Goal: Communication & Community: Answer question/provide support

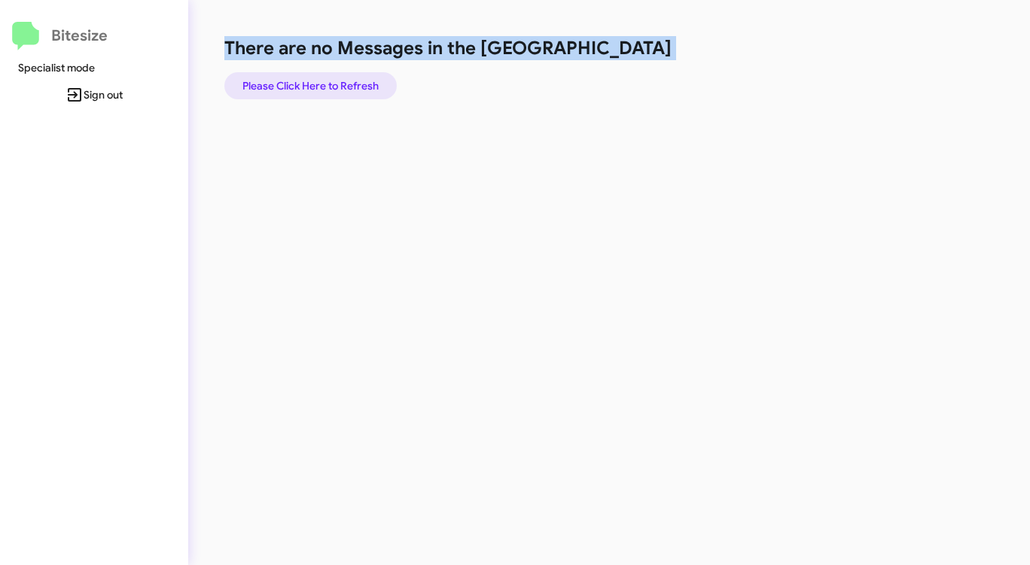
click at [318, 87] on span "Please Click Here to Refresh" at bounding box center [310, 85] width 136 height 27
click at [301, 84] on span "Please Click Here to Refresh" at bounding box center [310, 85] width 136 height 27
click at [310, 81] on span "Please Click Here to Refresh" at bounding box center [310, 85] width 136 height 27
click at [309, 88] on span "Please Click Here to Refresh" at bounding box center [310, 85] width 136 height 27
click at [327, 82] on span "Please Click Here to Refresh" at bounding box center [310, 85] width 136 height 27
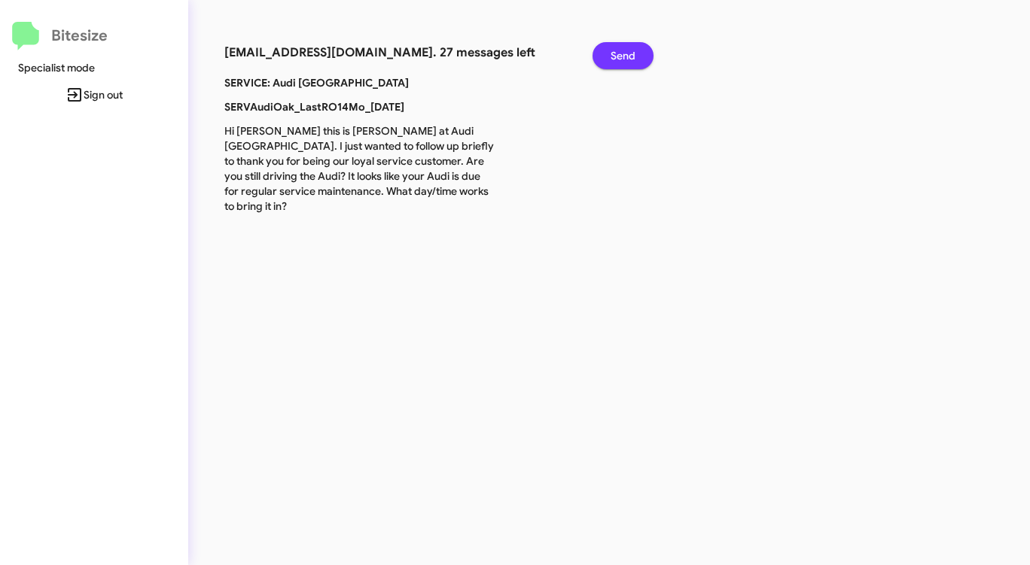
click at [616, 52] on span "Send" at bounding box center [622, 55] width 25 height 27
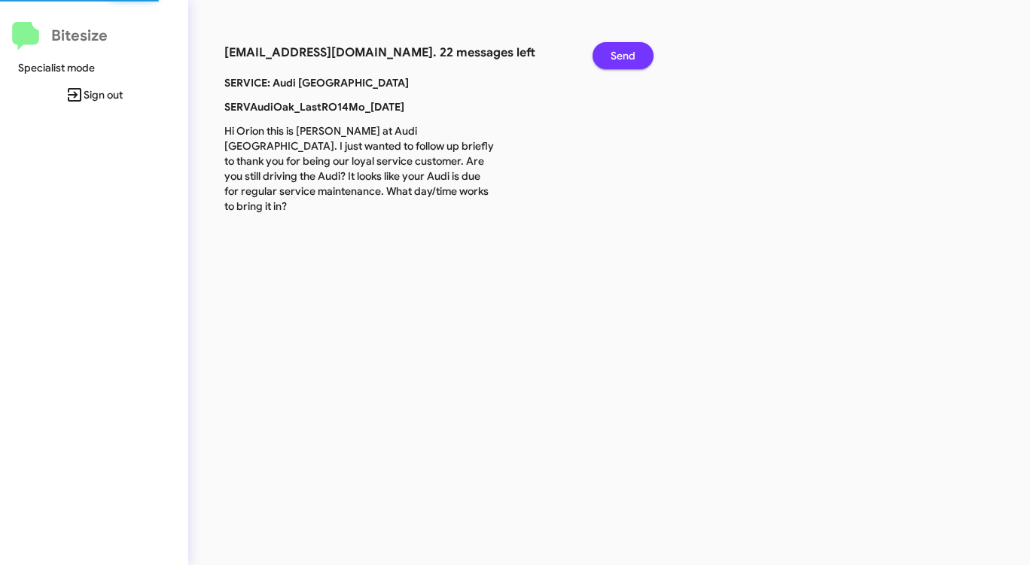
click at [616, 52] on span "Send" at bounding box center [622, 55] width 25 height 27
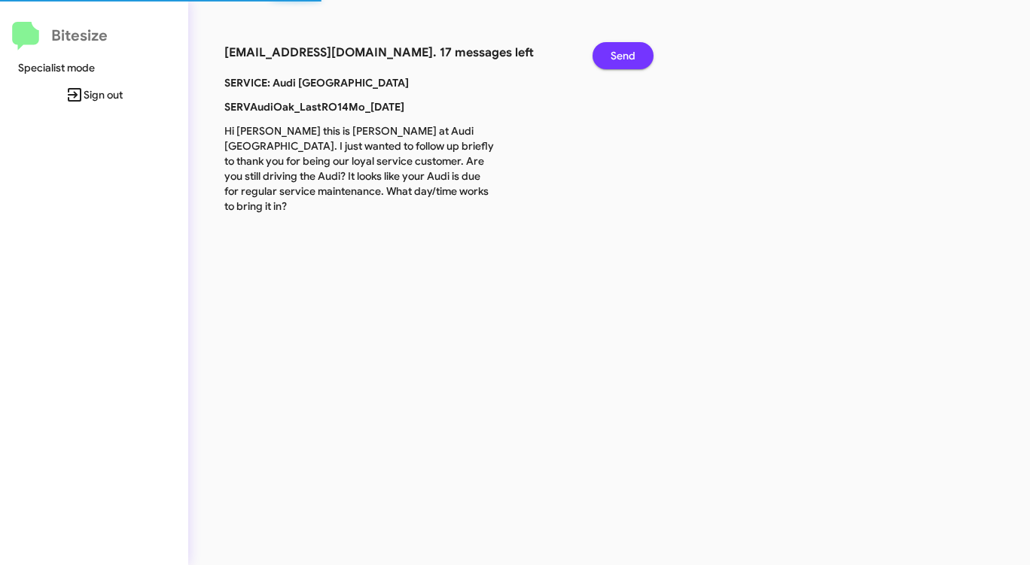
click at [616, 52] on span "Send" at bounding box center [622, 55] width 25 height 27
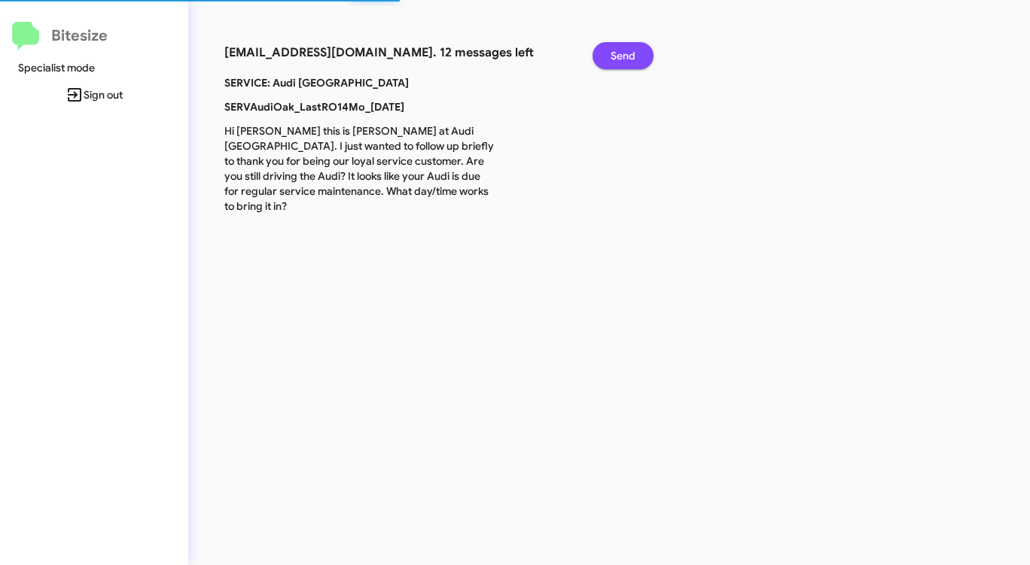
click at [616, 52] on span "Send" at bounding box center [622, 55] width 25 height 27
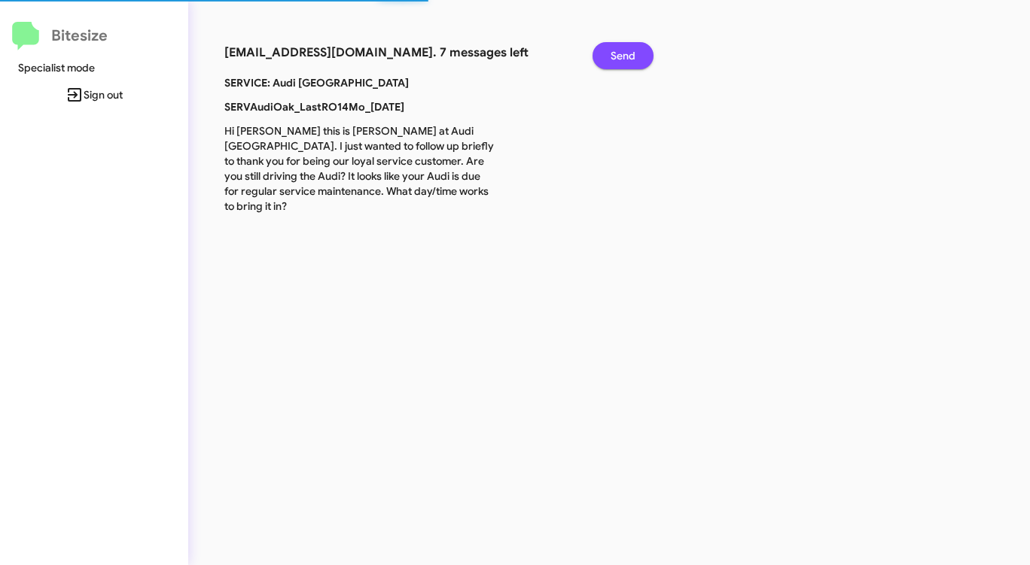
click at [616, 52] on span "Send" at bounding box center [622, 55] width 25 height 27
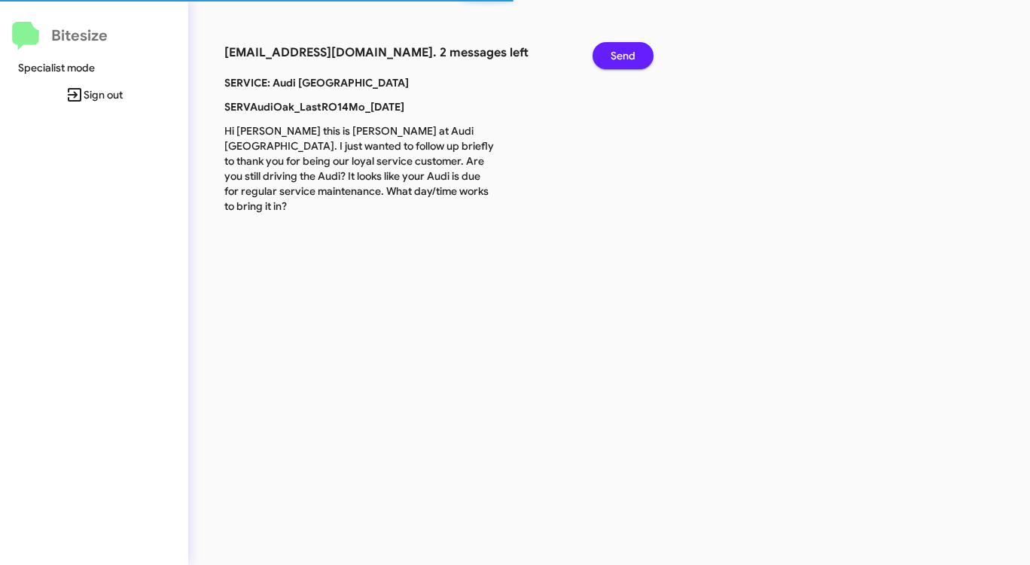
click at [616, 52] on span "Send" at bounding box center [622, 55] width 25 height 27
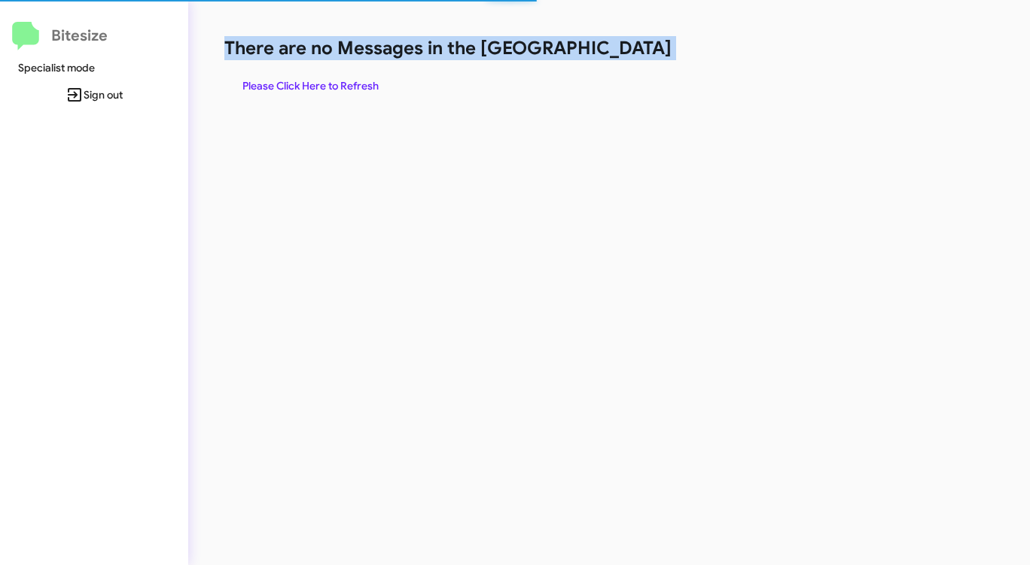
click at [616, 52] on h1 "There are no Messages in the [GEOGRAPHIC_DATA]" at bounding box center [538, 48] width 629 height 24
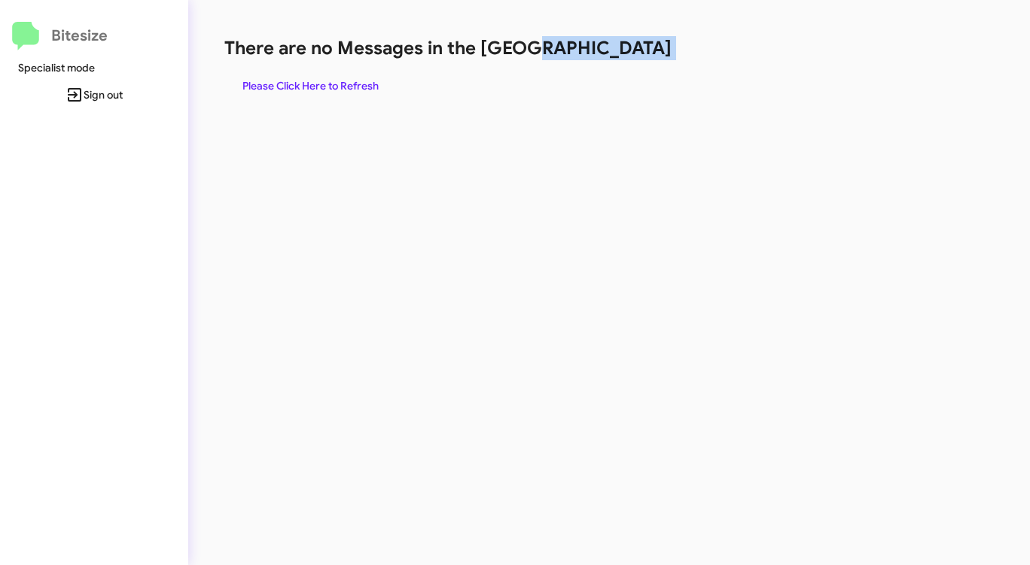
click at [616, 52] on h1 "There are no Messages in the [GEOGRAPHIC_DATA]" at bounding box center [538, 48] width 629 height 24
click at [349, 86] on span "Please Click Here to Refresh" at bounding box center [310, 85] width 136 height 27
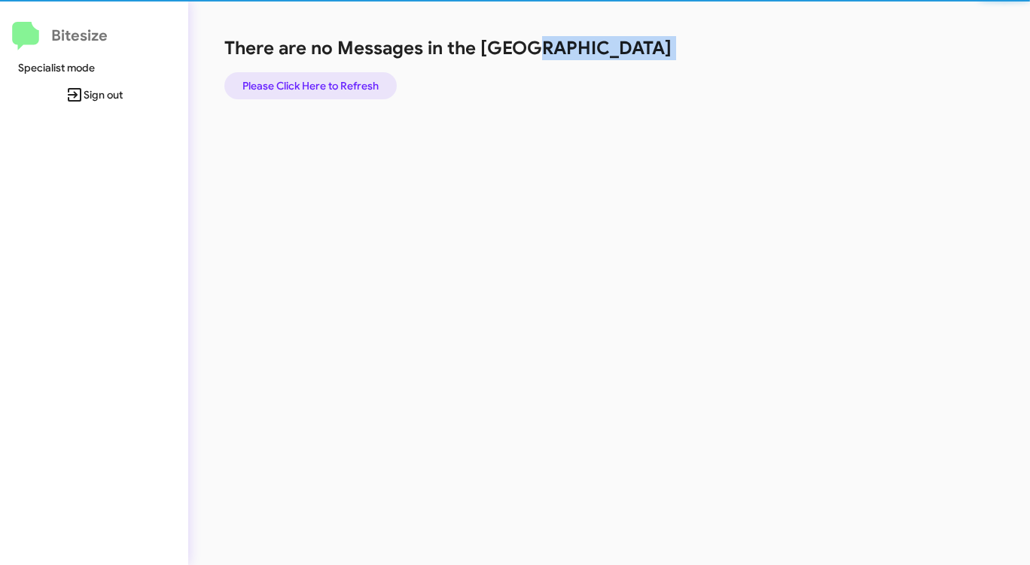
click at [349, 87] on span "Please Click Here to Refresh" at bounding box center [310, 85] width 136 height 27
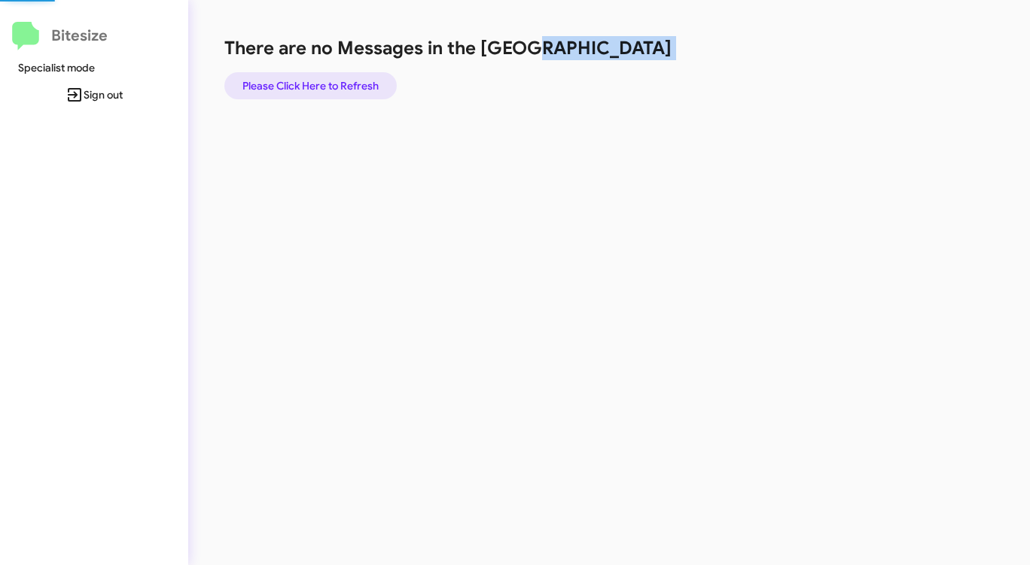
click at [349, 87] on span "Please Click Here to Refresh" at bounding box center [310, 85] width 136 height 27
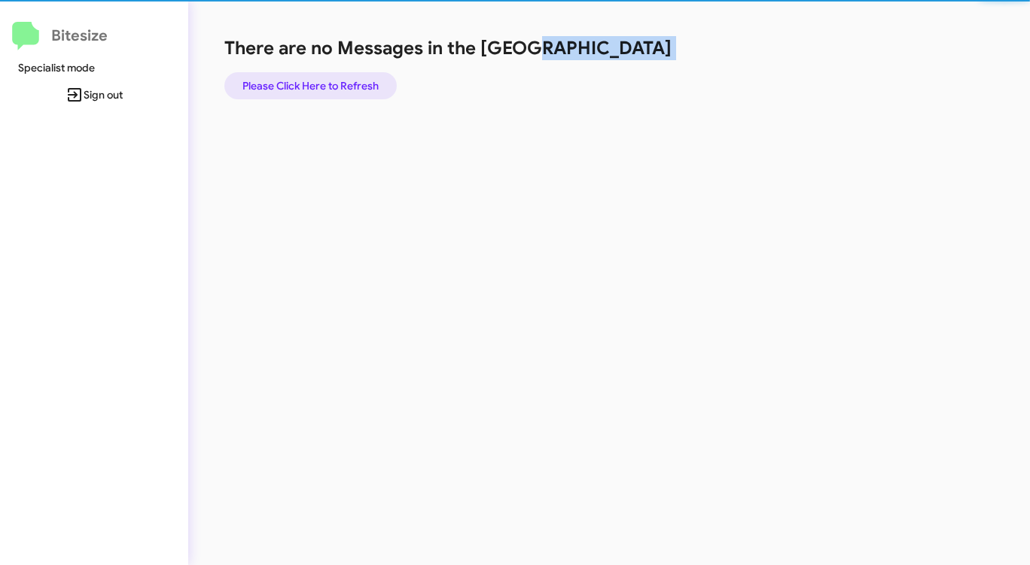
click at [349, 87] on span "Please Click Here to Refresh" at bounding box center [310, 85] width 136 height 27
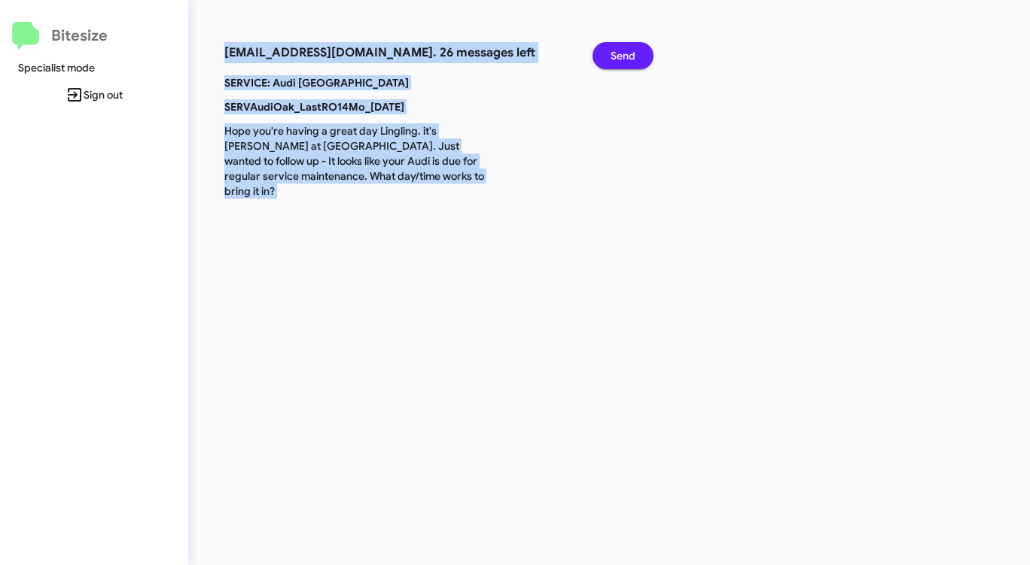
click at [623, 57] on span "Send" at bounding box center [622, 55] width 25 height 27
click at [622, 57] on span "Send" at bounding box center [622, 55] width 25 height 27
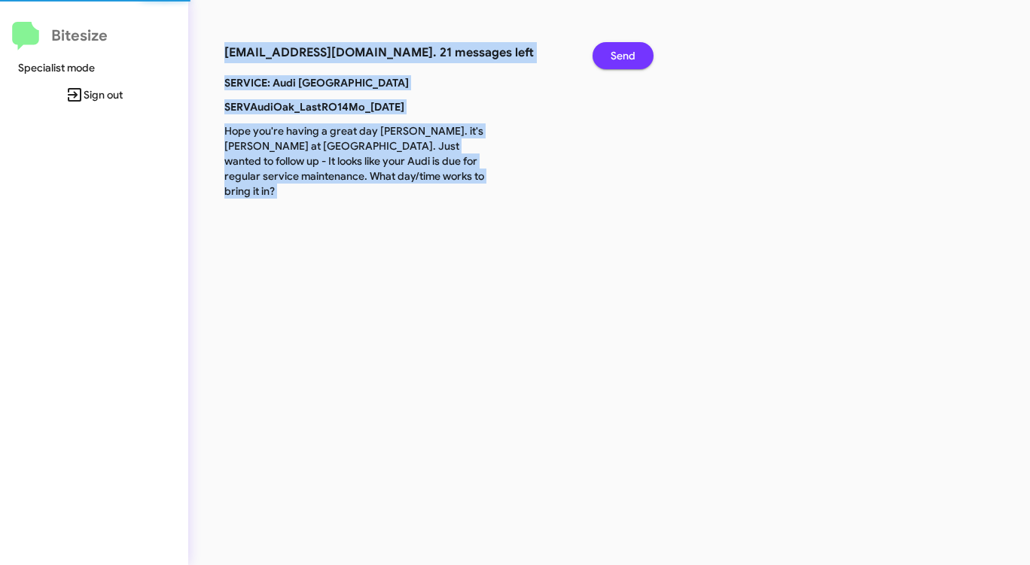
click at [622, 57] on span "Send" at bounding box center [622, 55] width 25 height 27
click at [621, 57] on span "Send" at bounding box center [622, 55] width 25 height 27
click at [620, 57] on span "Send" at bounding box center [622, 55] width 25 height 27
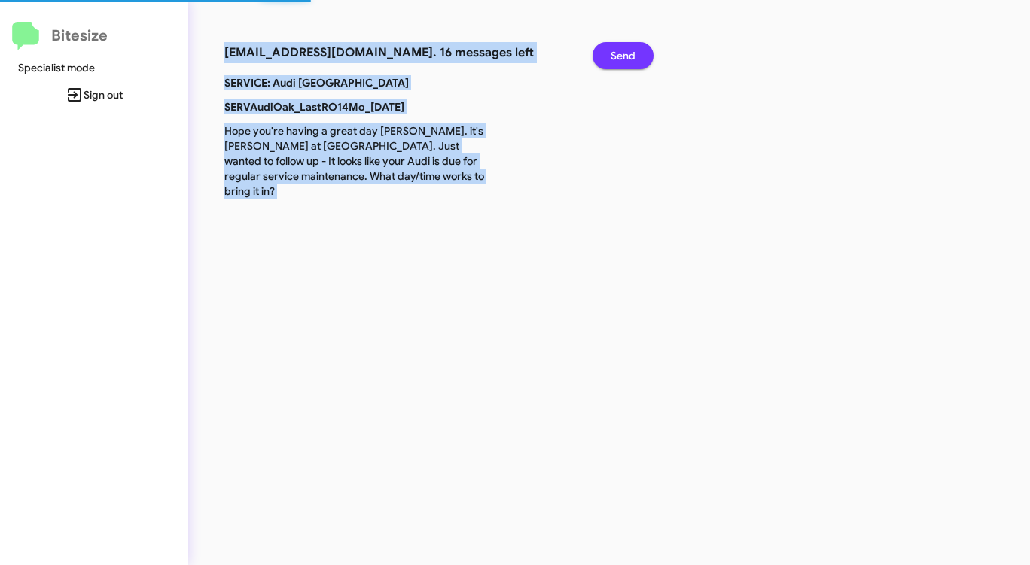
click at [620, 57] on span "Send" at bounding box center [622, 55] width 25 height 27
click at [619, 57] on span "Send" at bounding box center [622, 55] width 25 height 27
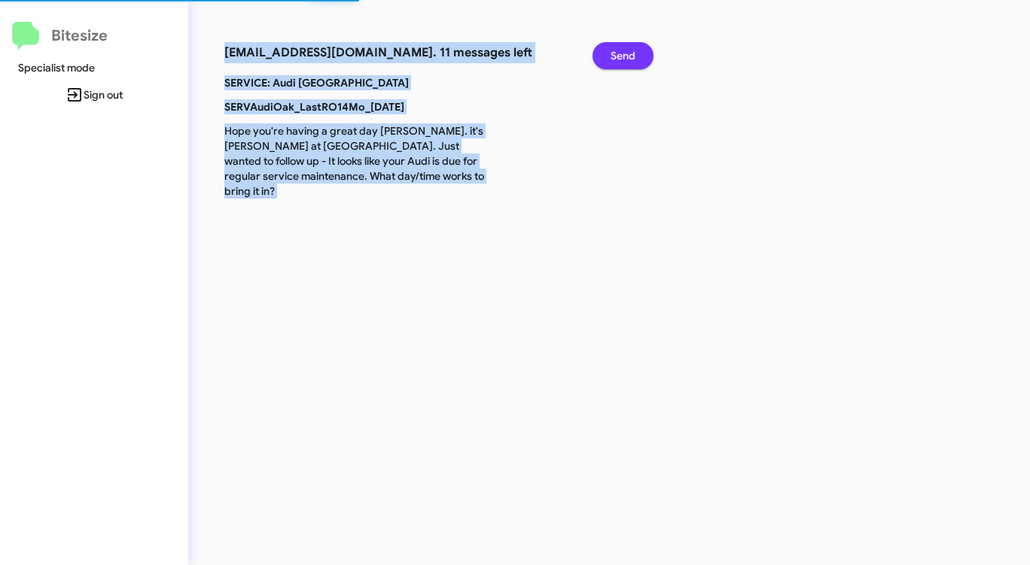
click at [616, 57] on span "Send" at bounding box center [622, 55] width 25 height 27
click at [614, 57] on span "Send" at bounding box center [622, 55] width 25 height 27
click at [613, 57] on span "Send" at bounding box center [622, 55] width 25 height 27
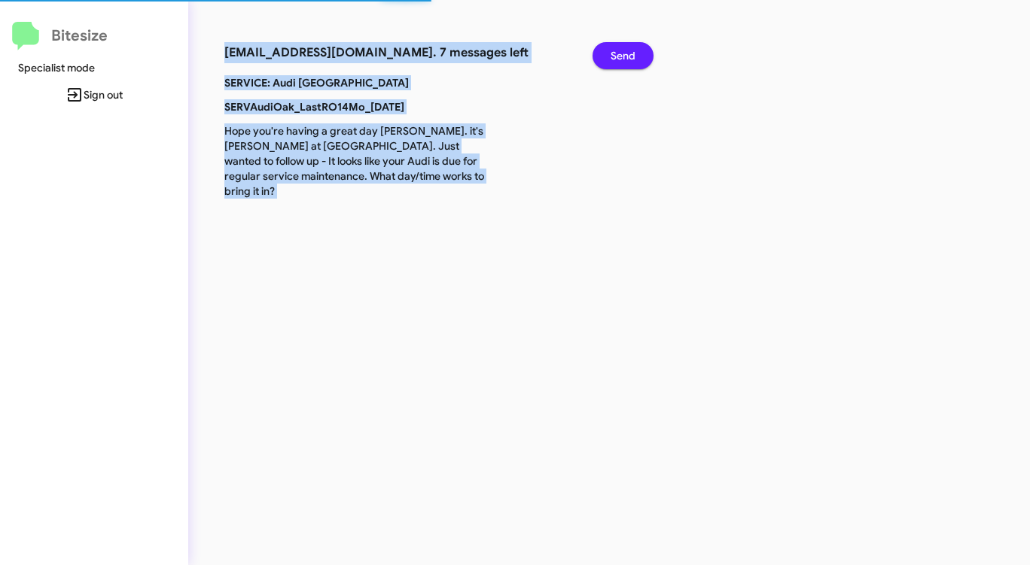
click at [613, 57] on span "Send" at bounding box center [622, 55] width 25 height 27
click at [610, 57] on span "Send" at bounding box center [622, 55] width 25 height 27
click at [610, 57] on button "Send" at bounding box center [622, 55] width 61 height 27
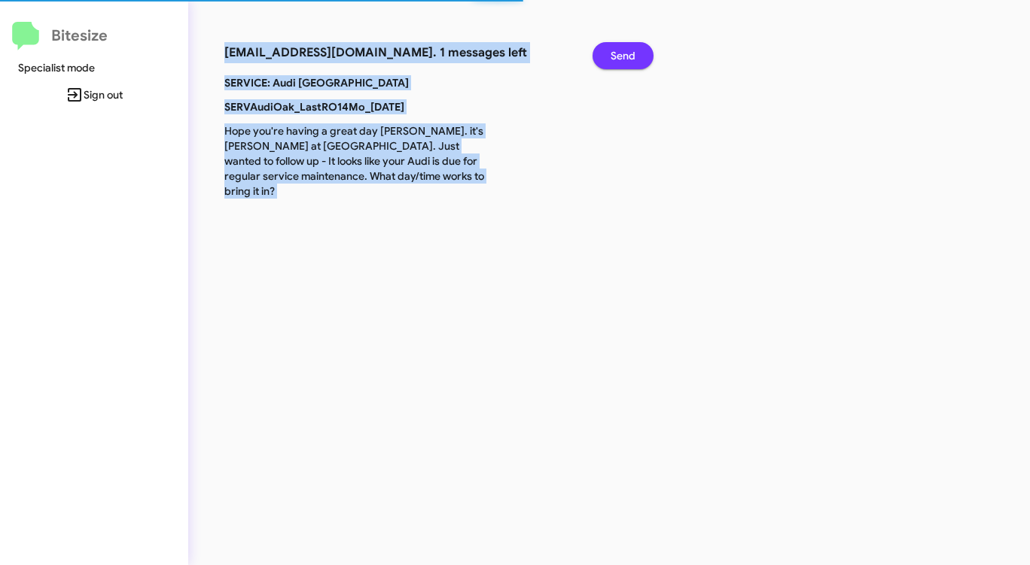
click at [610, 57] on button "Send" at bounding box center [622, 55] width 61 height 27
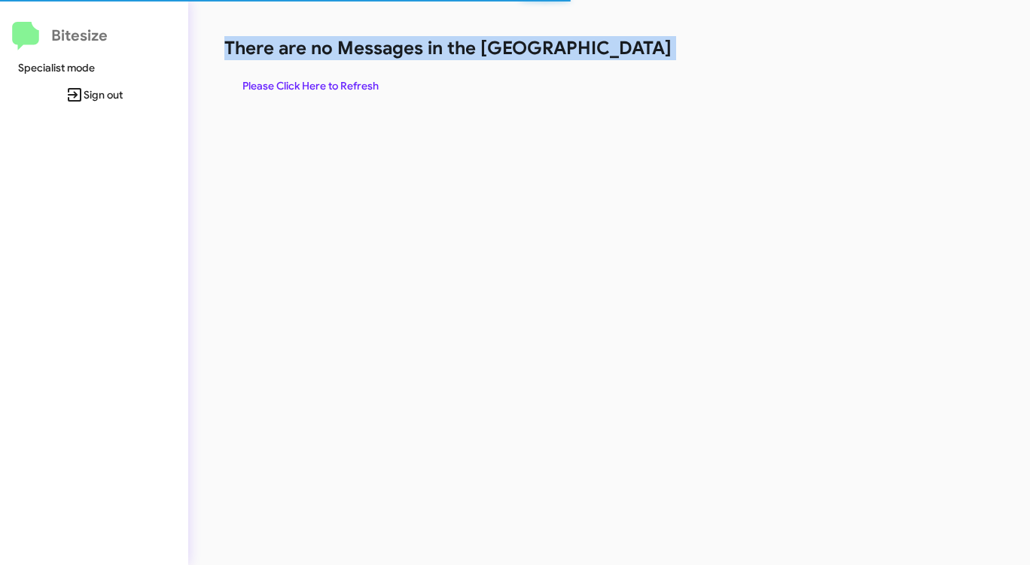
click at [610, 57] on h1 "There are no Messages in the [GEOGRAPHIC_DATA]" at bounding box center [538, 48] width 629 height 24
click at [608, 57] on h1 "There are no Messages in the [GEOGRAPHIC_DATA]" at bounding box center [538, 48] width 629 height 24
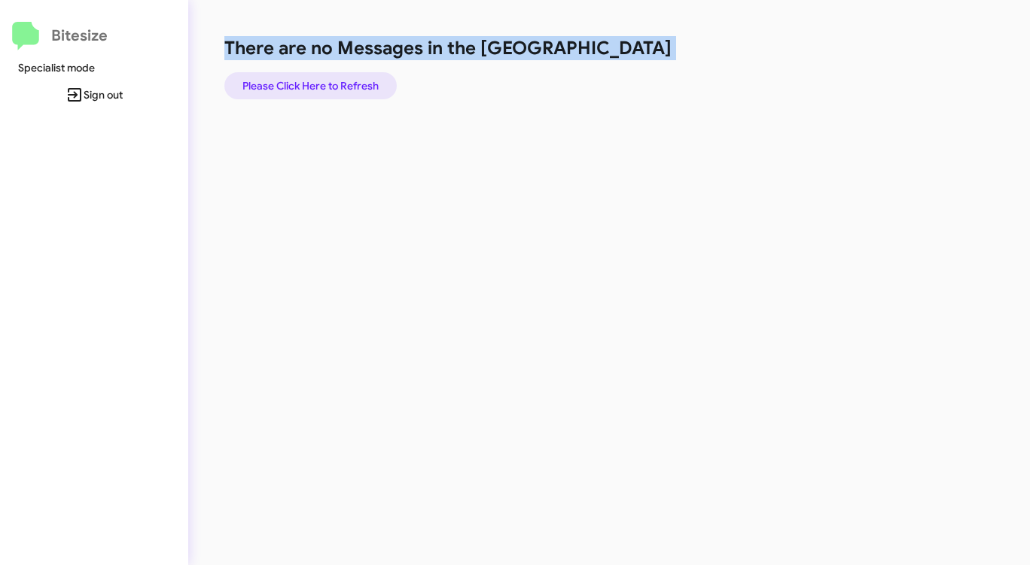
click at [344, 78] on span "Please Click Here to Refresh" at bounding box center [310, 85] width 136 height 27
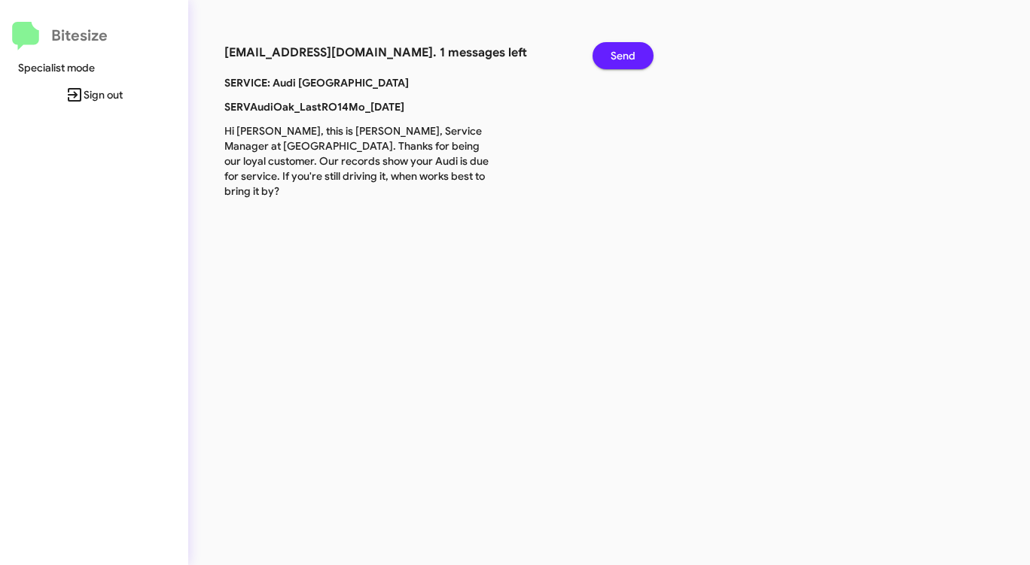
click at [630, 43] on div "[EMAIL_ADDRESS][DOMAIN_NAME]. 1 messages left Send SERVICE: Audi Oakland SERVAu…" at bounding box center [433, 122] width 419 height 172
click at [628, 46] on span "Send" at bounding box center [622, 55] width 25 height 27
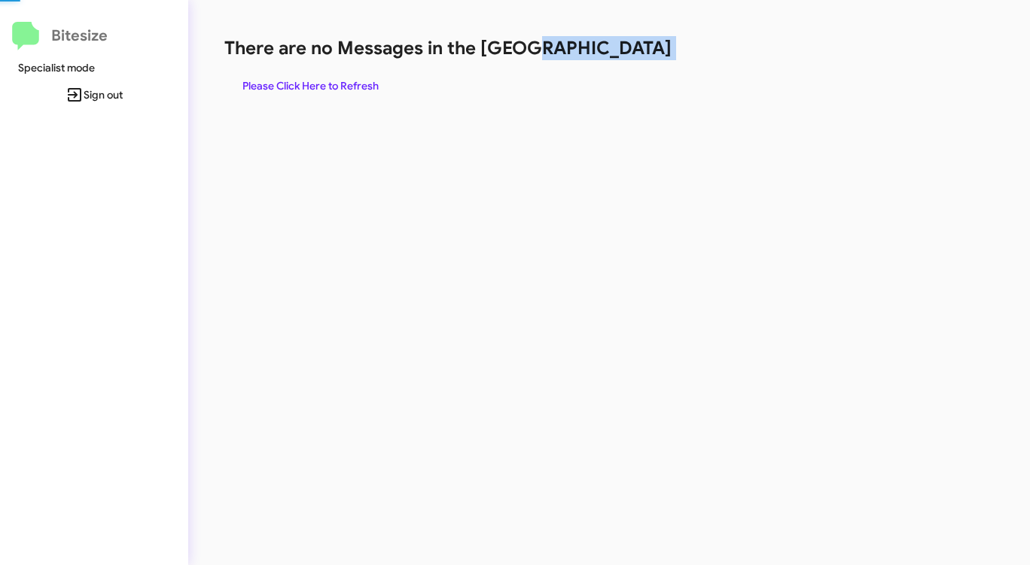
click at [628, 46] on h1 "There are no Messages in the [GEOGRAPHIC_DATA]" at bounding box center [538, 48] width 629 height 24
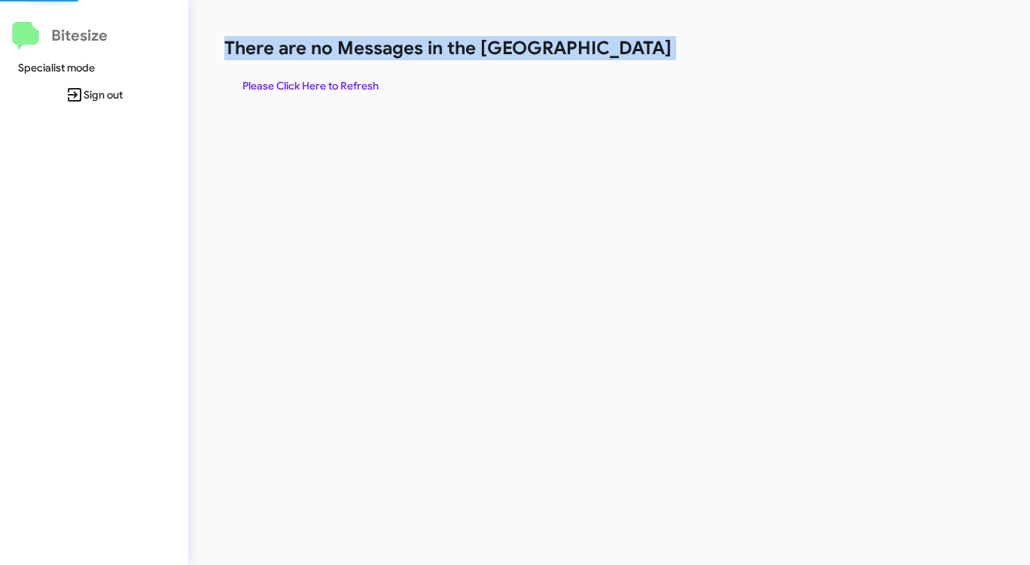
click at [628, 46] on h1 "There are no Messages in the [GEOGRAPHIC_DATA]" at bounding box center [538, 48] width 629 height 24
click at [324, 75] on span "Please Click Here to Refresh" at bounding box center [310, 85] width 136 height 27
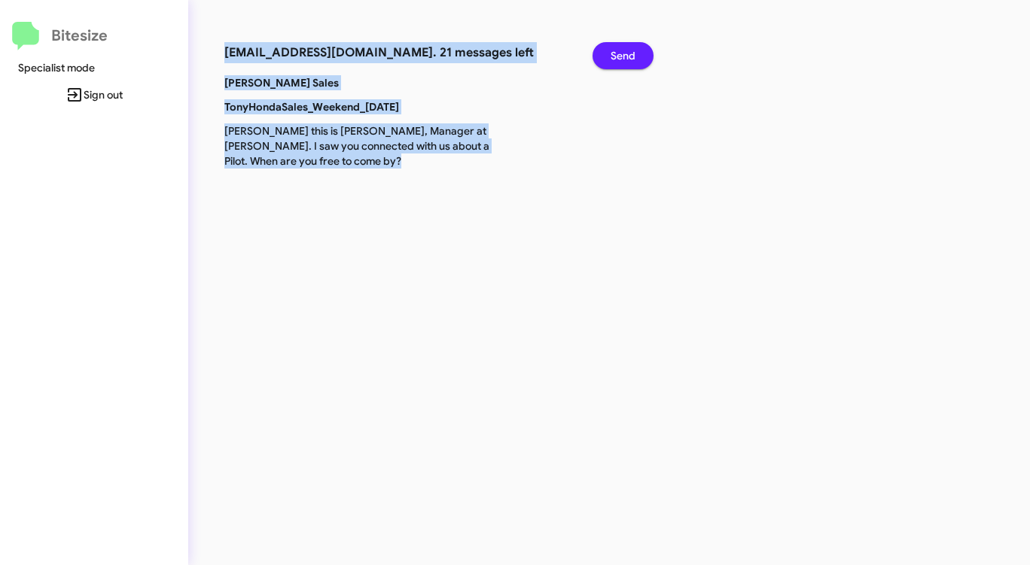
click at [615, 58] on span "Send" at bounding box center [622, 55] width 25 height 27
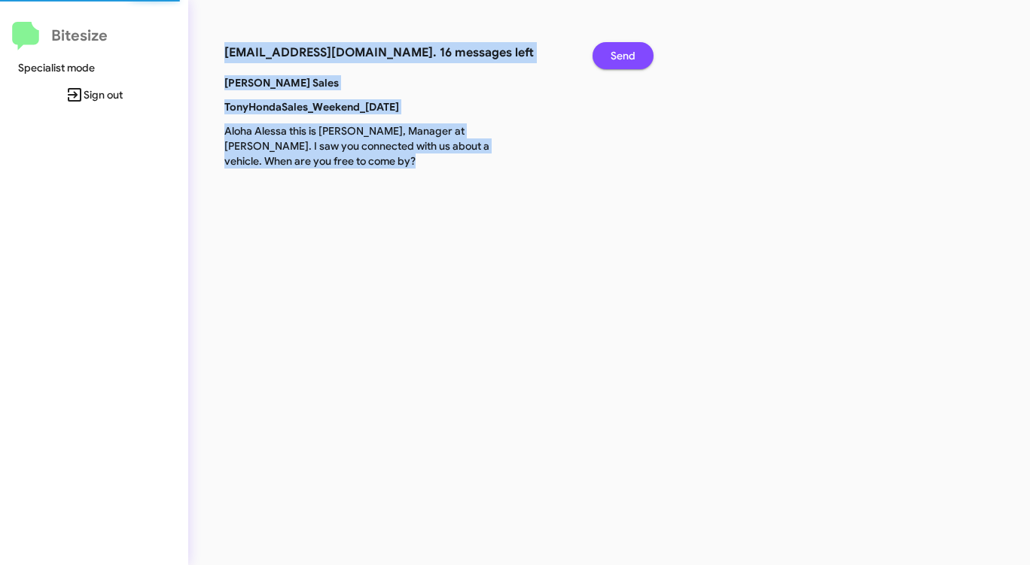
click at [615, 58] on span "Send" at bounding box center [622, 55] width 25 height 27
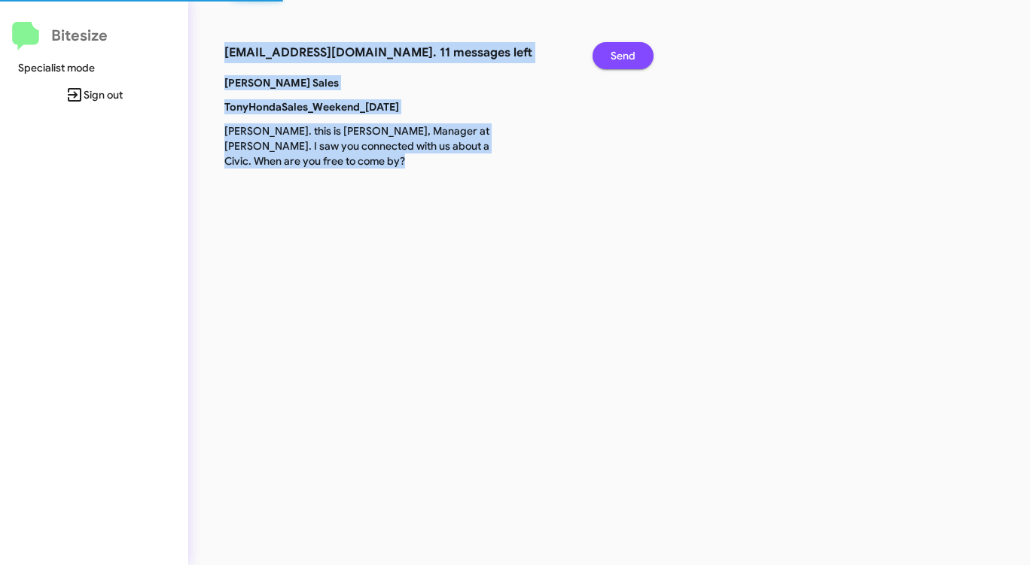
click at [615, 58] on span "Send" at bounding box center [622, 55] width 25 height 27
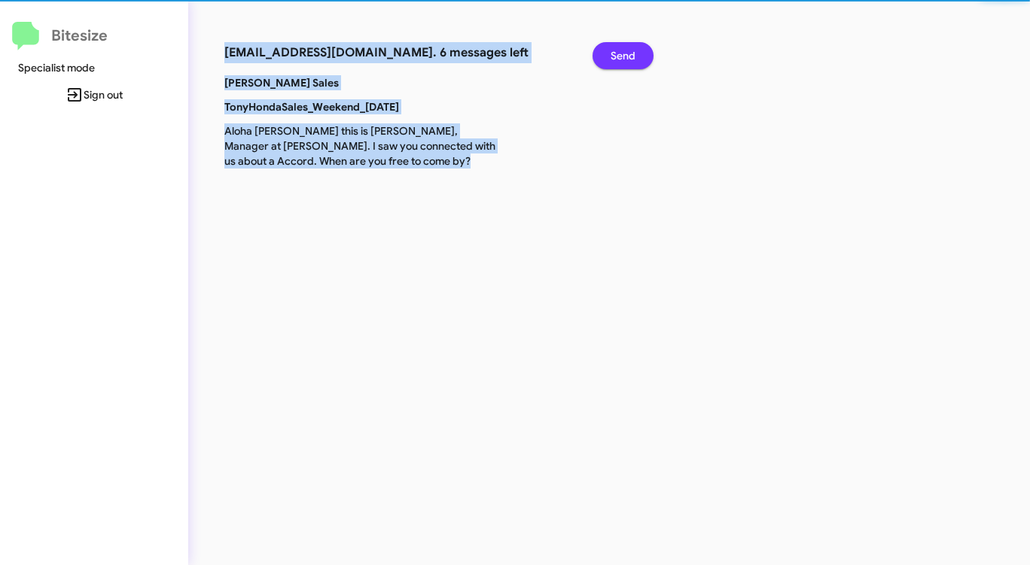
click at [615, 58] on span "Send" at bounding box center [622, 55] width 25 height 27
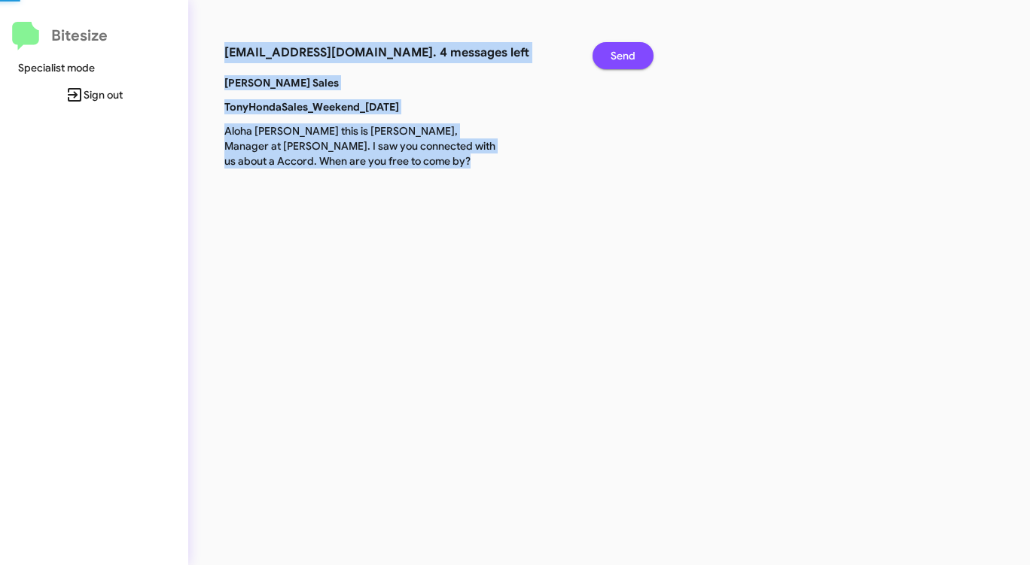
click at [615, 58] on span "Send" at bounding box center [622, 55] width 25 height 27
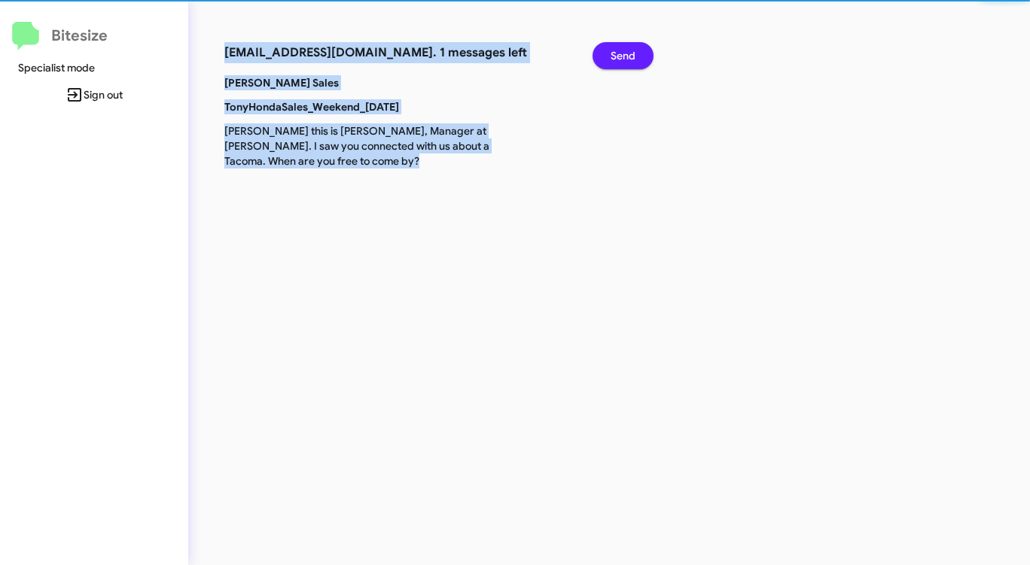
click at [615, 58] on span "Send" at bounding box center [622, 55] width 25 height 27
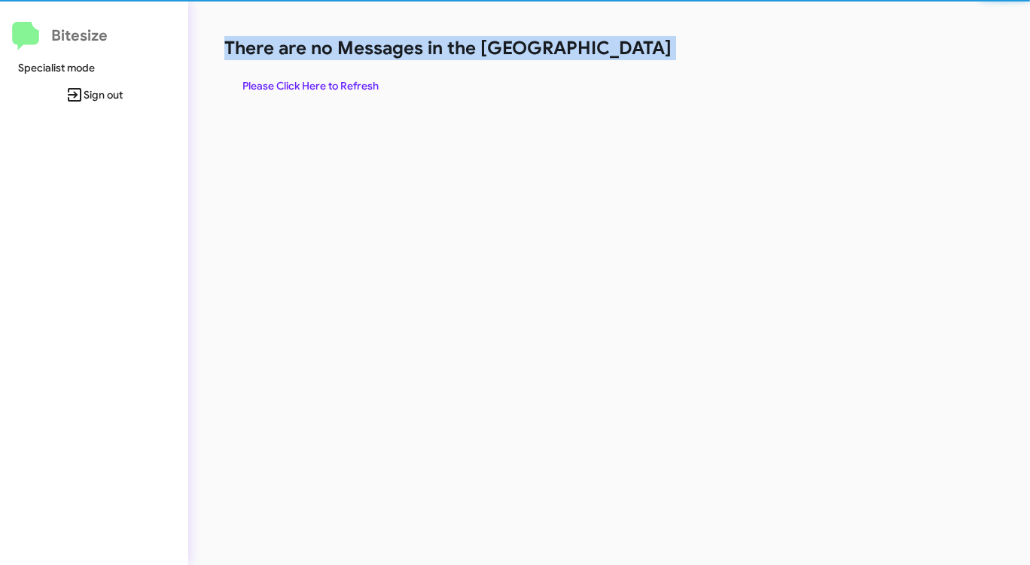
click at [615, 58] on h1 "There are no Messages in the [GEOGRAPHIC_DATA]" at bounding box center [538, 48] width 629 height 24
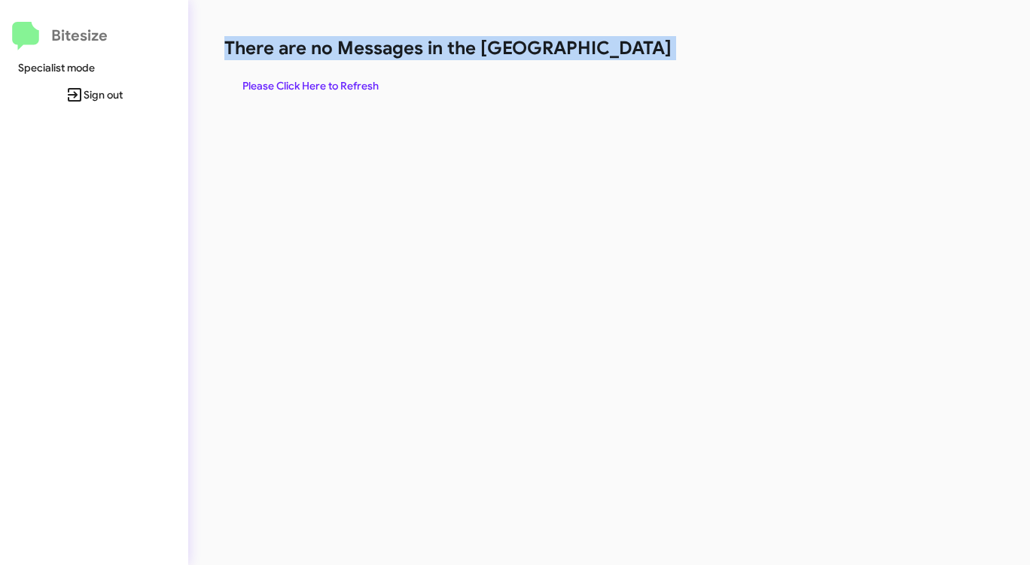
click at [615, 58] on h1 "There are no Messages in the [GEOGRAPHIC_DATA]" at bounding box center [538, 48] width 629 height 24
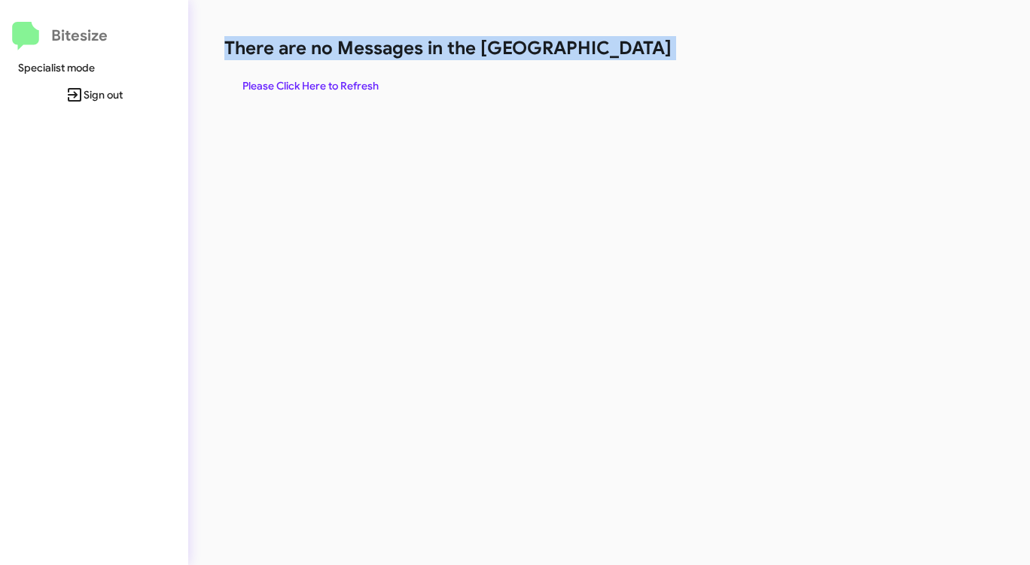
click at [615, 58] on h1 "There are no Messages in the [GEOGRAPHIC_DATA]" at bounding box center [538, 48] width 629 height 24
click at [615, 59] on h1 "There are no Messages in the [GEOGRAPHIC_DATA]" at bounding box center [538, 48] width 629 height 24
click at [290, 90] on span "Please Click Here to Refresh" at bounding box center [310, 85] width 136 height 27
click at [325, 78] on span "Please Click Here to Refresh" at bounding box center [310, 85] width 136 height 27
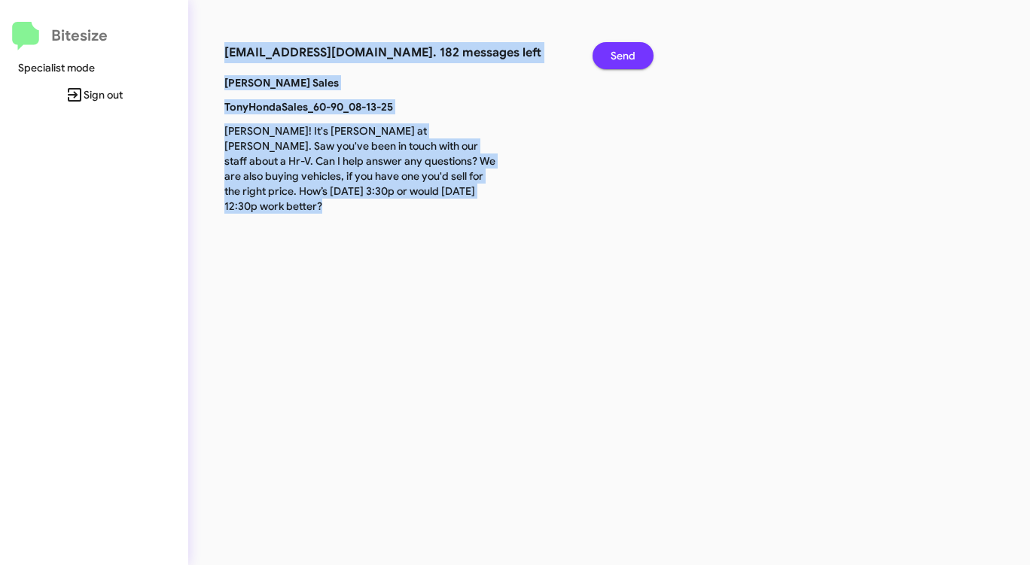
click at [628, 50] on span "Send" at bounding box center [622, 55] width 25 height 27
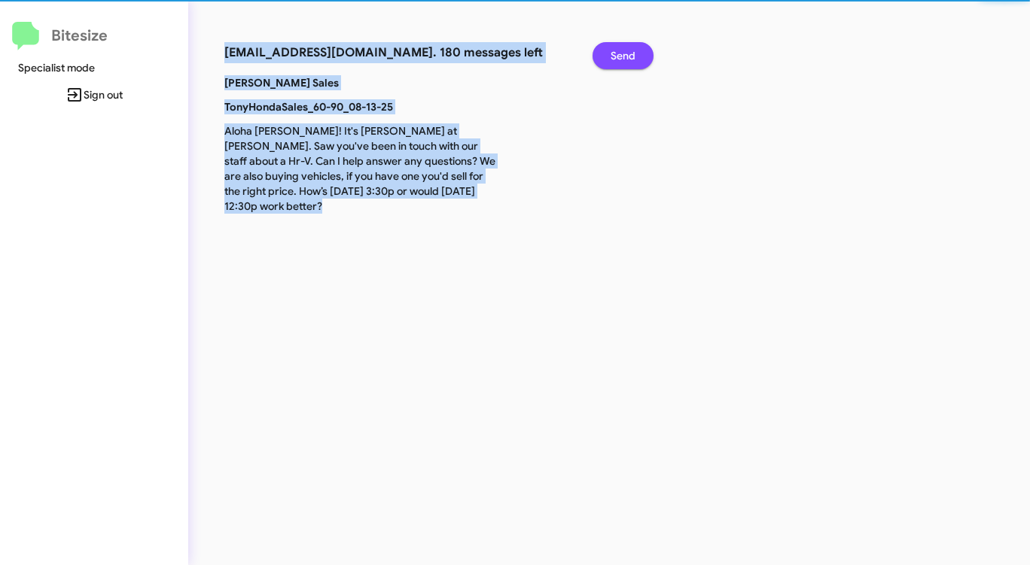
click at [628, 50] on span "Send" at bounding box center [622, 55] width 25 height 27
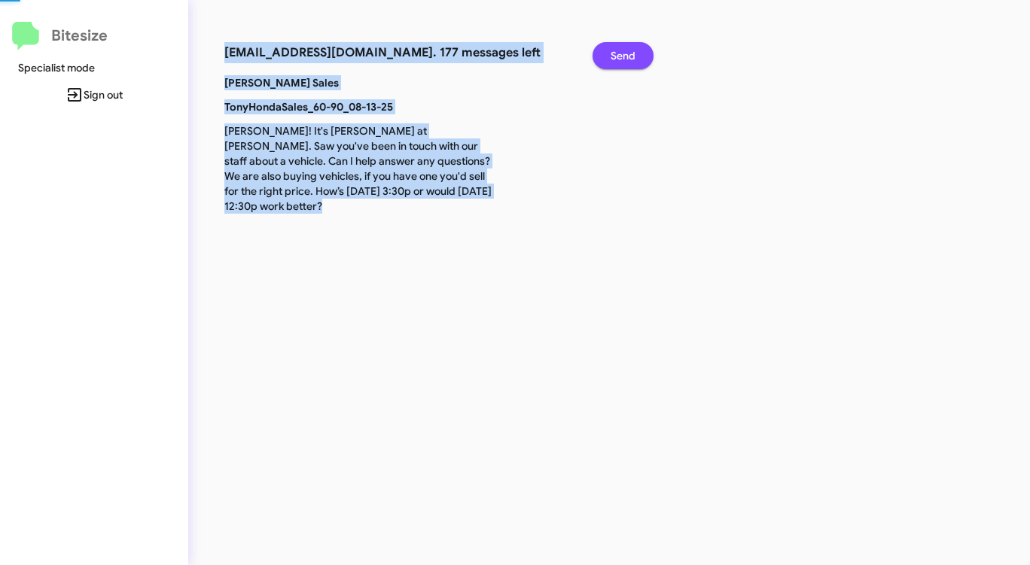
click at [628, 50] on span "Send" at bounding box center [622, 55] width 25 height 27
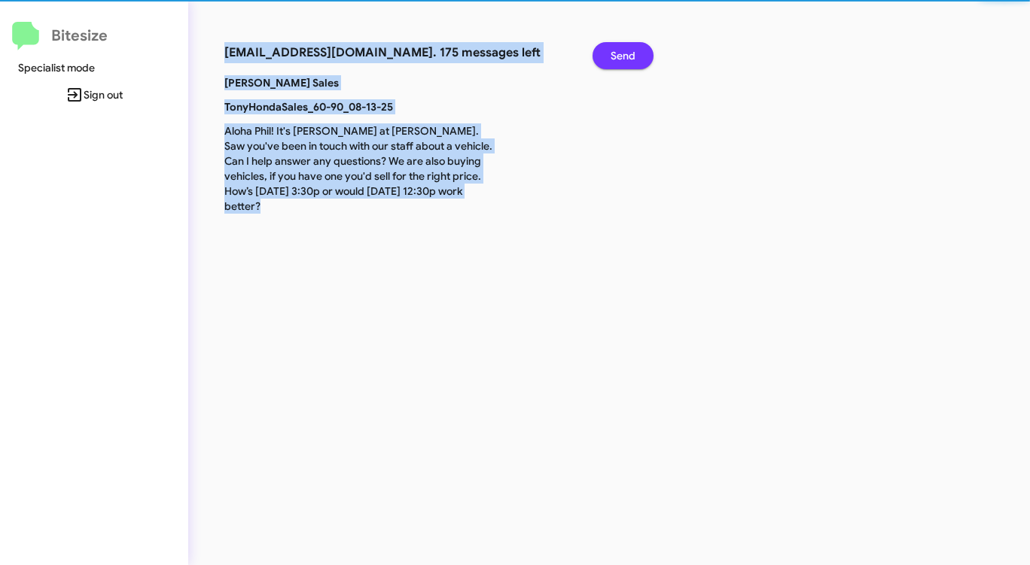
click at [628, 50] on span "Send" at bounding box center [622, 55] width 25 height 27
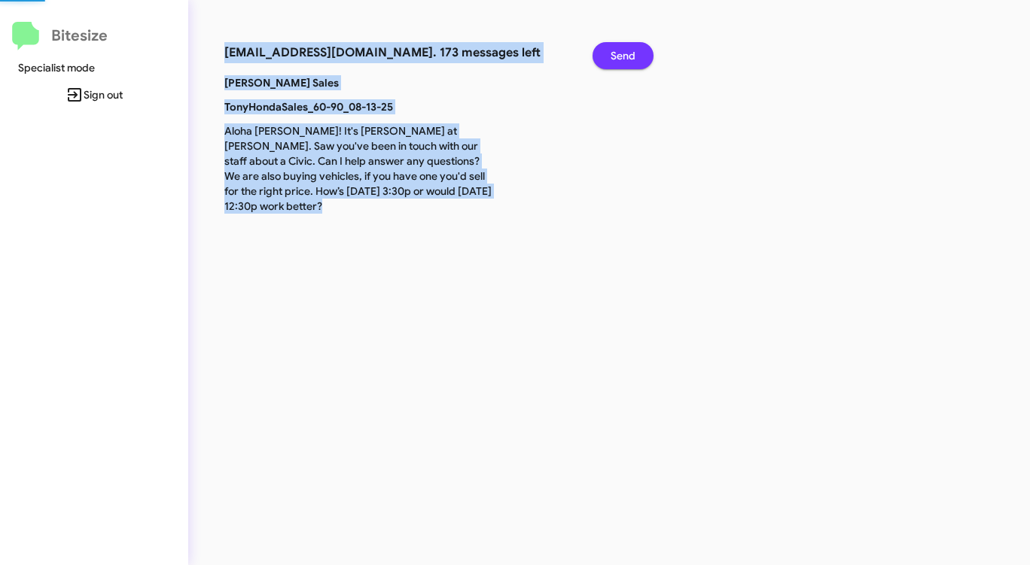
click at [628, 50] on span "Send" at bounding box center [622, 55] width 25 height 27
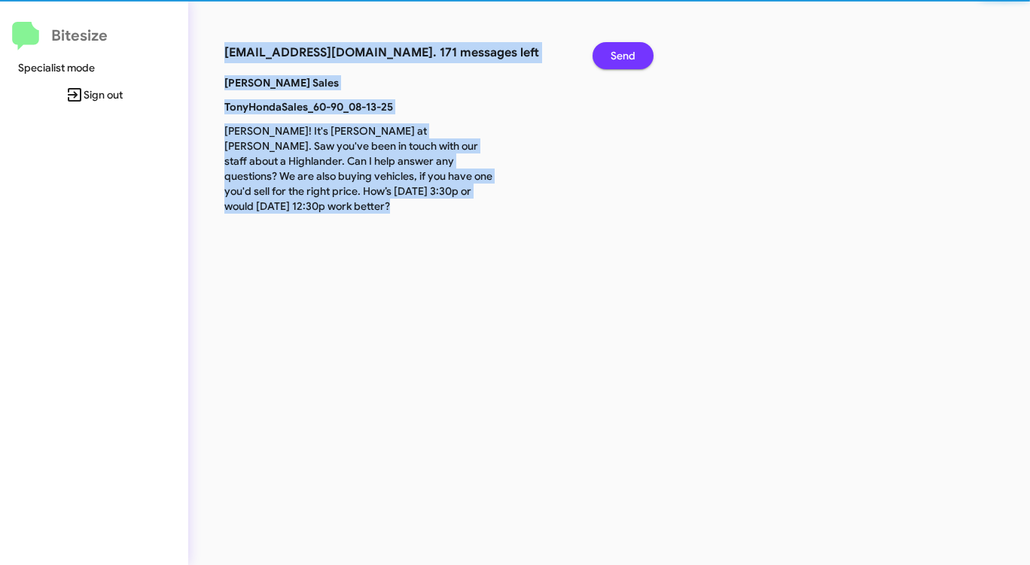
click at [628, 50] on span "Send" at bounding box center [622, 55] width 25 height 27
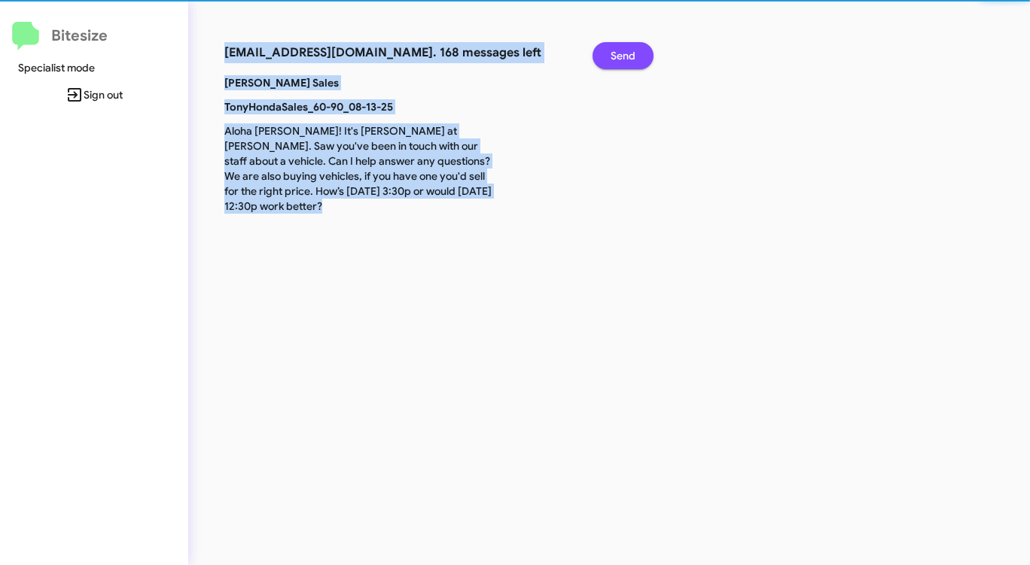
click at [628, 50] on span "Send" at bounding box center [622, 55] width 25 height 27
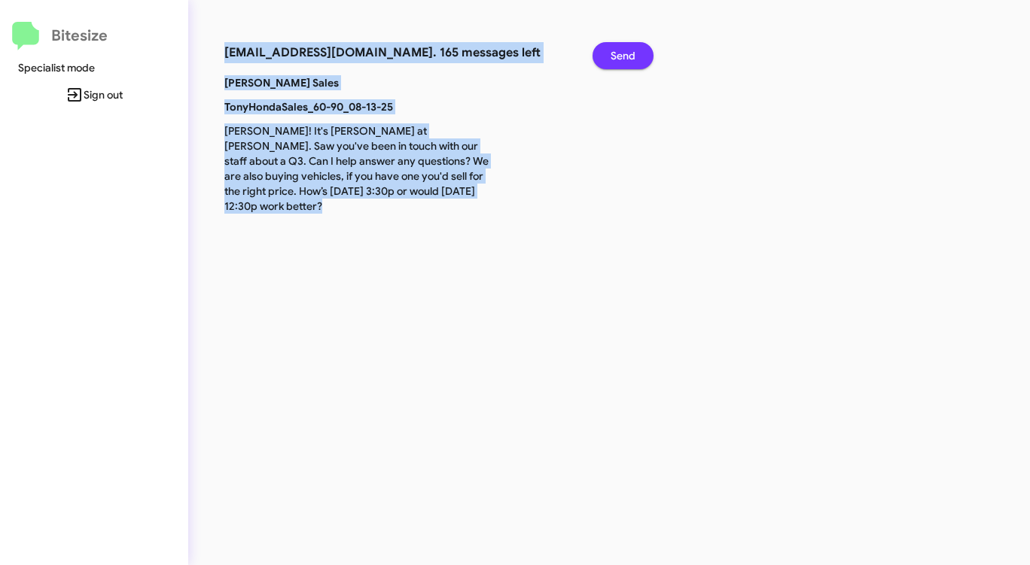
click at [628, 50] on span "Send" at bounding box center [622, 55] width 25 height 27
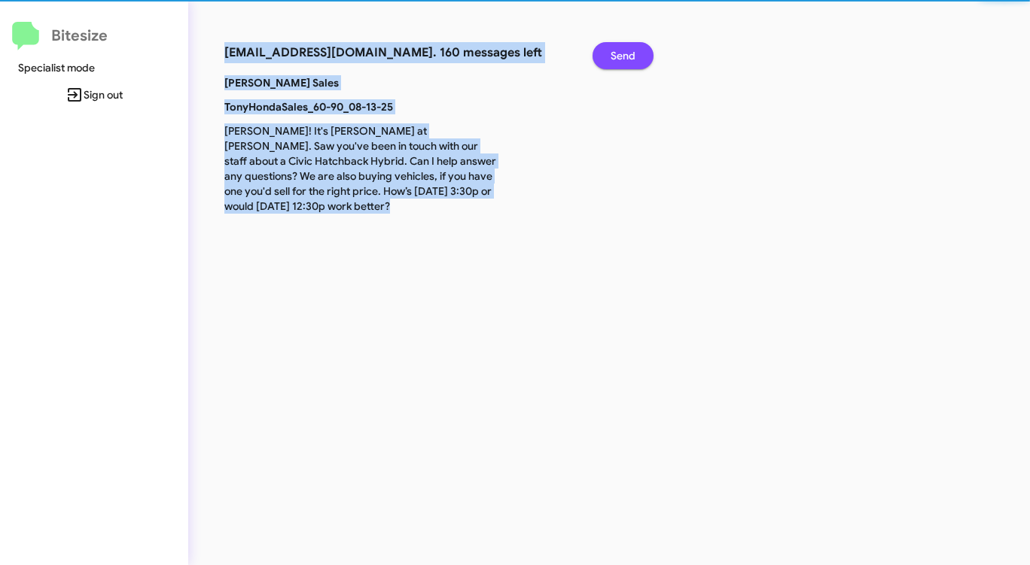
click at [628, 50] on span "Send" at bounding box center [622, 55] width 25 height 27
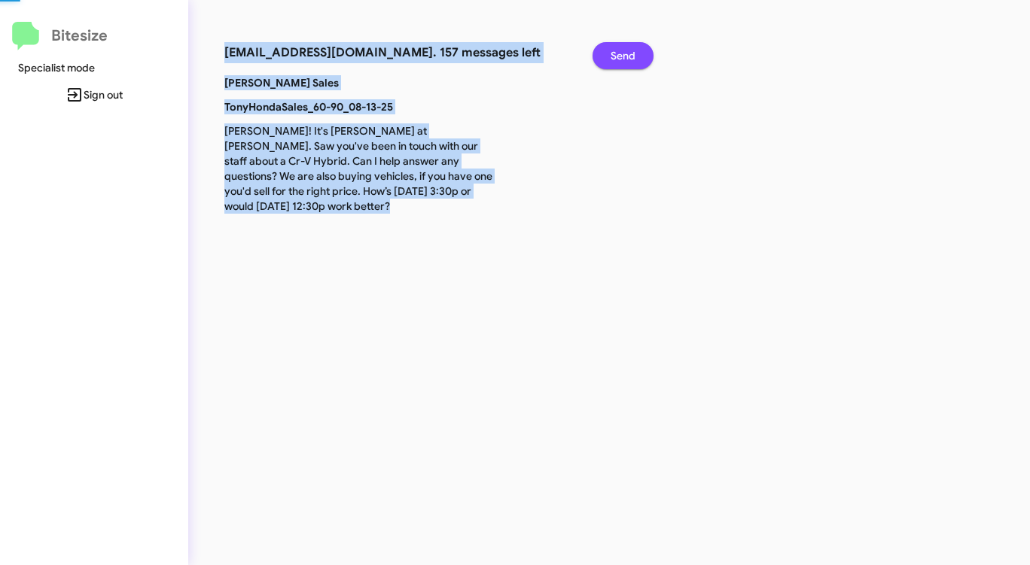
click at [628, 50] on span "Send" at bounding box center [622, 55] width 25 height 27
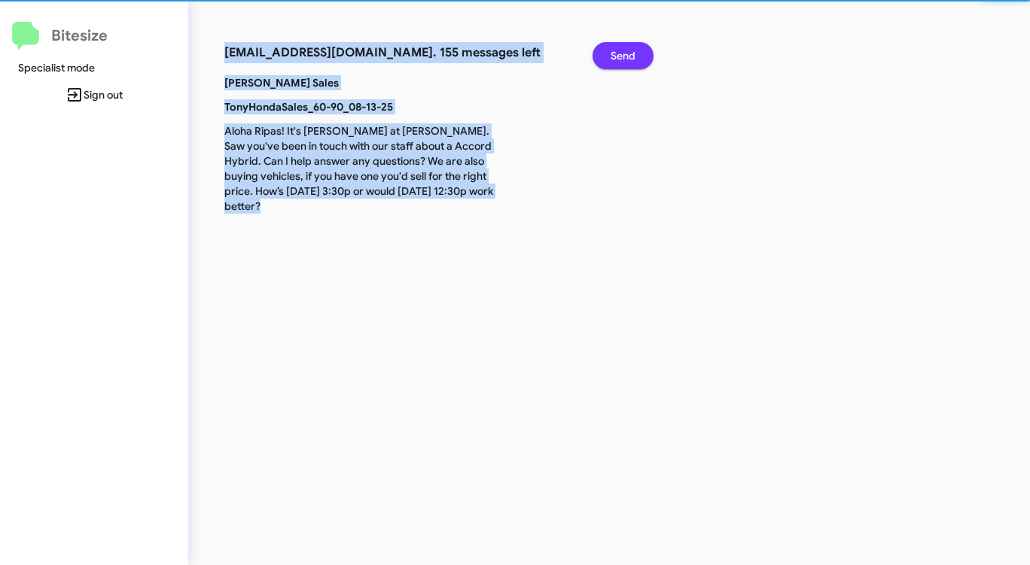
click at [628, 50] on span "Send" at bounding box center [622, 55] width 25 height 27
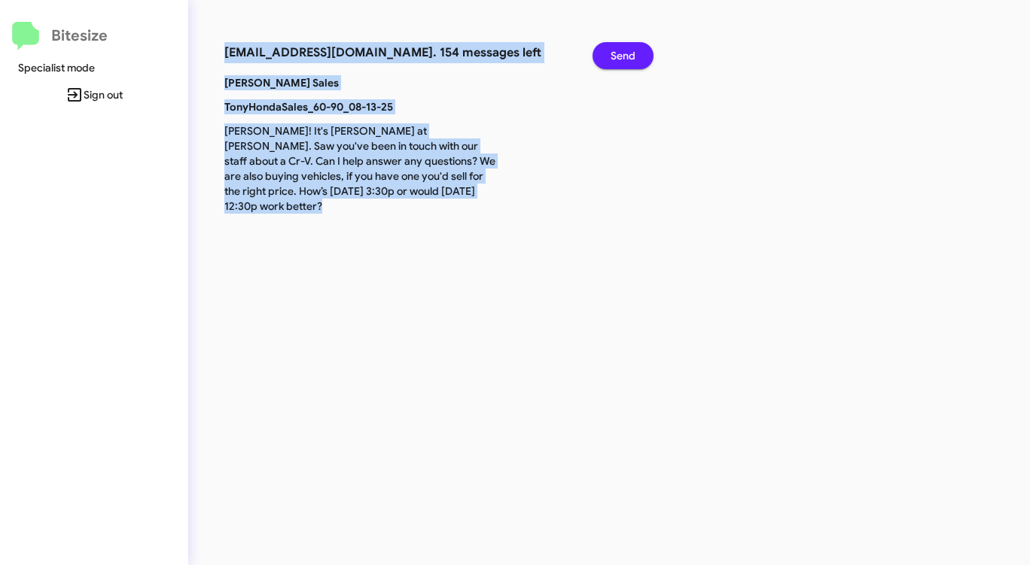
click at [628, 50] on span "Send" at bounding box center [622, 55] width 25 height 27
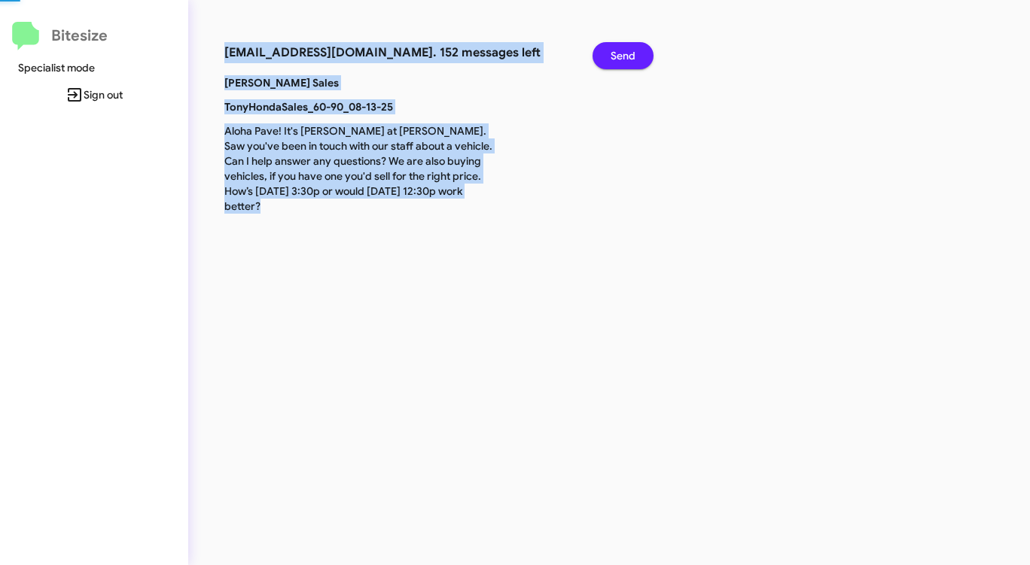
click at [628, 50] on span "Send" at bounding box center [622, 55] width 25 height 27
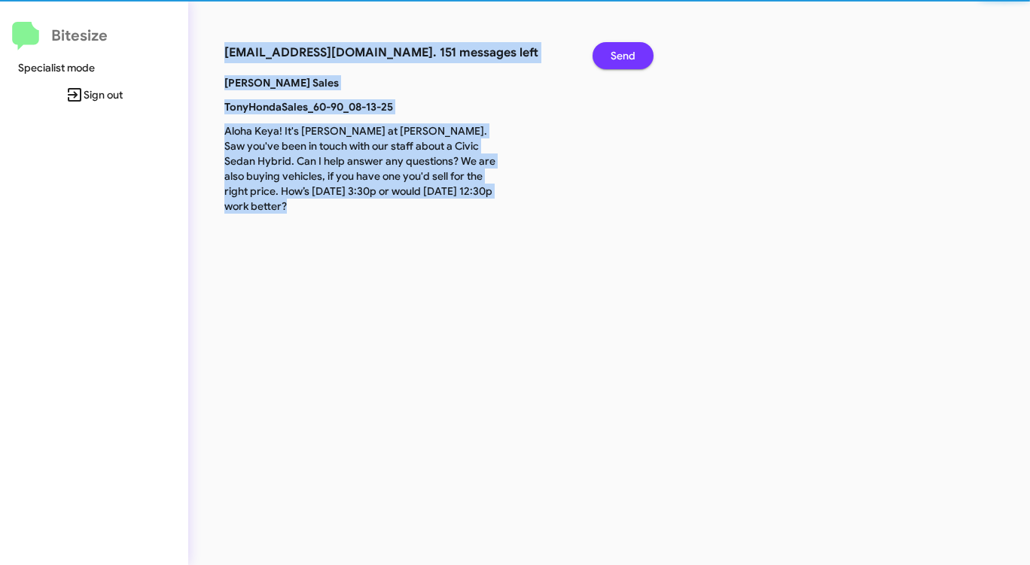
click at [628, 50] on span "Send" at bounding box center [622, 55] width 25 height 27
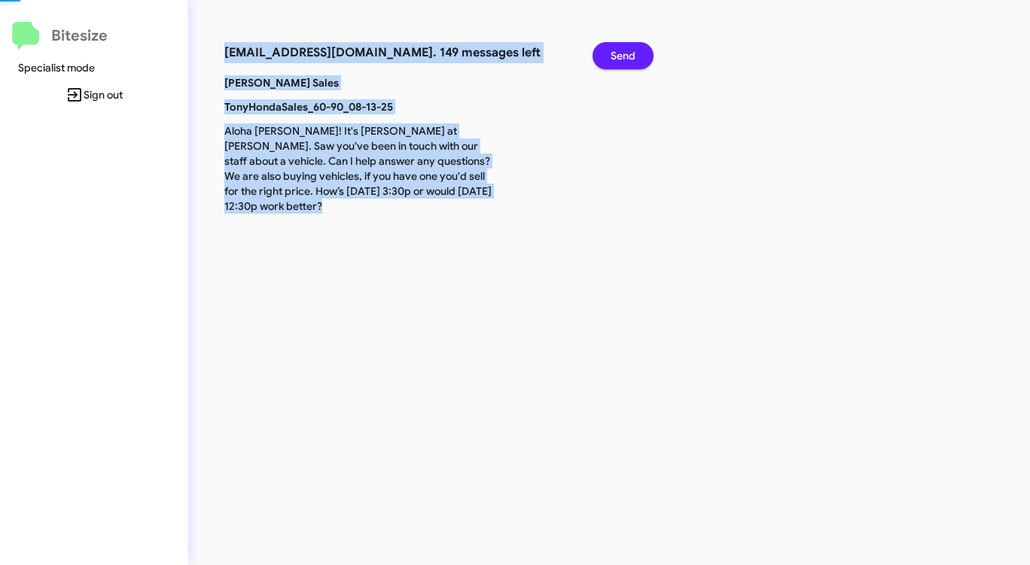
click at [628, 50] on span "Send" at bounding box center [622, 55] width 25 height 27
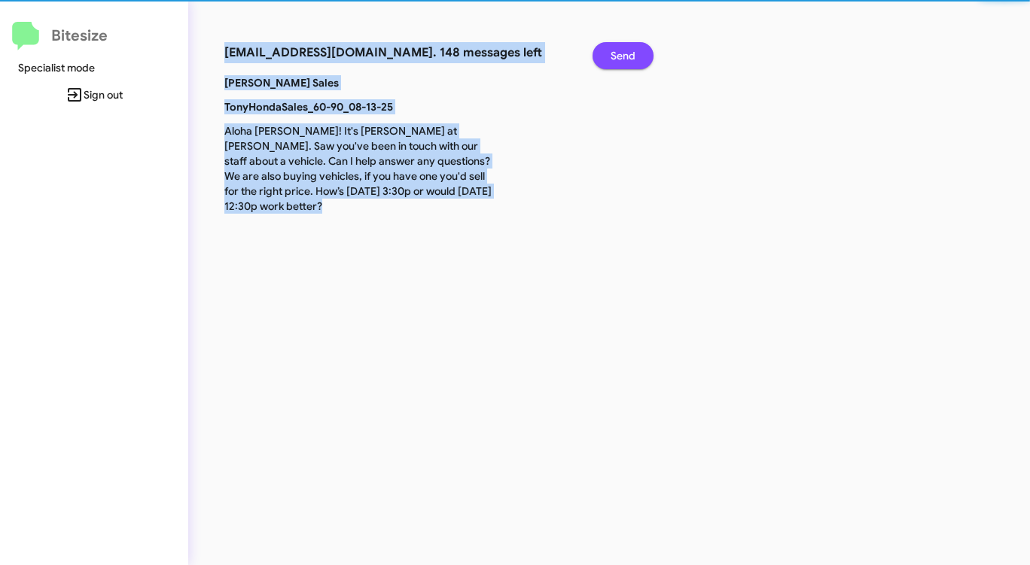
click at [628, 50] on span "Send" at bounding box center [622, 55] width 25 height 27
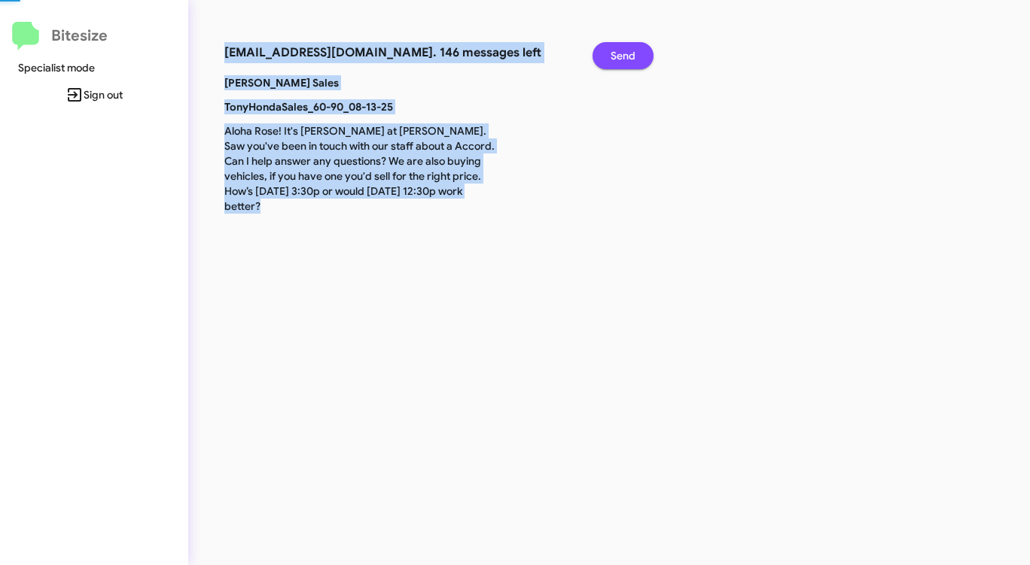
click at [628, 50] on span "Send" at bounding box center [622, 55] width 25 height 27
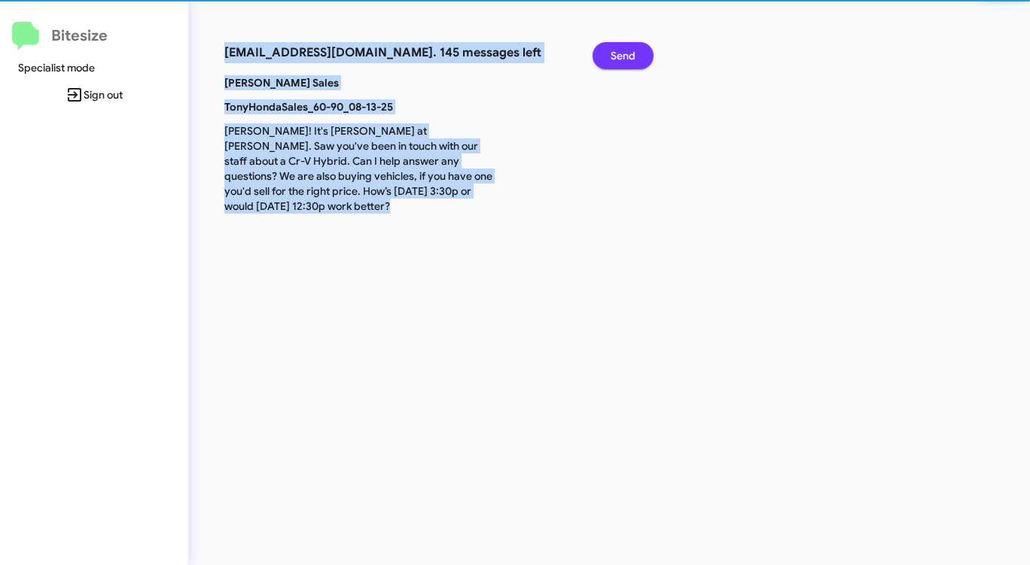
click at [628, 50] on span "Send" at bounding box center [622, 55] width 25 height 27
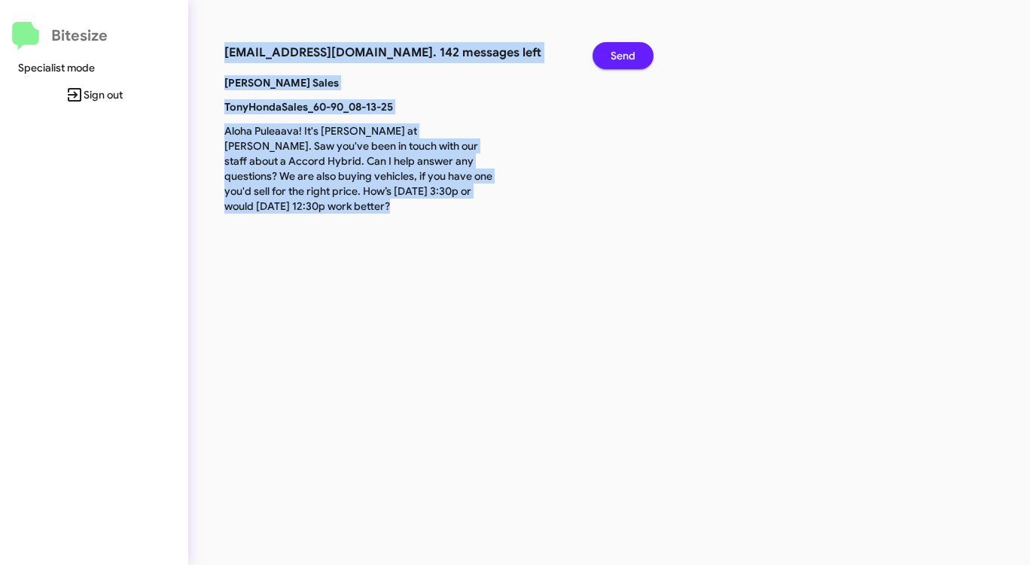
click at [628, 50] on span "Send" at bounding box center [622, 55] width 25 height 27
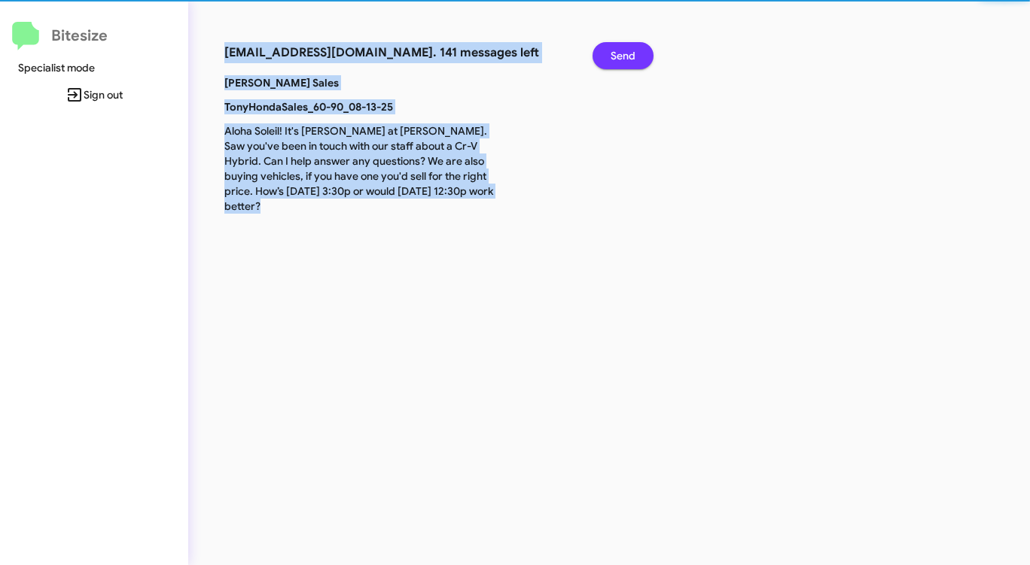
click at [628, 50] on span "Send" at bounding box center [622, 55] width 25 height 27
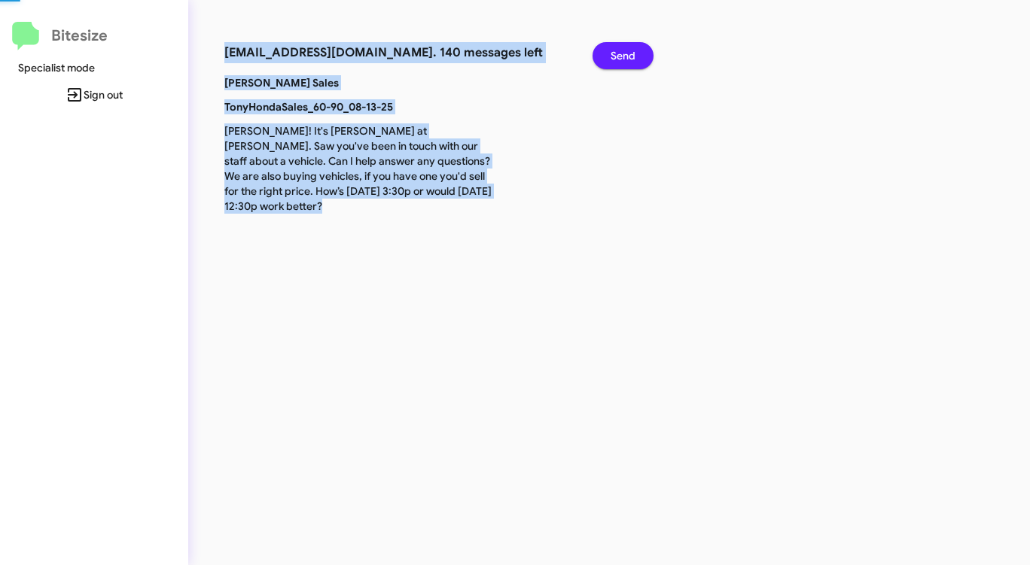
click at [628, 50] on span "Send" at bounding box center [622, 55] width 25 height 27
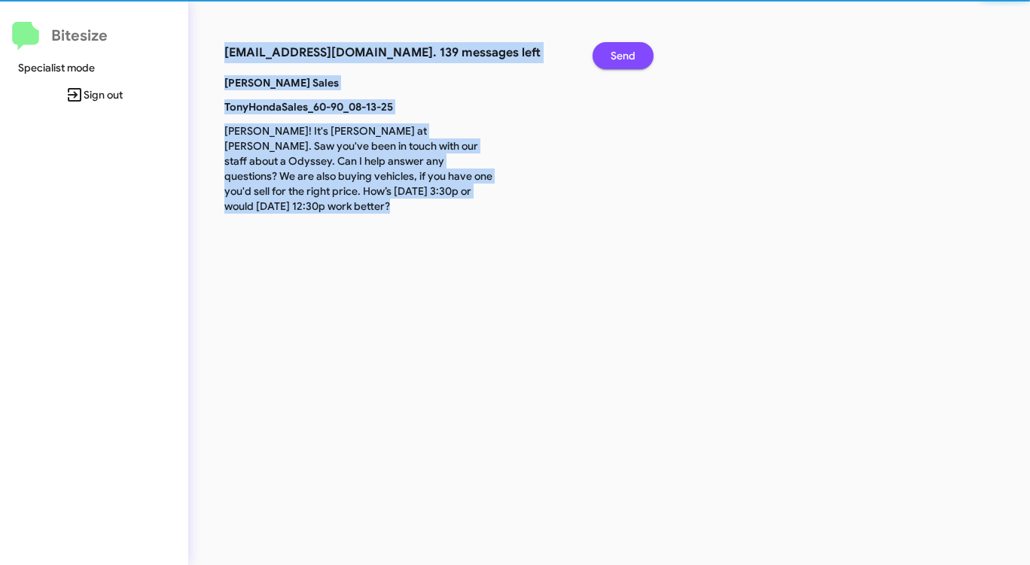
click at [628, 50] on span "Send" at bounding box center [622, 55] width 25 height 27
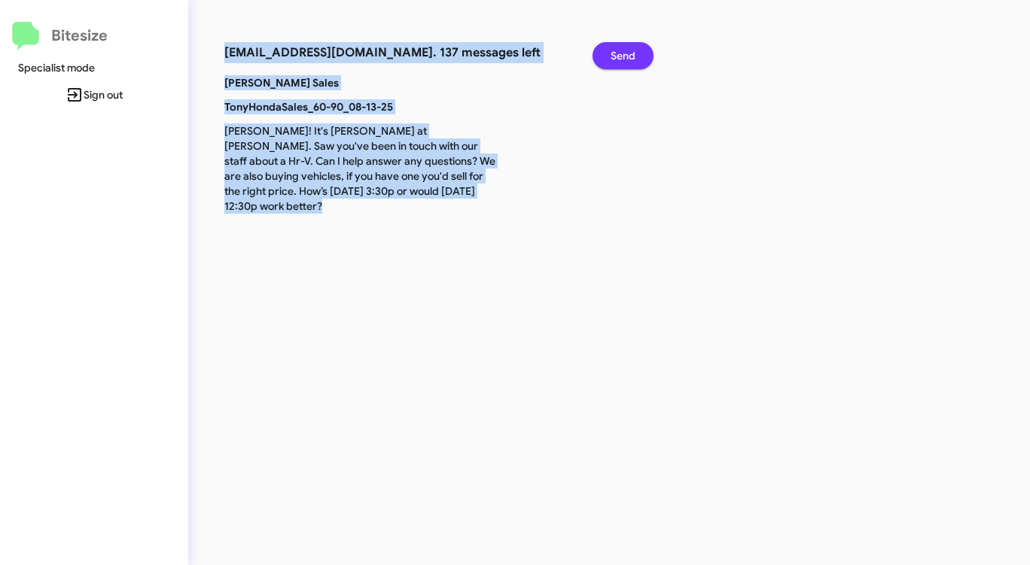
click at [628, 50] on span "Send" at bounding box center [622, 55] width 25 height 27
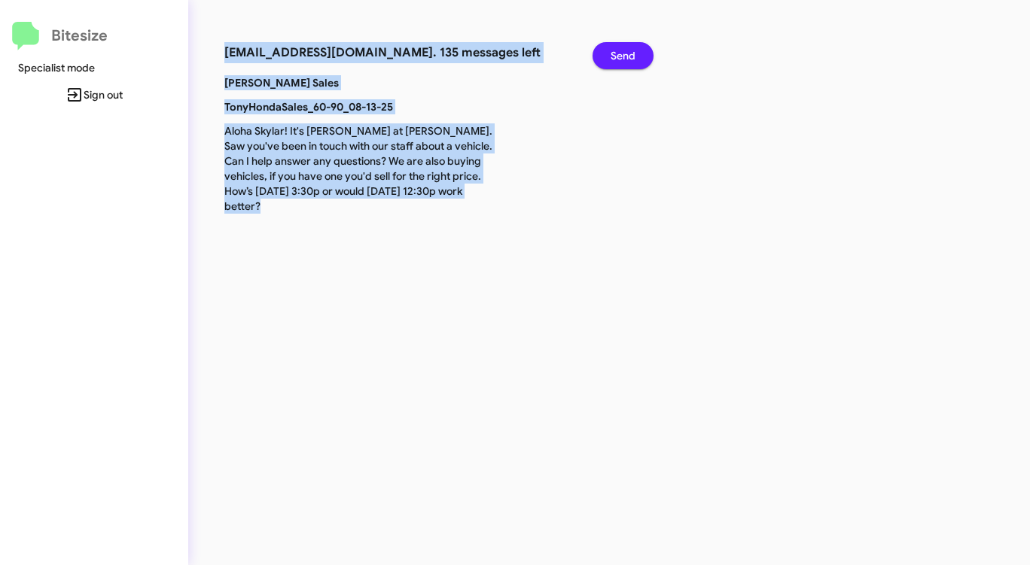
click at [628, 50] on span "Send" at bounding box center [622, 55] width 25 height 27
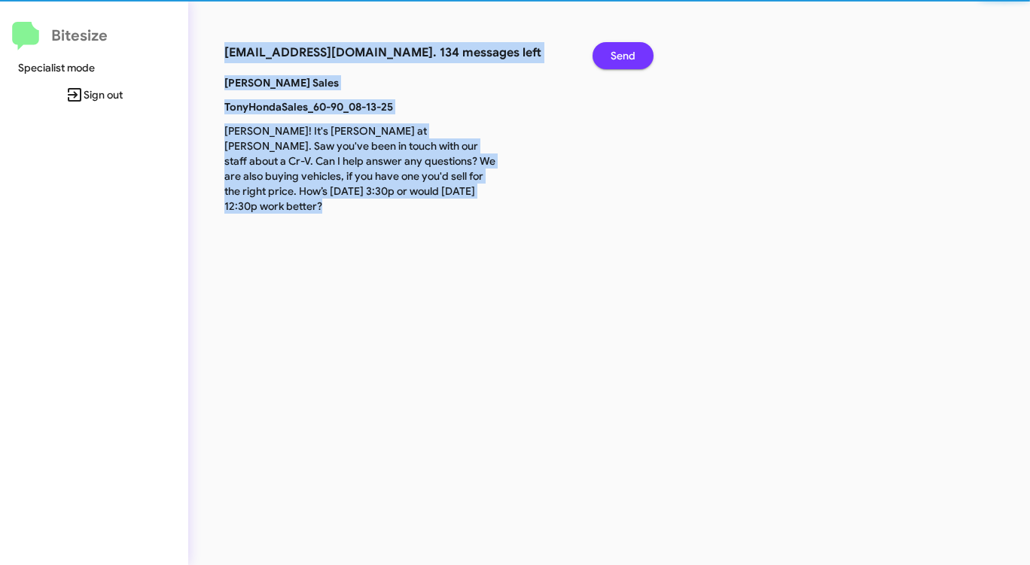
click at [628, 50] on span "Send" at bounding box center [622, 55] width 25 height 27
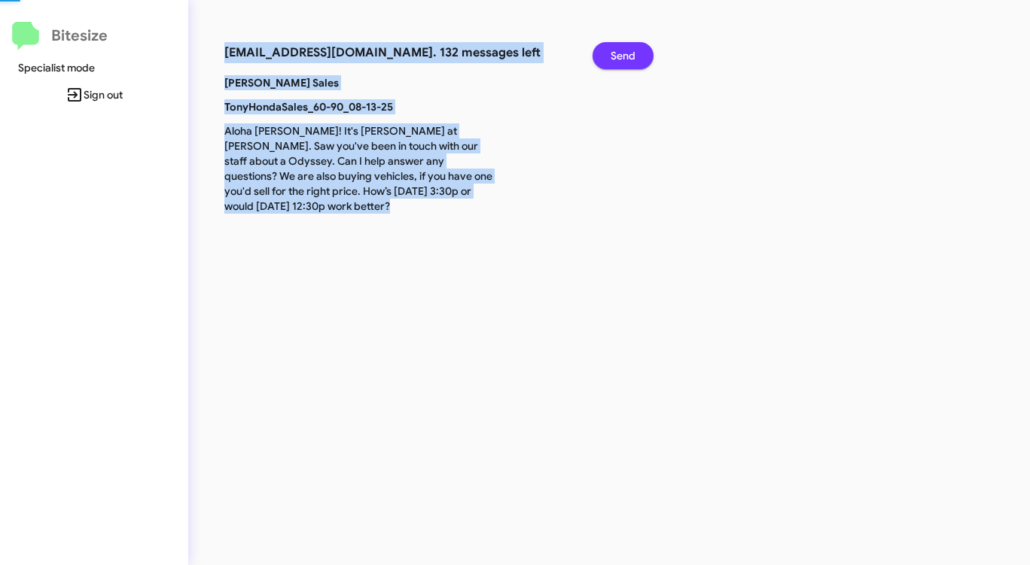
click at [628, 50] on span "Send" at bounding box center [622, 55] width 25 height 27
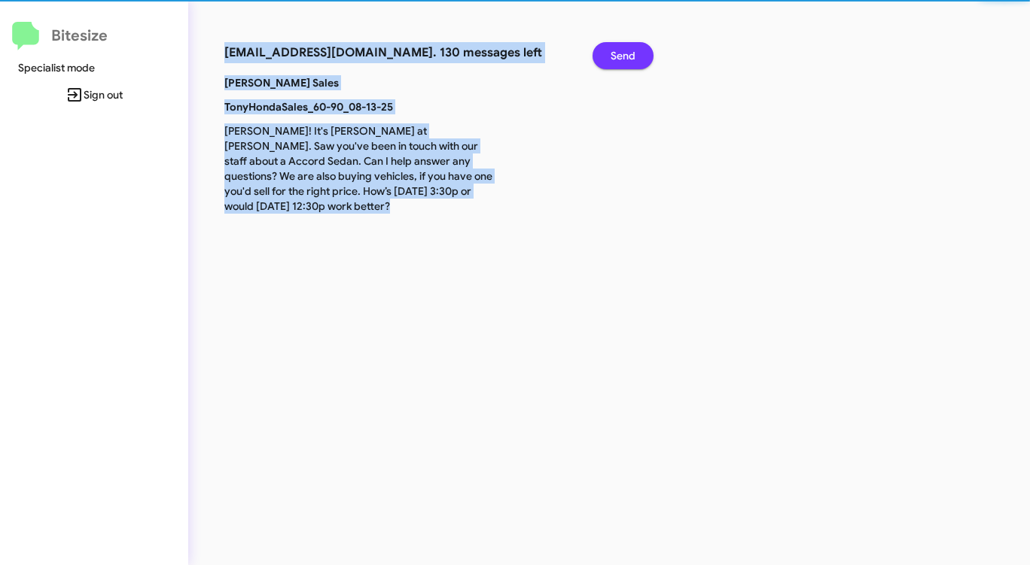
click at [628, 50] on span "Send" at bounding box center [622, 55] width 25 height 27
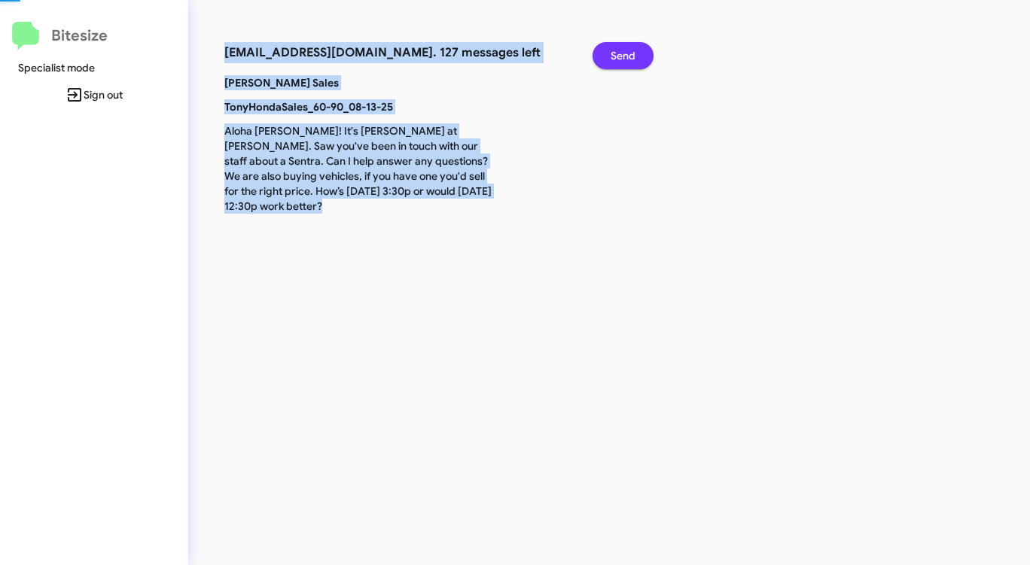
click at [628, 50] on span "Send" at bounding box center [622, 55] width 25 height 27
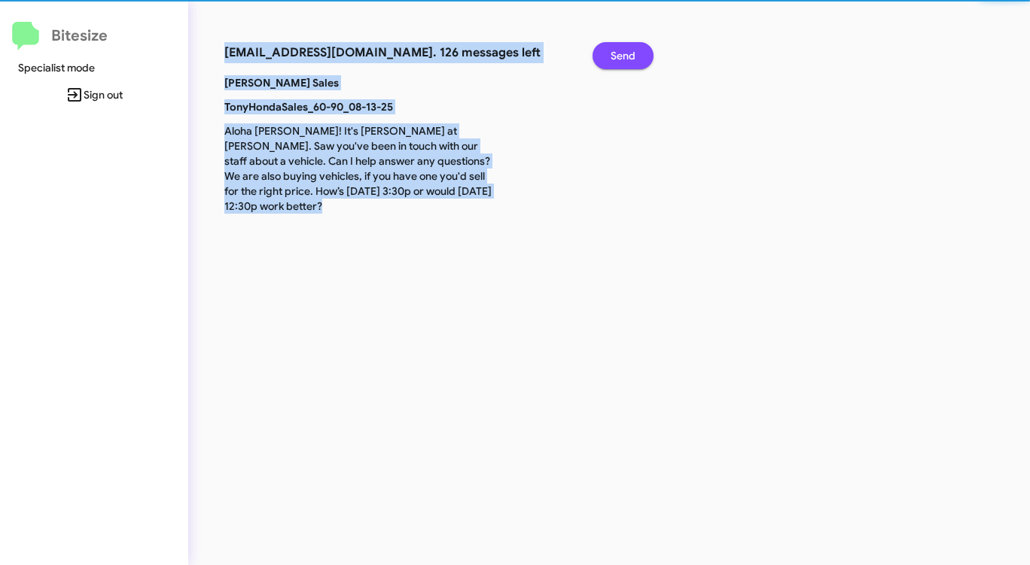
click at [628, 50] on span "Send" at bounding box center [622, 55] width 25 height 27
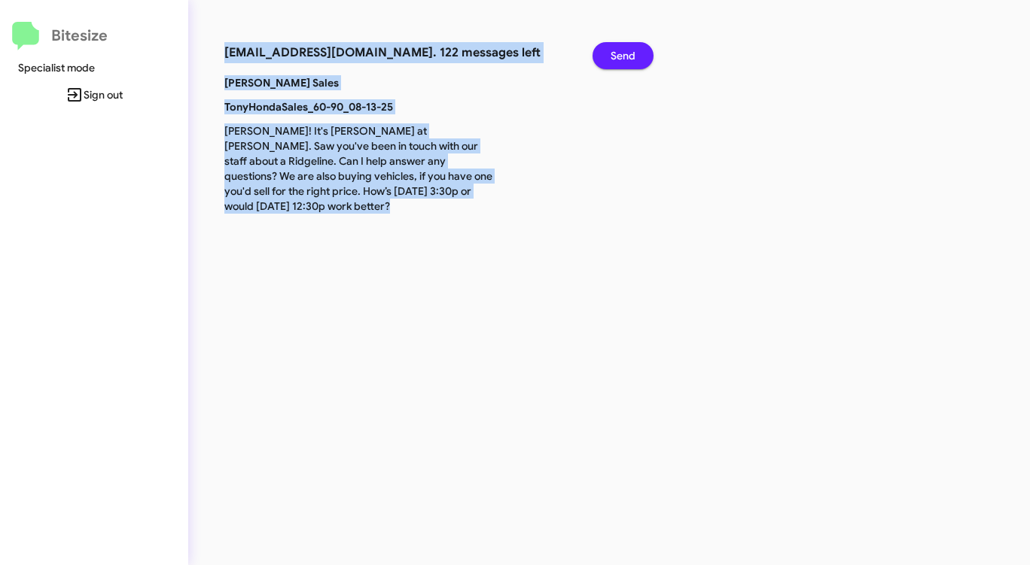
click at [628, 50] on span "Send" at bounding box center [622, 55] width 25 height 27
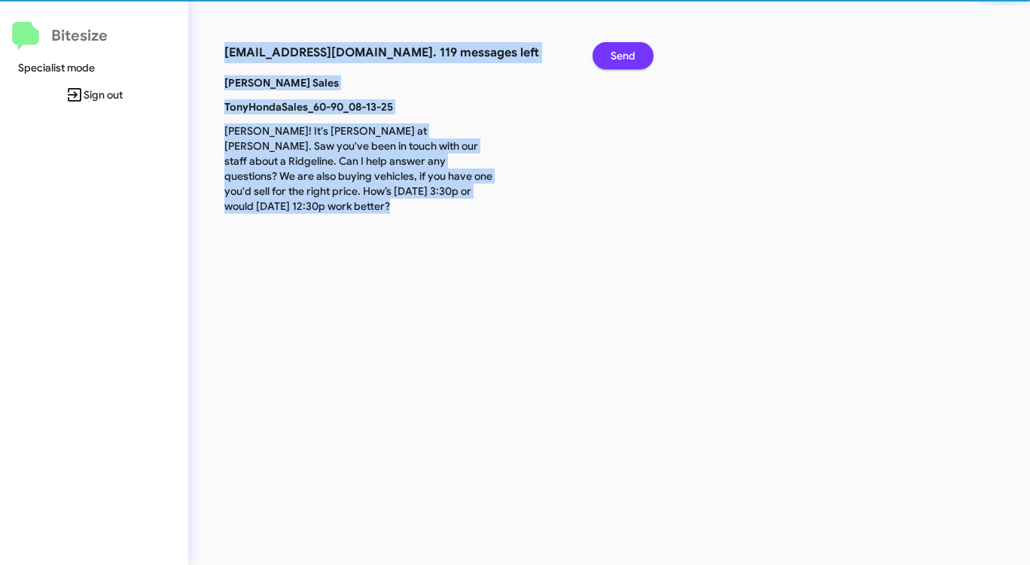
click at [628, 50] on span "Send" at bounding box center [622, 55] width 25 height 27
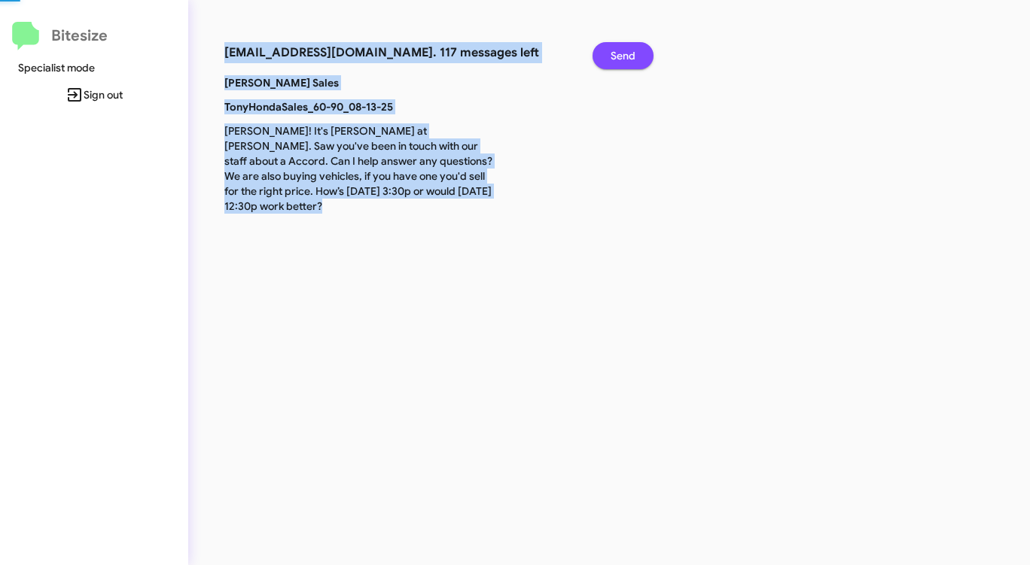
click at [628, 50] on span "Send" at bounding box center [622, 55] width 25 height 27
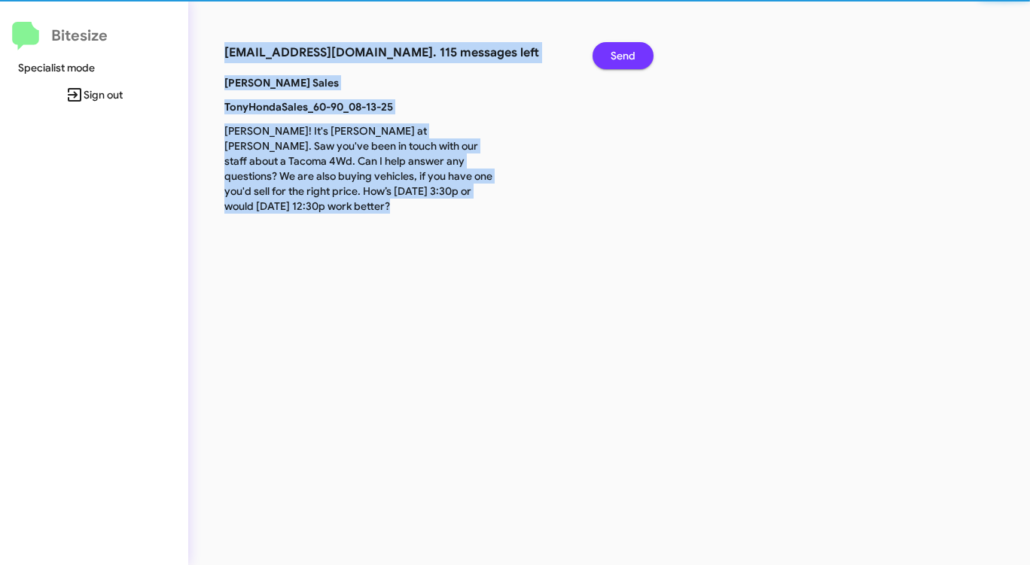
click at [628, 50] on span "Send" at bounding box center [622, 55] width 25 height 27
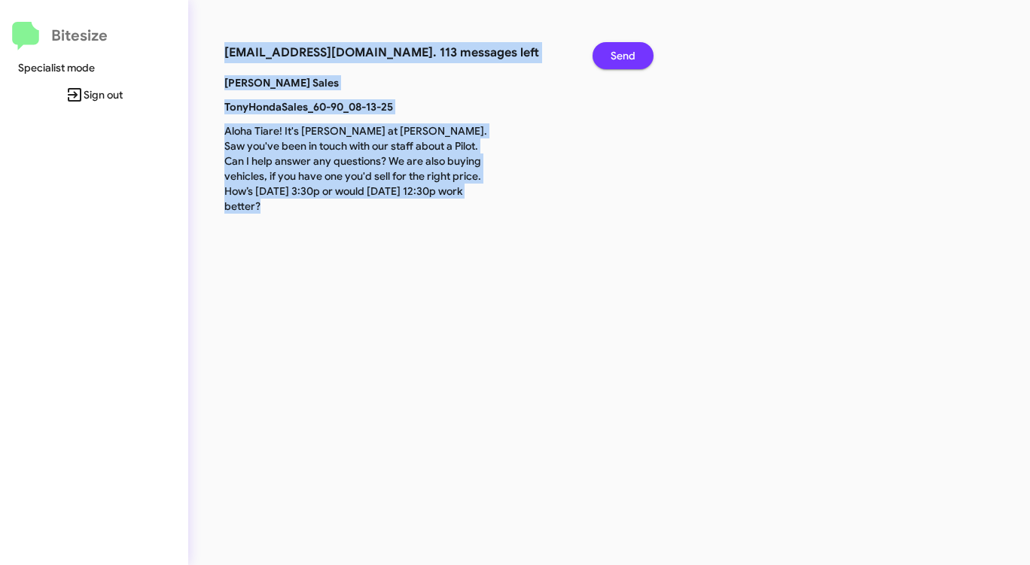
click at [628, 50] on span "Send" at bounding box center [622, 55] width 25 height 27
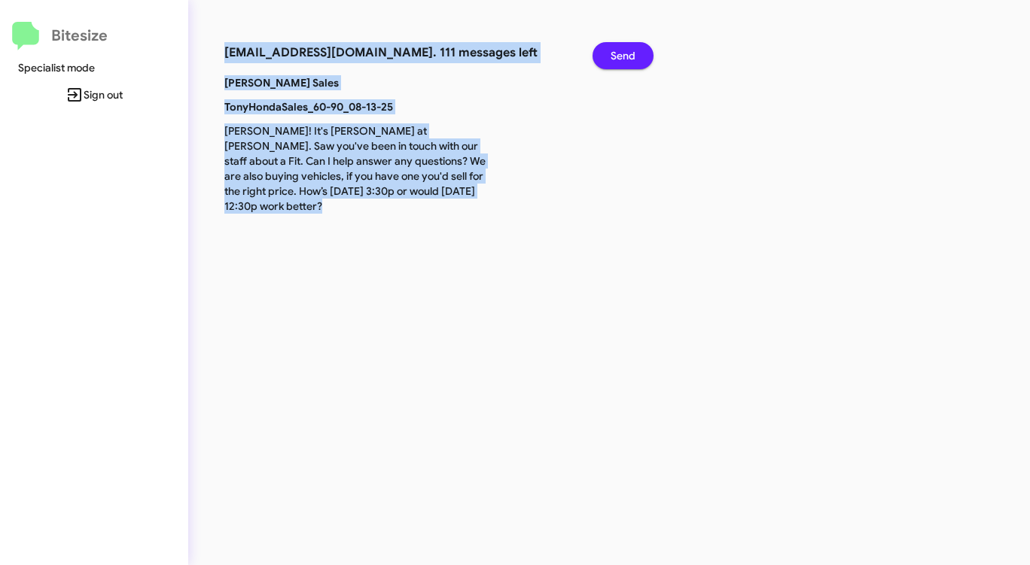
click at [628, 50] on span "Send" at bounding box center [622, 55] width 25 height 27
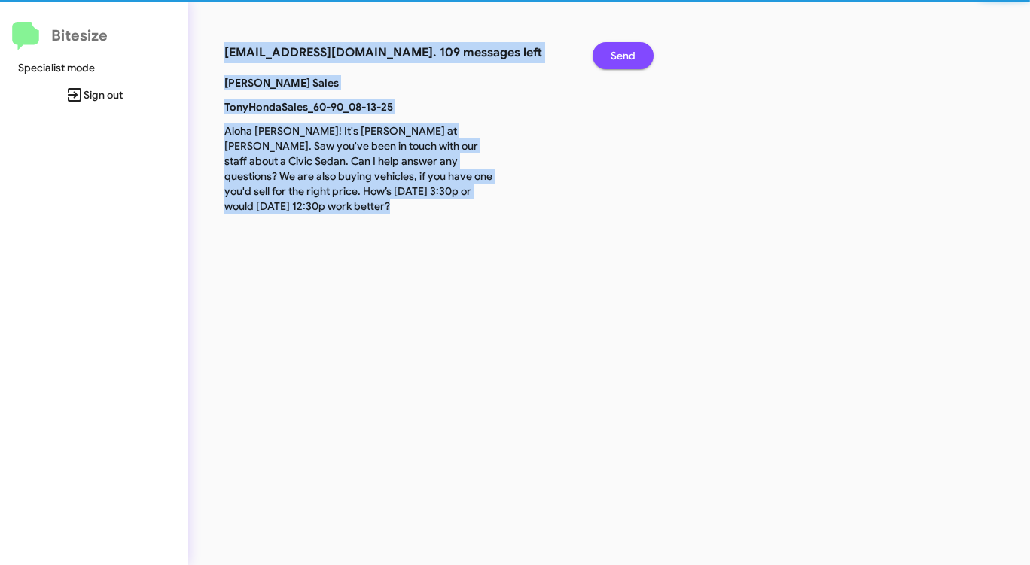
click at [628, 50] on span "Send" at bounding box center [622, 55] width 25 height 27
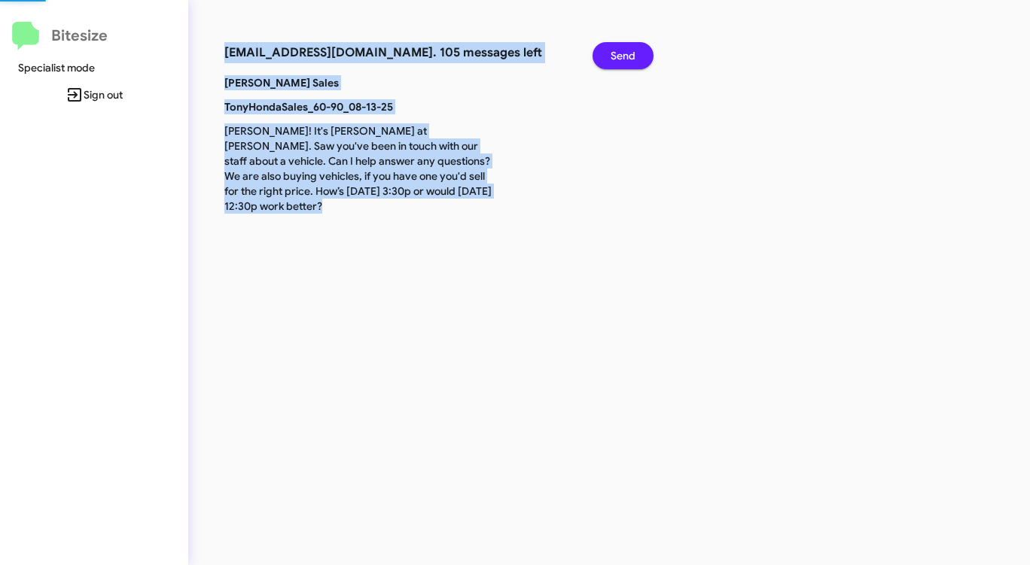
click at [628, 50] on span "Send" at bounding box center [622, 55] width 25 height 27
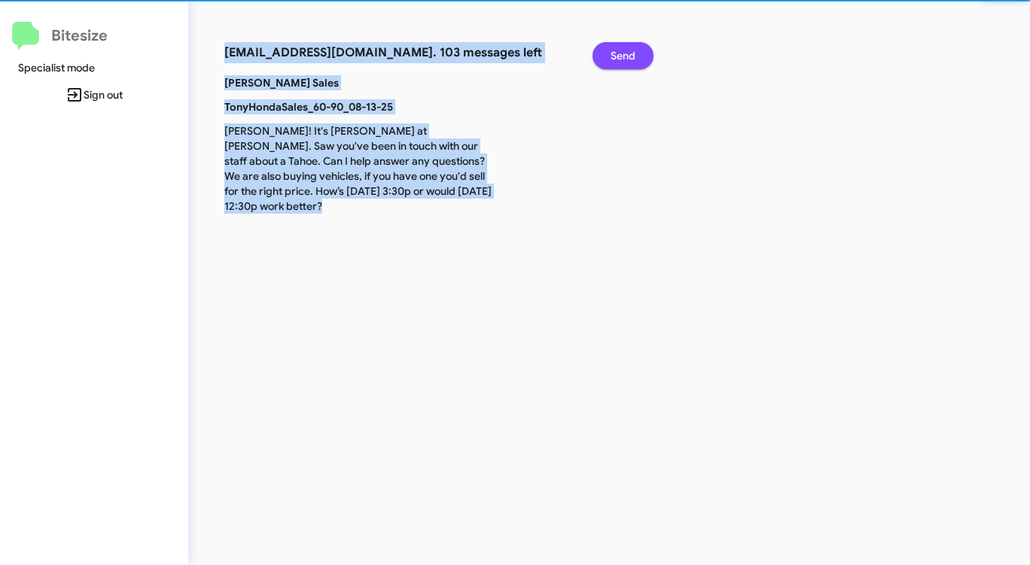
click at [628, 50] on span "Send" at bounding box center [622, 55] width 25 height 27
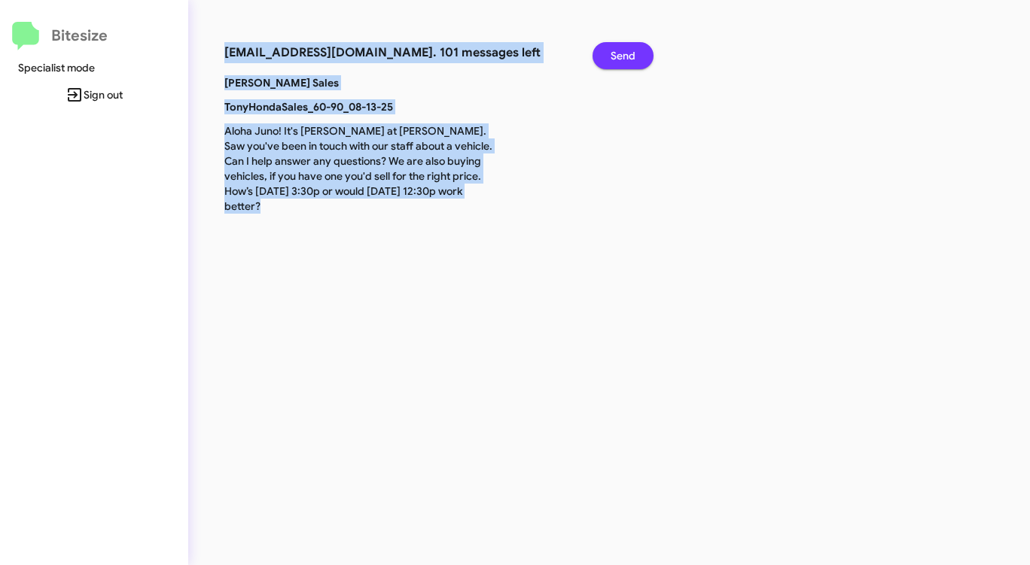
click at [628, 52] on span "Send" at bounding box center [622, 55] width 25 height 27
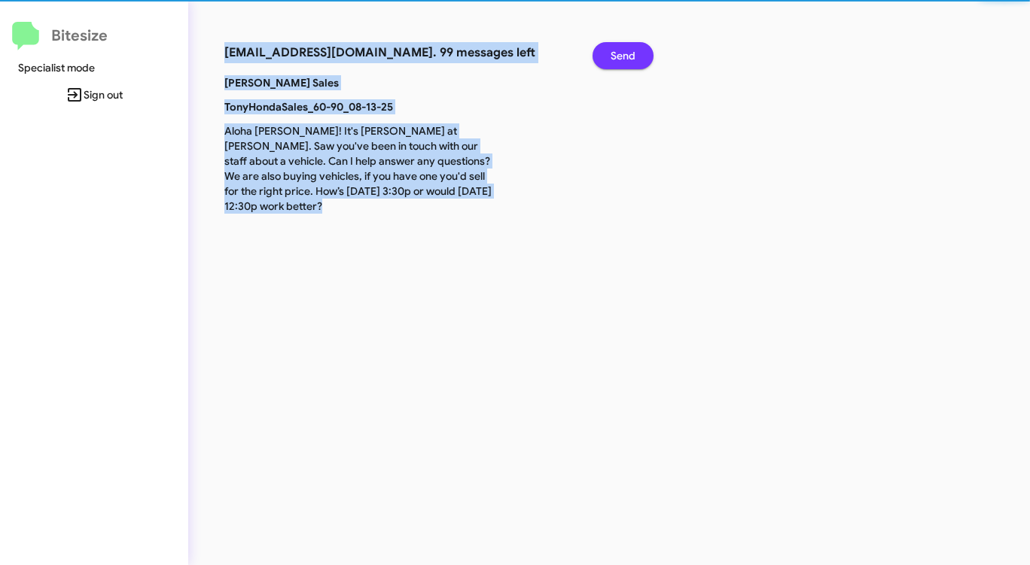
click at [628, 52] on span "Send" at bounding box center [622, 55] width 25 height 27
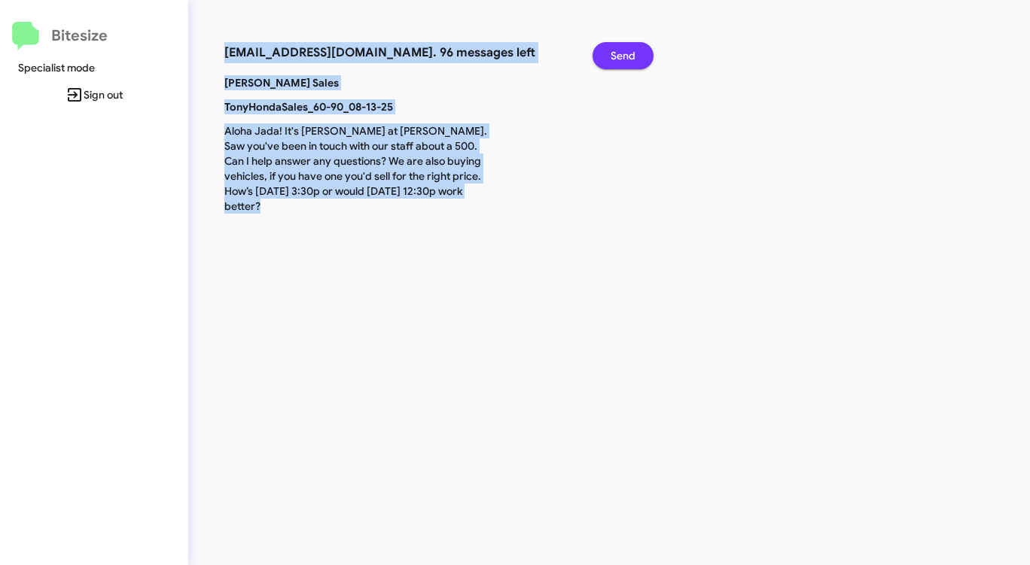
click at [628, 52] on span "Send" at bounding box center [622, 55] width 25 height 27
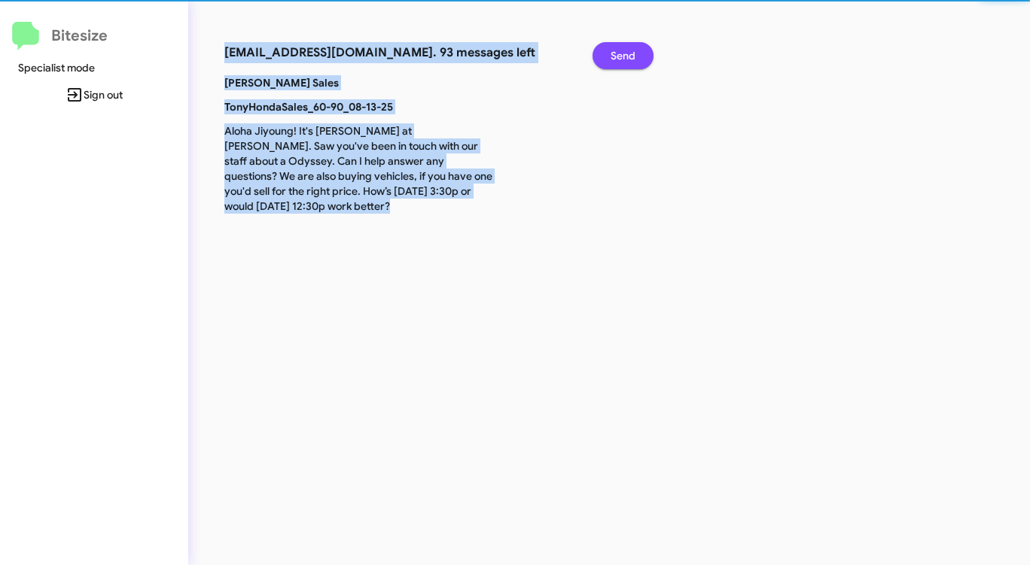
click at [628, 52] on span "Send" at bounding box center [622, 55] width 25 height 27
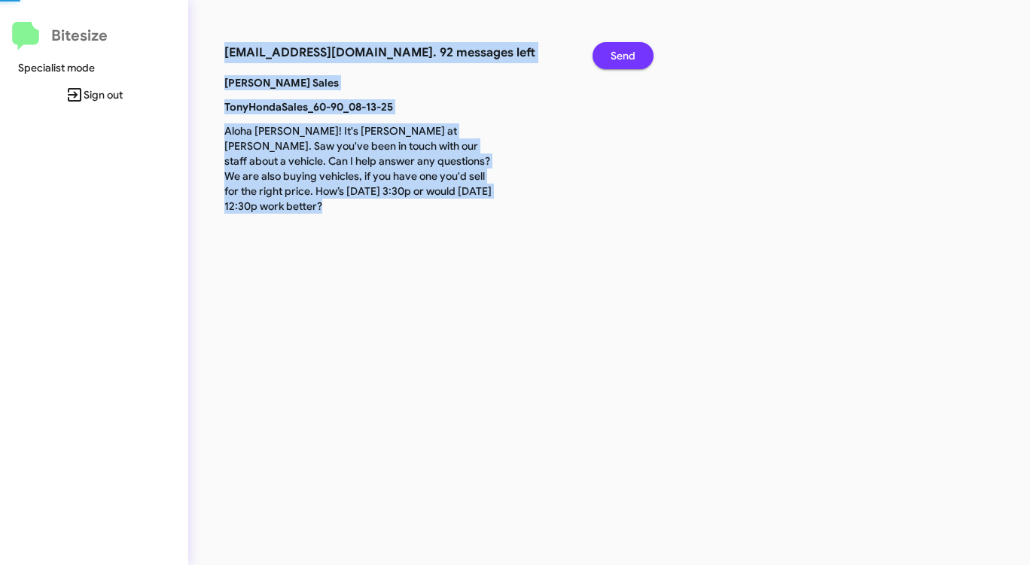
click at [628, 52] on span "Send" at bounding box center [622, 55] width 25 height 27
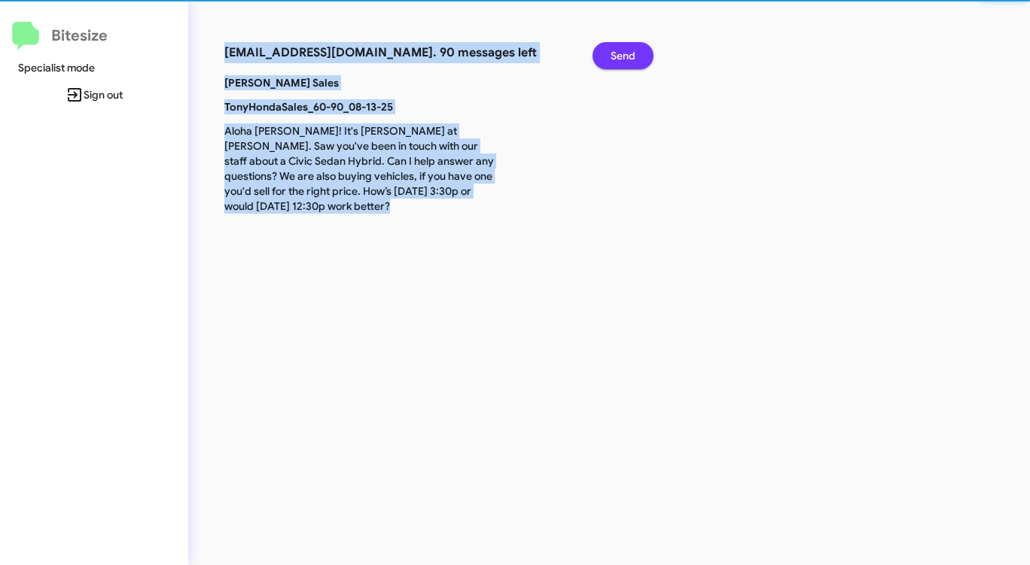
click at [628, 52] on span "Send" at bounding box center [622, 55] width 25 height 27
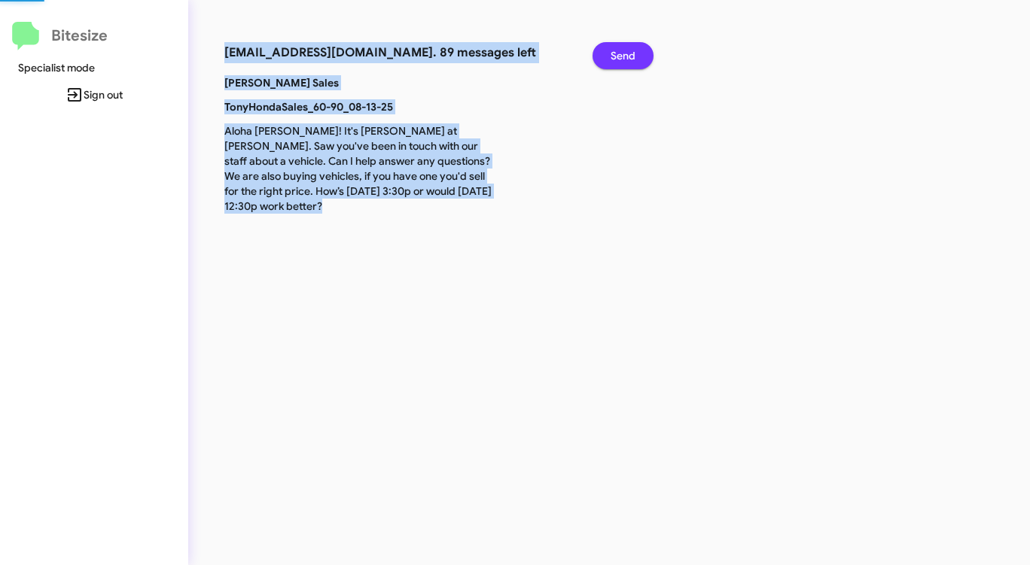
click at [628, 52] on span "Send" at bounding box center [622, 55] width 25 height 27
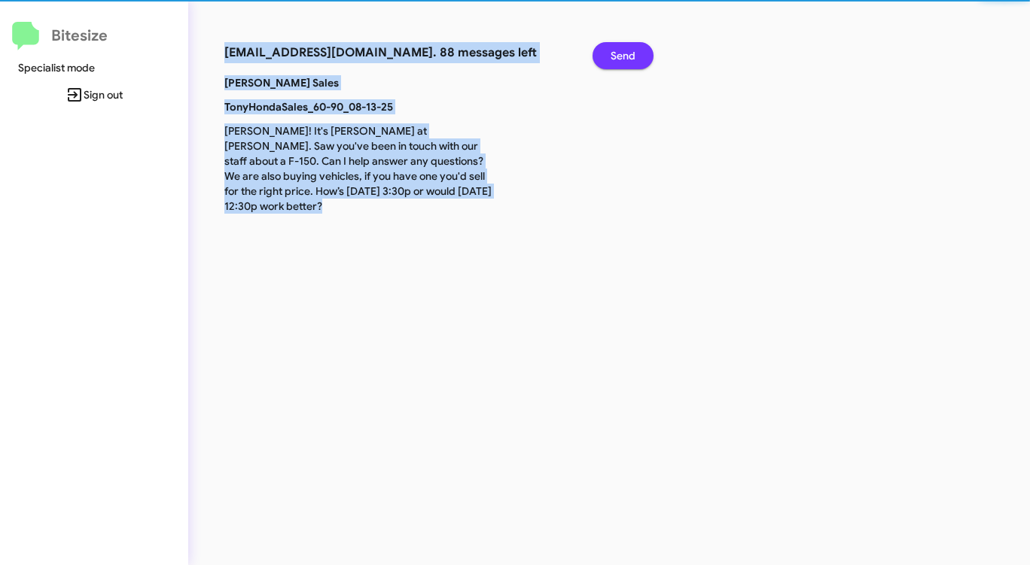
click at [628, 52] on span "Send" at bounding box center [622, 55] width 25 height 27
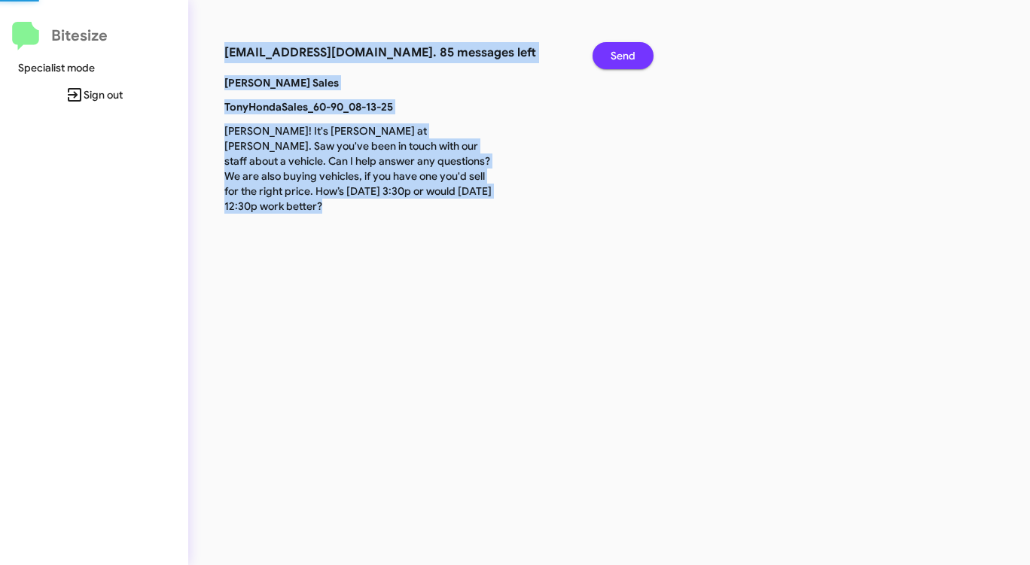
click at [628, 52] on span "Send" at bounding box center [622, 55] width 25 height 27
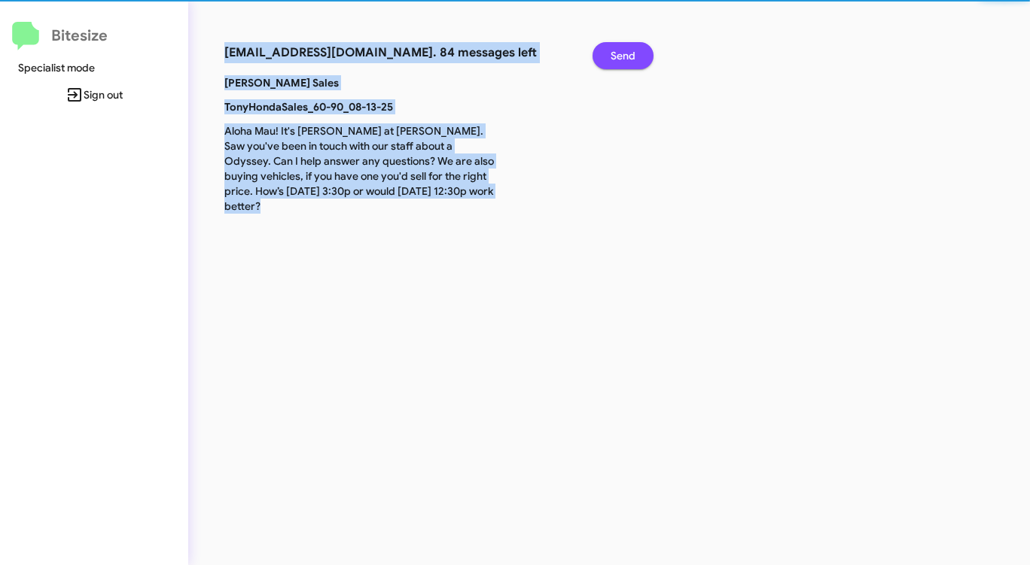
click at [628, 52] on span "Send" at bounding box center [622, 55] width 25 height 27
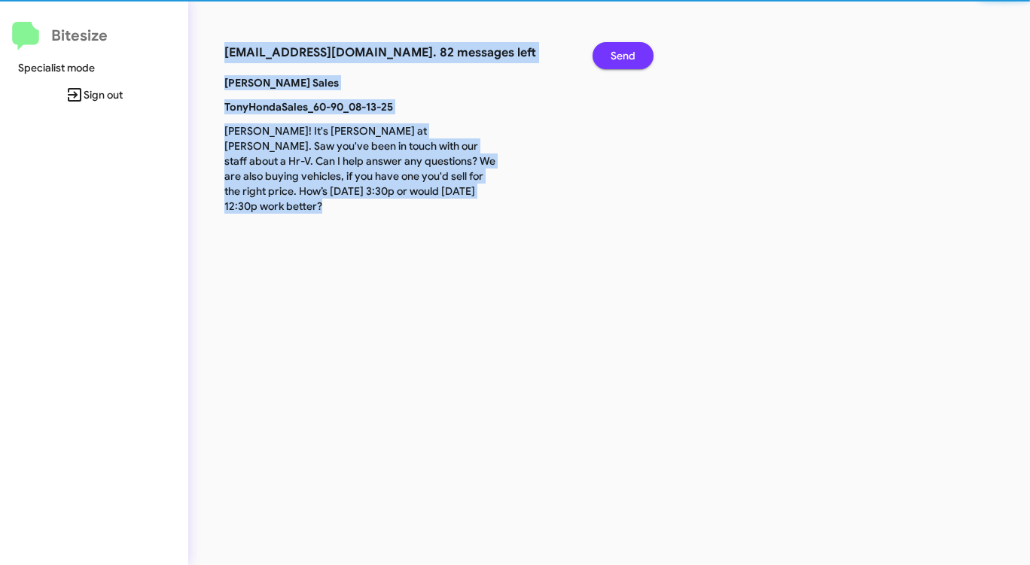
click at [628, 52] on span "Send" at bounding box center [622, 55] width 25 height 27
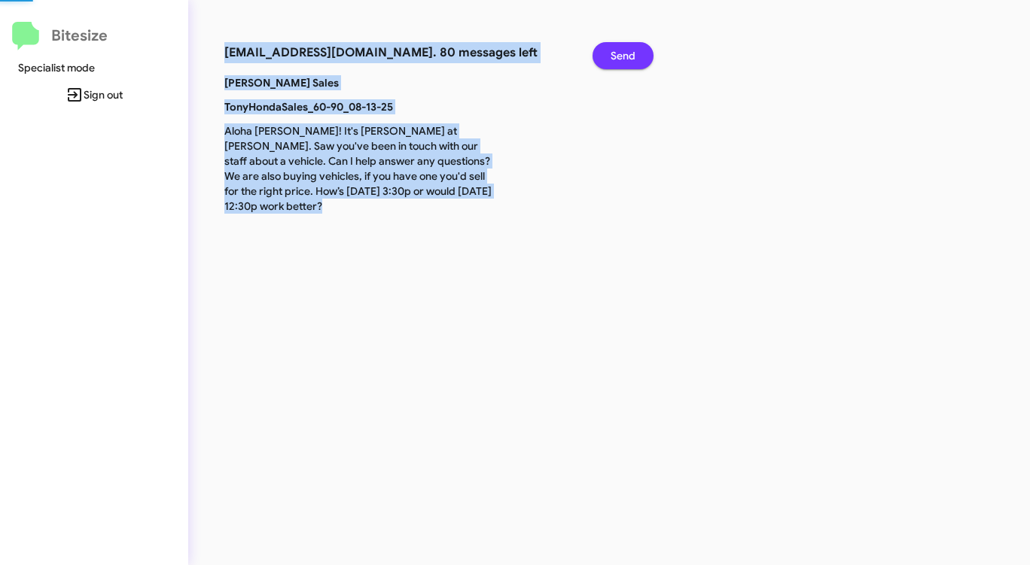
click at [628, 52] on span "Send" at bounding box center [622, 55] width 25 height 27
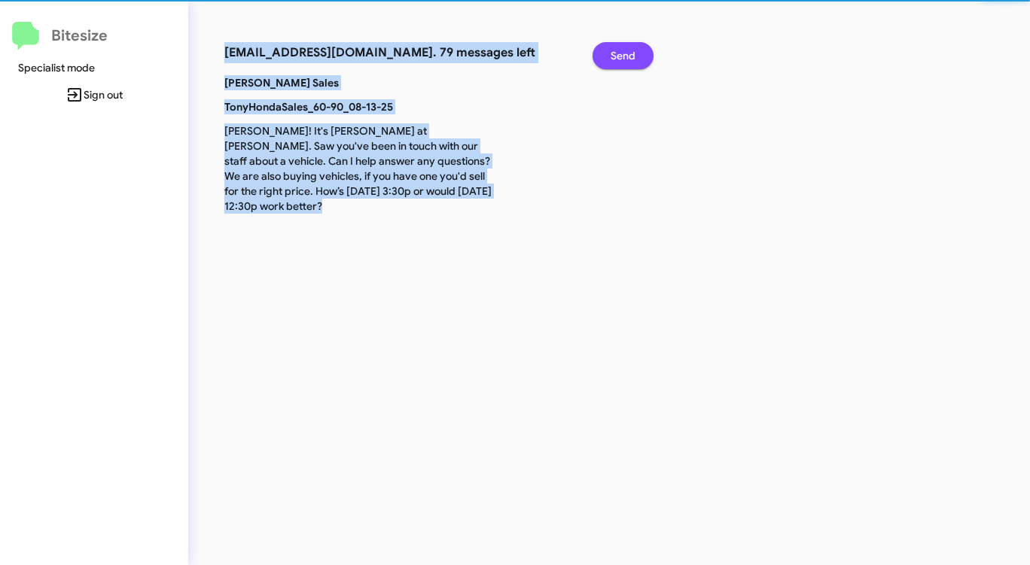
click at [628, 52] on span "Send" at bounding box center [622, 55] width 25 height 27
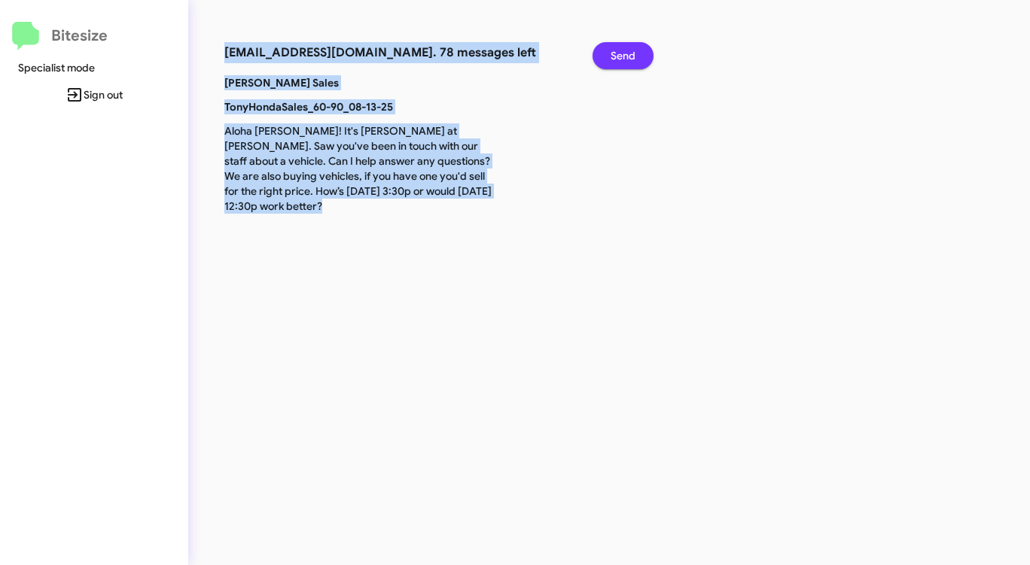
click at [628, 52] on span "Send" at bounding box center [622, 55] width 25 height 27
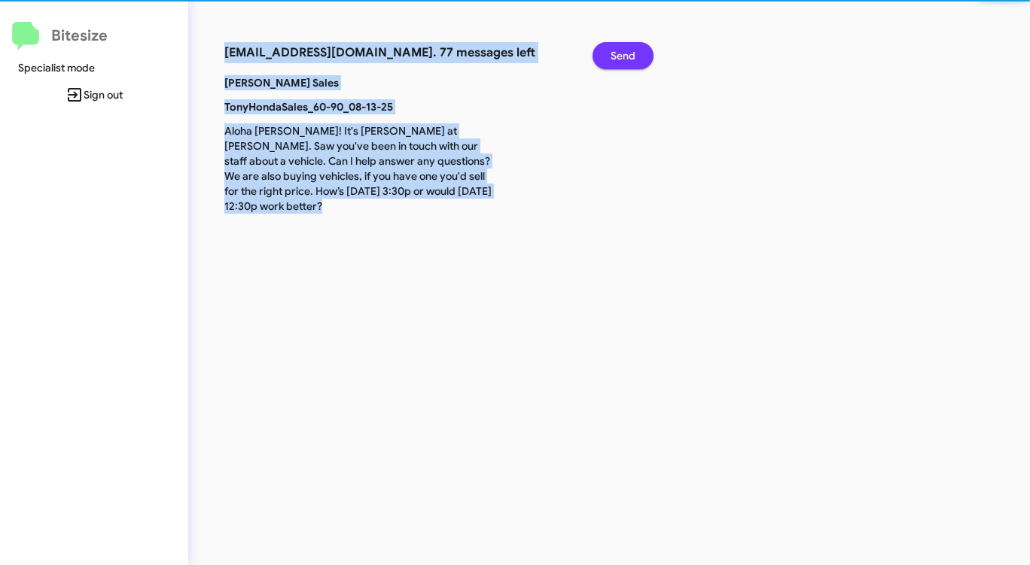
click at [628, 52] on span "Send" at bounding box center [622, 55] width 25 height 27
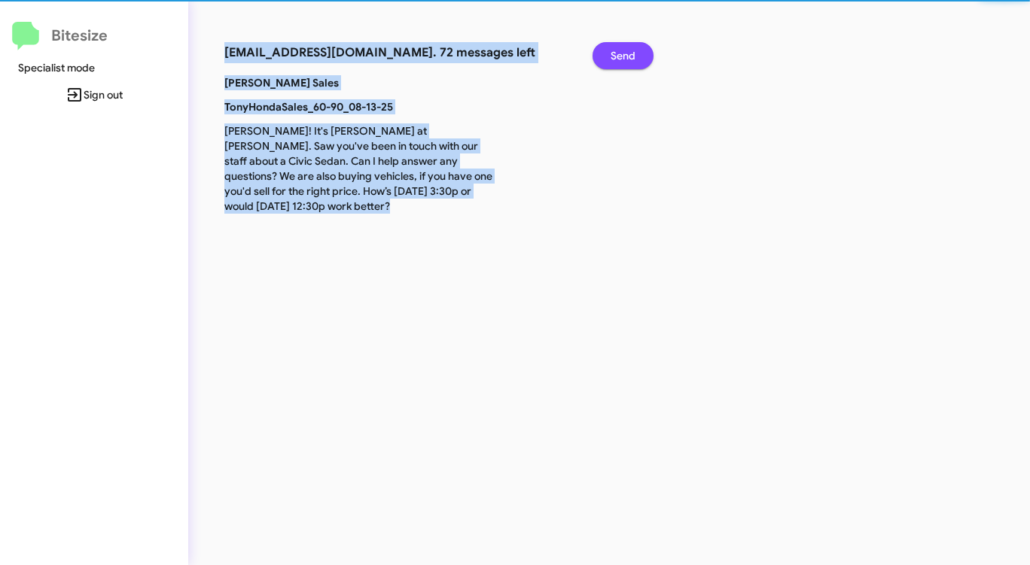
click at [628, 52] on span "Send" at bounding box center [622, 55] width 25 height 27
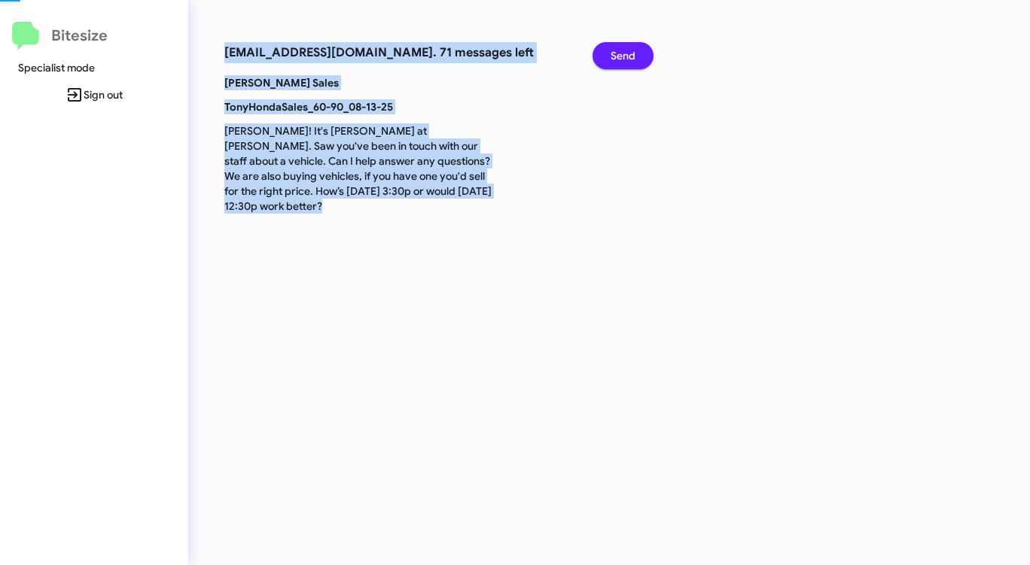
click at [628, 52] on span "Send" at bounding box center [622, 55] width 25 height 27
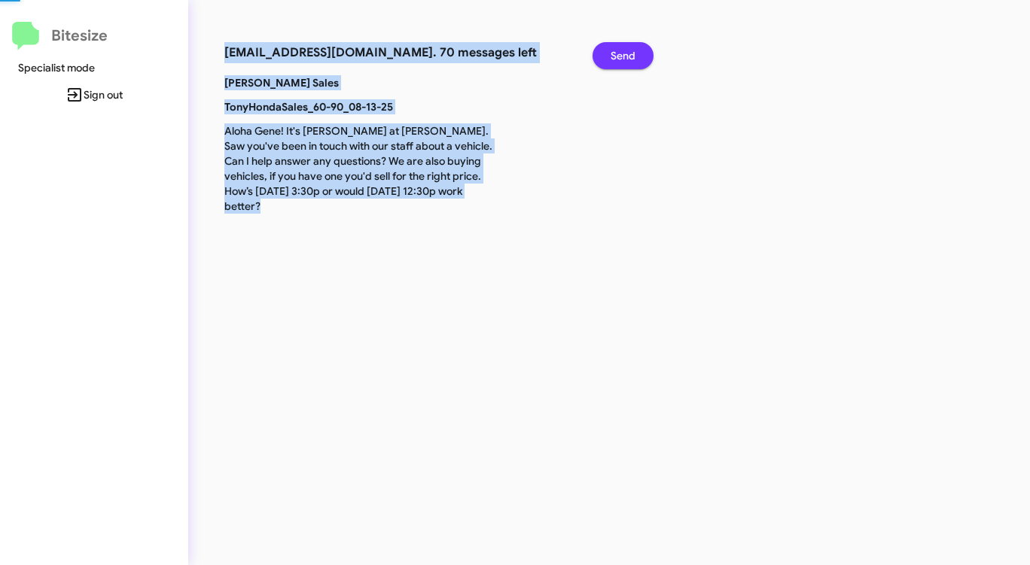
click at [628, 52] on span "Send" at bounding box center [622, 55] width 25 height 27
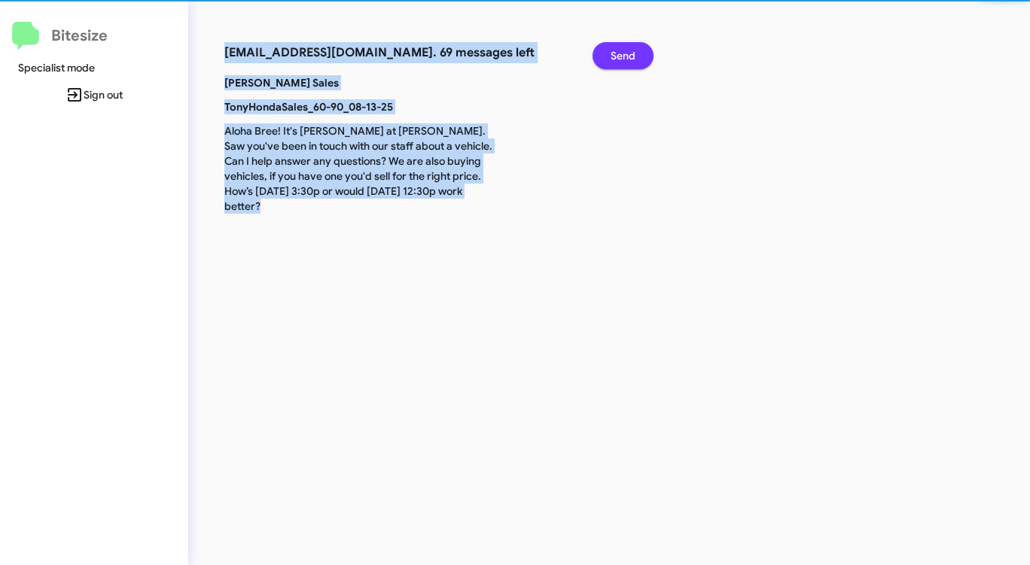
click at [628, 52] on span "Send" at bounding box center [622, 55] width 25 height 27
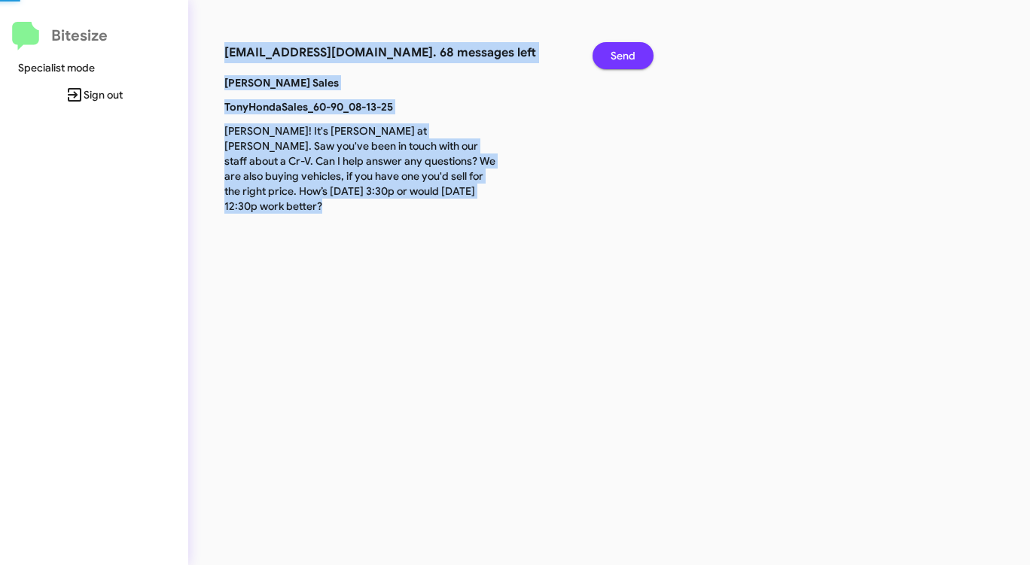
click at [628, 52] on span "Send" at bounding box center [622, 55] width 25 height 27
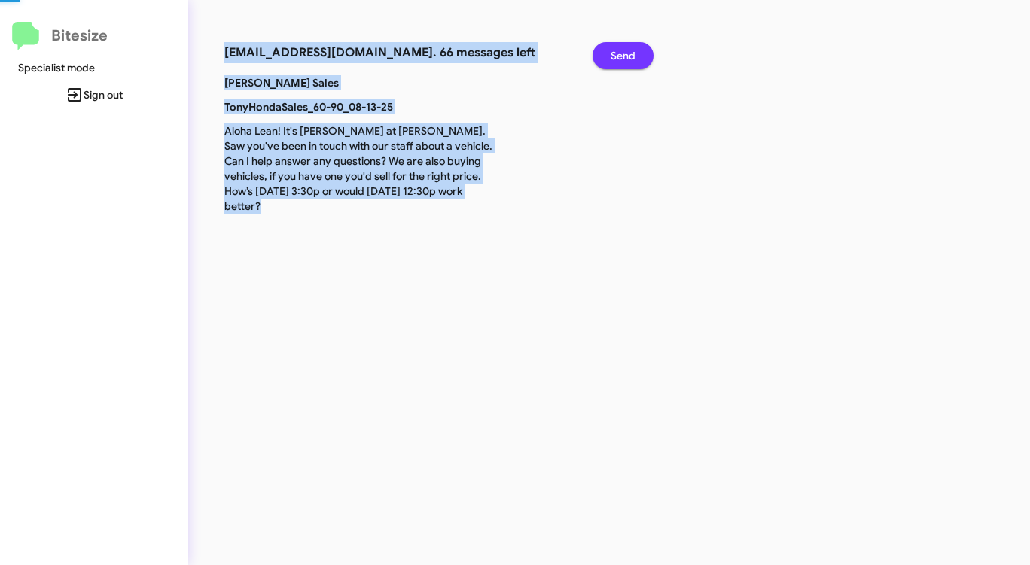
click at [628, 52] on span "Send" at bounding box center [622, 55] width 25 height 27
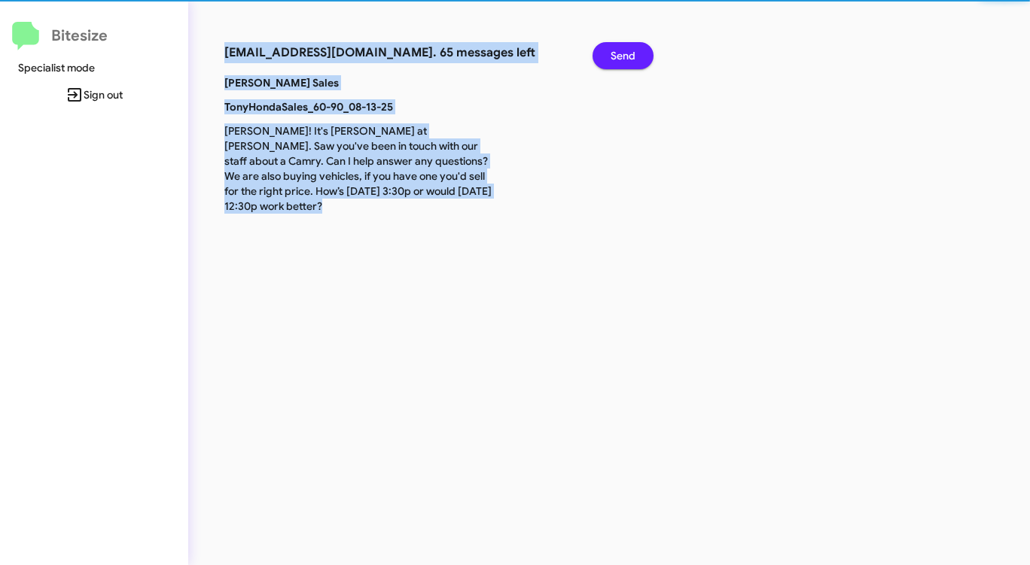
click at [628, 52] on span "Send" at bounding box center [622, 55] width 25 height 27
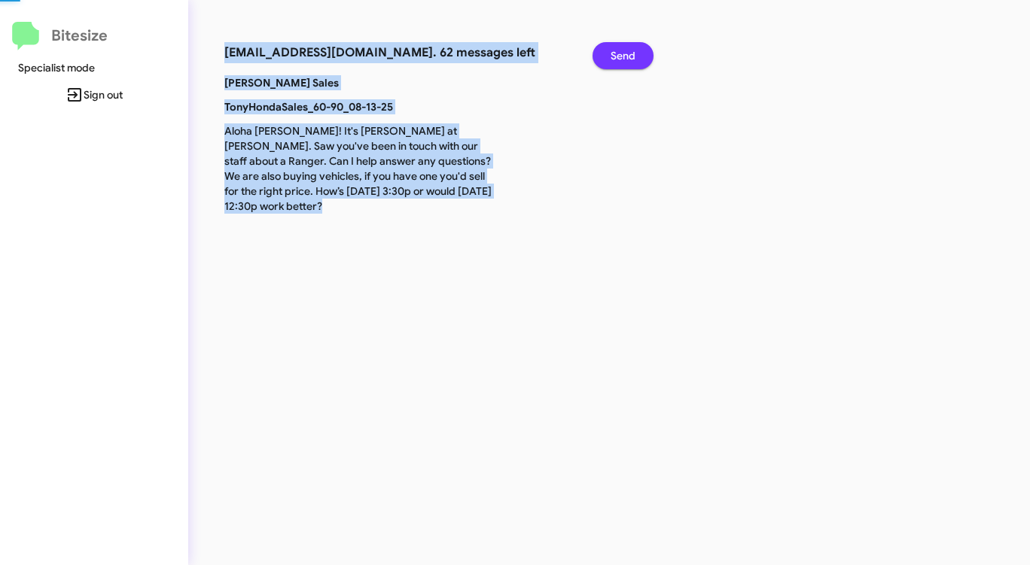
click at [628, 52] on span "Send" at bounding box center [622, 55] width 25 height 27
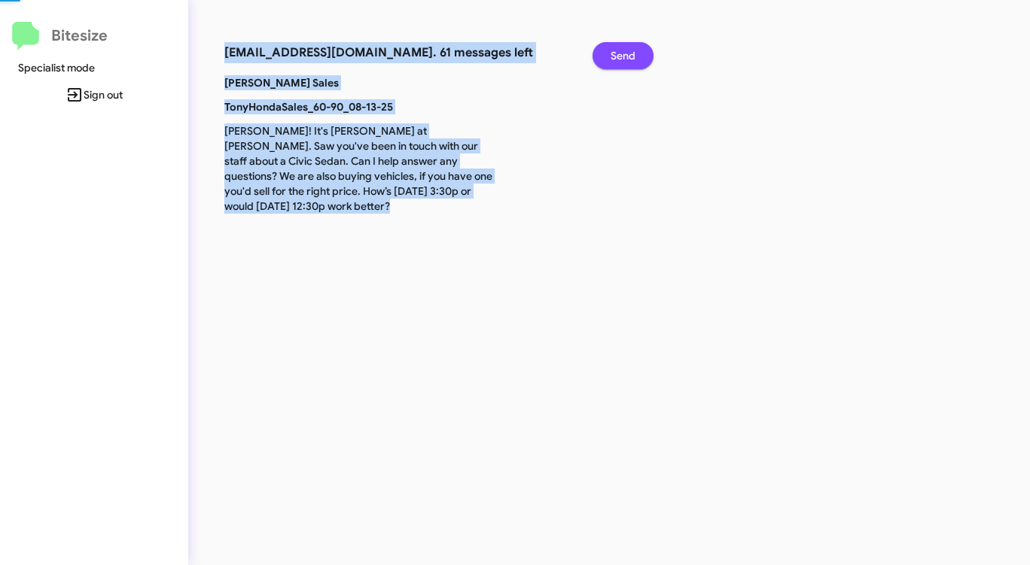
click at [628, 52] on span "Send" at bounding box center [622, 55] width 25 height 27
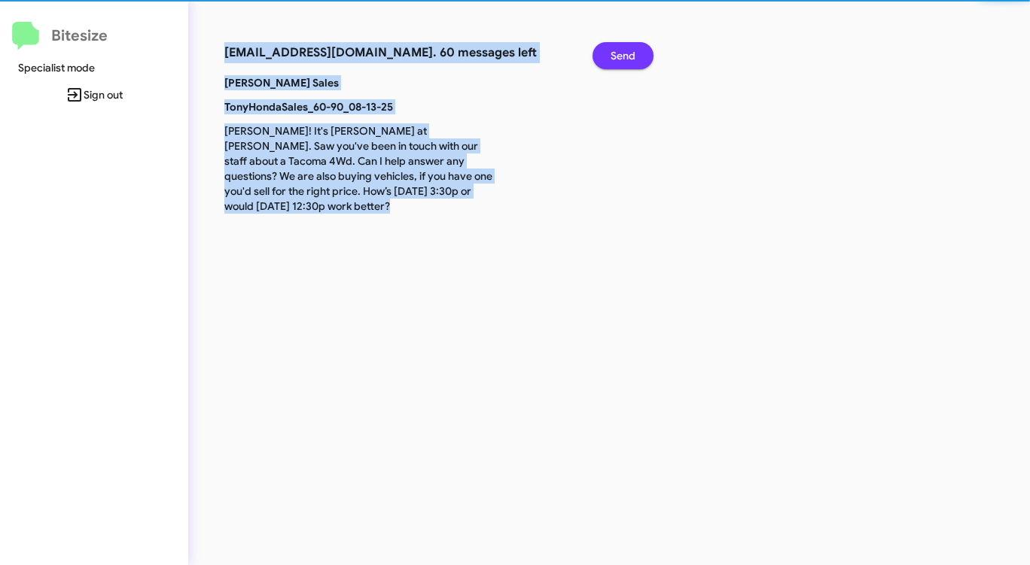
click at [628, 52] on span "Send" at bounding box center [622, 55] width 25 height 27
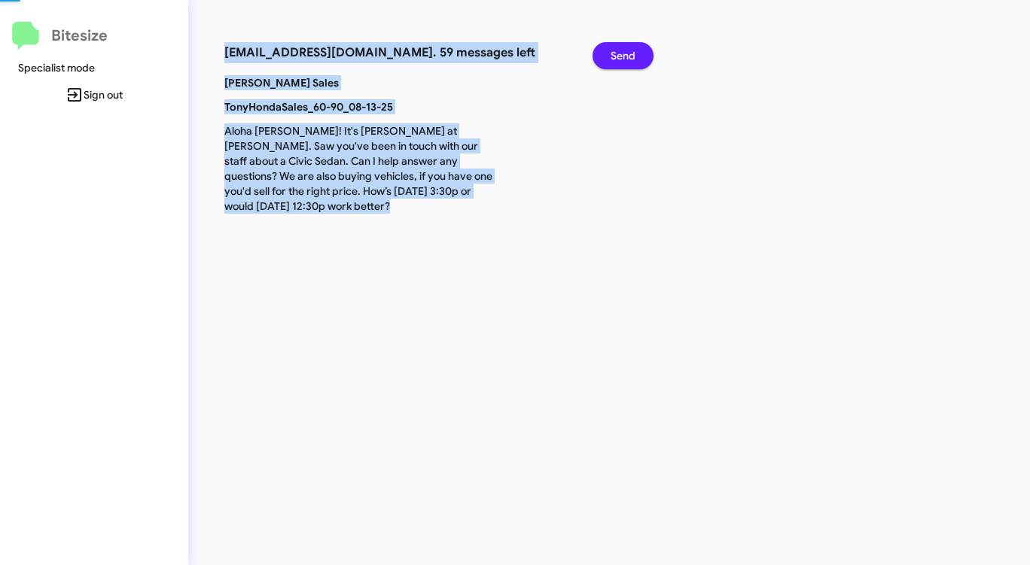
click at [628, 52] on span "Send" at bounding box center [622, 55] width 25 height 27
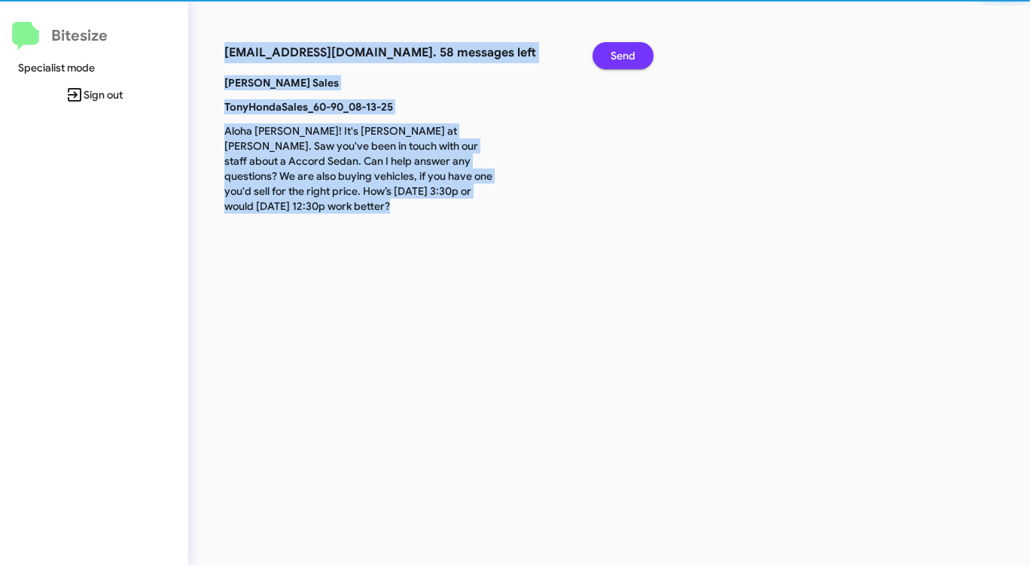
click at [628, 52] on span "Send" at bounding box center [622, 55] width 25 height 27
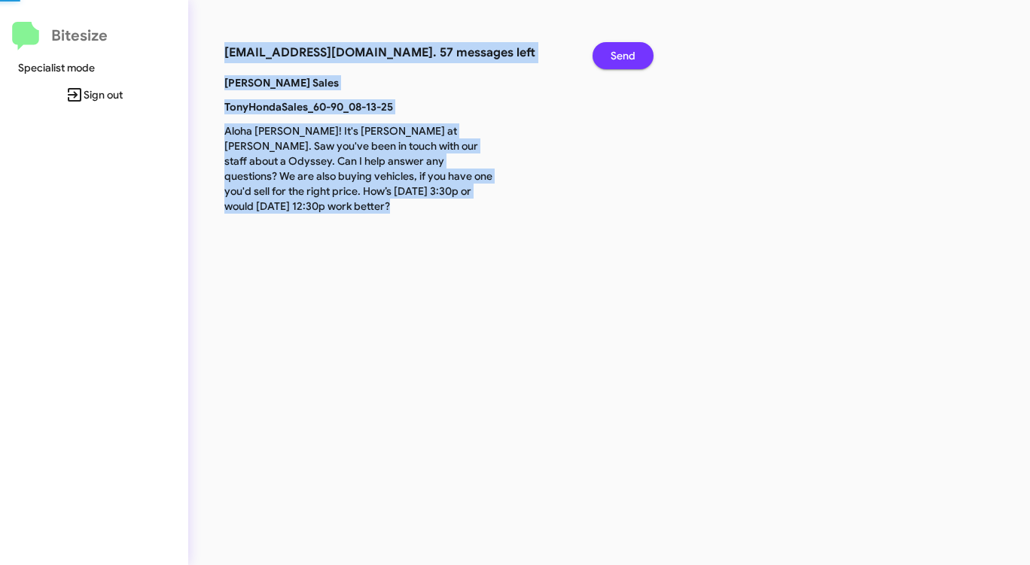
click at [628, 52] on span "Send" at bounding box center [622, 55] width 25 height 27
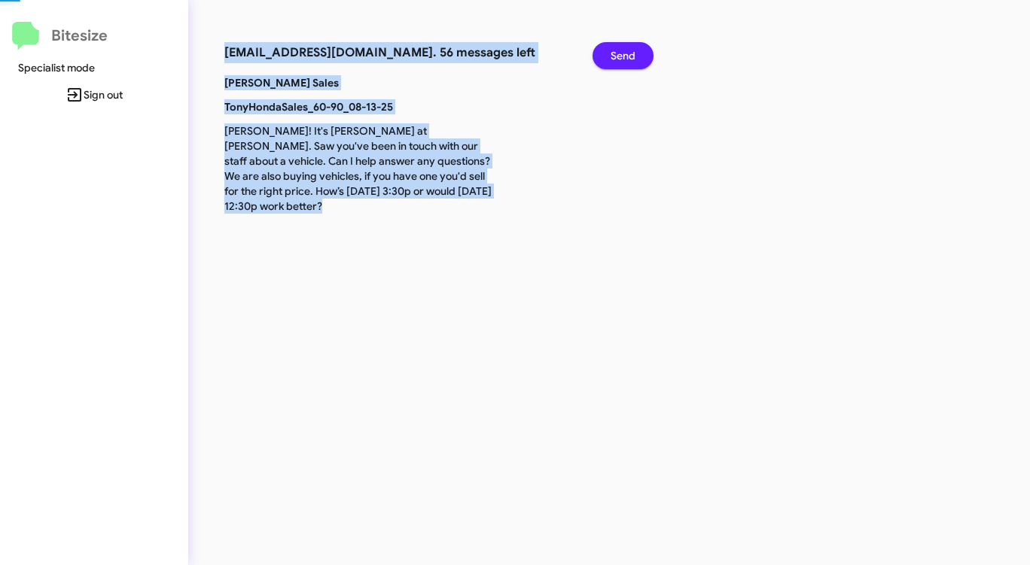
click at [628, 52] on span "Send" at bounding box center [622, 55] width 25 height 27
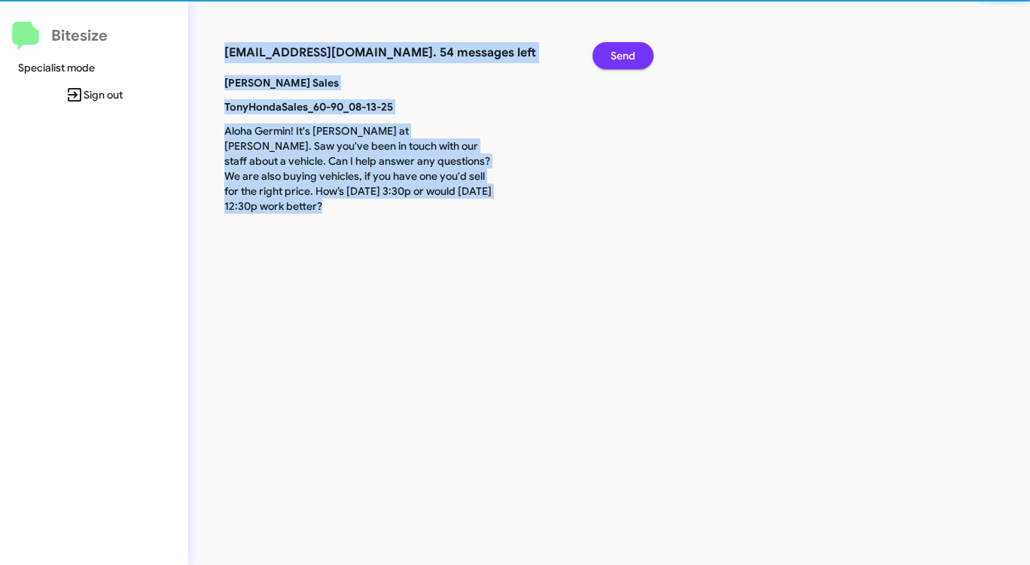
click at [628, 52] on span "Send" at bounding box center [622, 55] width 25 height 27
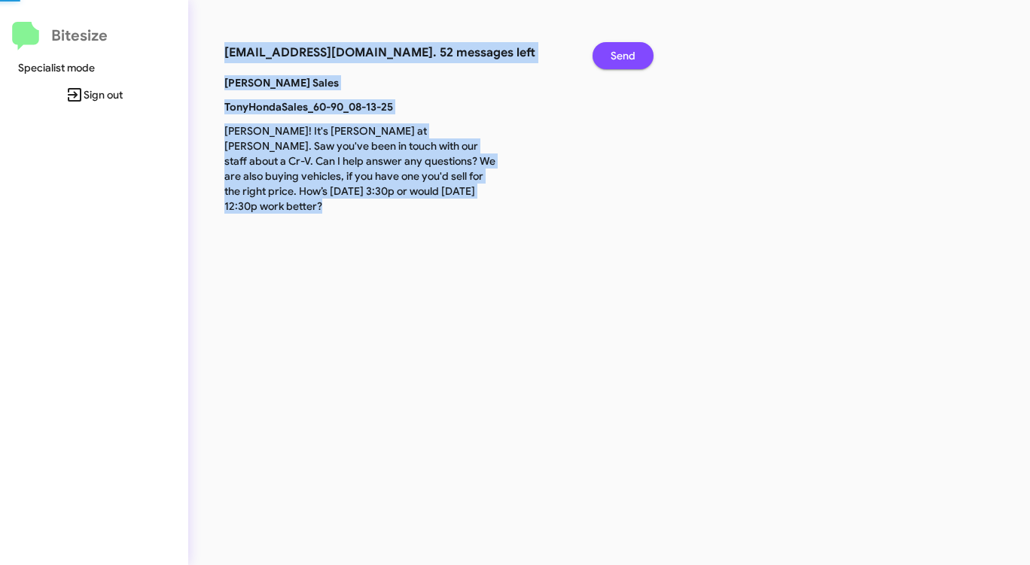
click at [628, 52] on span "Send" at bounding box center [622, 55] width 25 height 27
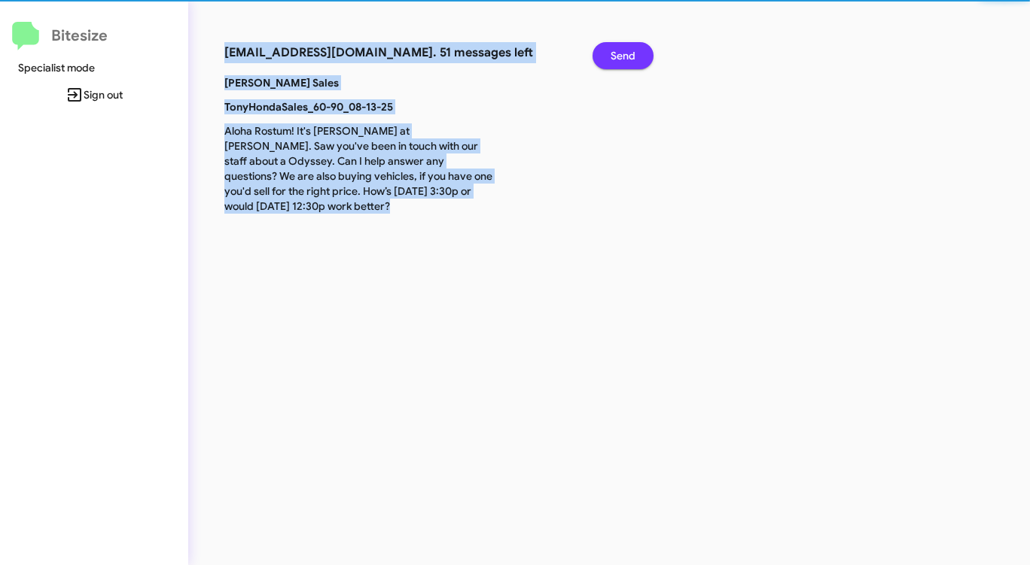
click at [628, 52] on span "Send" at bounding box center [622, 55] width 25 height 27
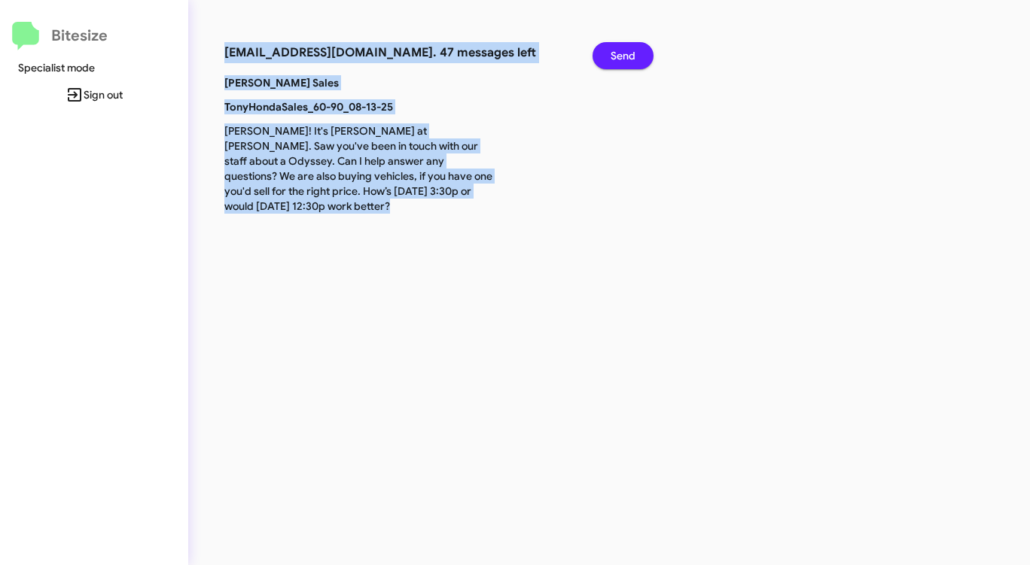
click at [628, 52] on span "Send" at bounding box center [622, 55] width 25 height 27
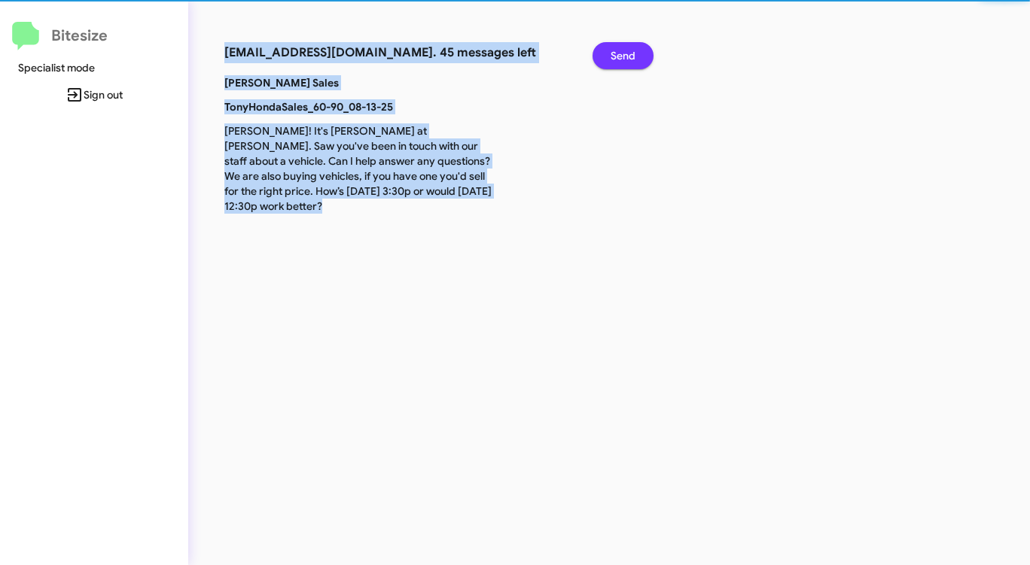
click at [628, 52] on span "Send" at bounding box center [622, 55] width 25 height 27
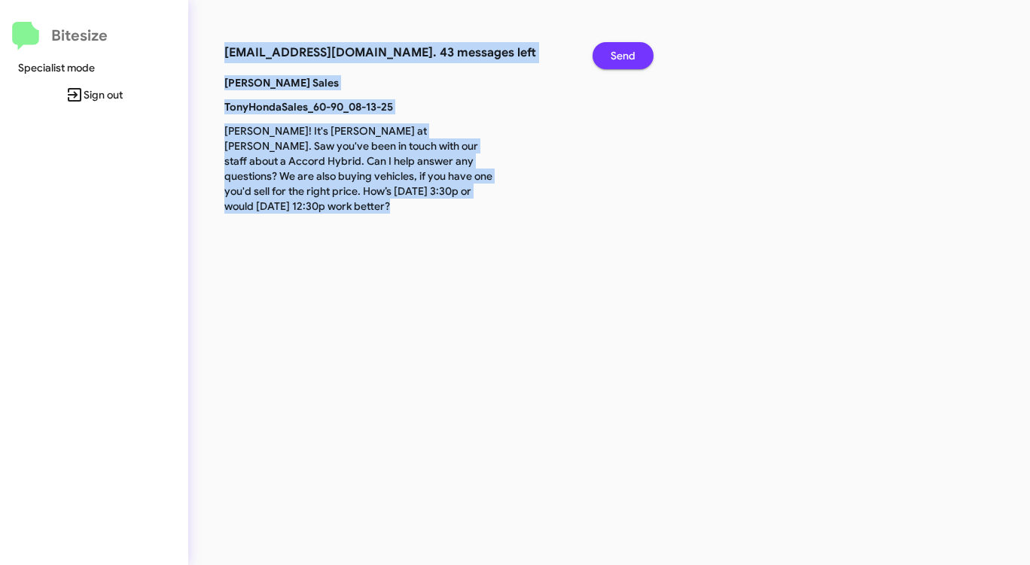
click at [628, 52] on span "Send" at bounding box center [622, 55] width 25 height 27
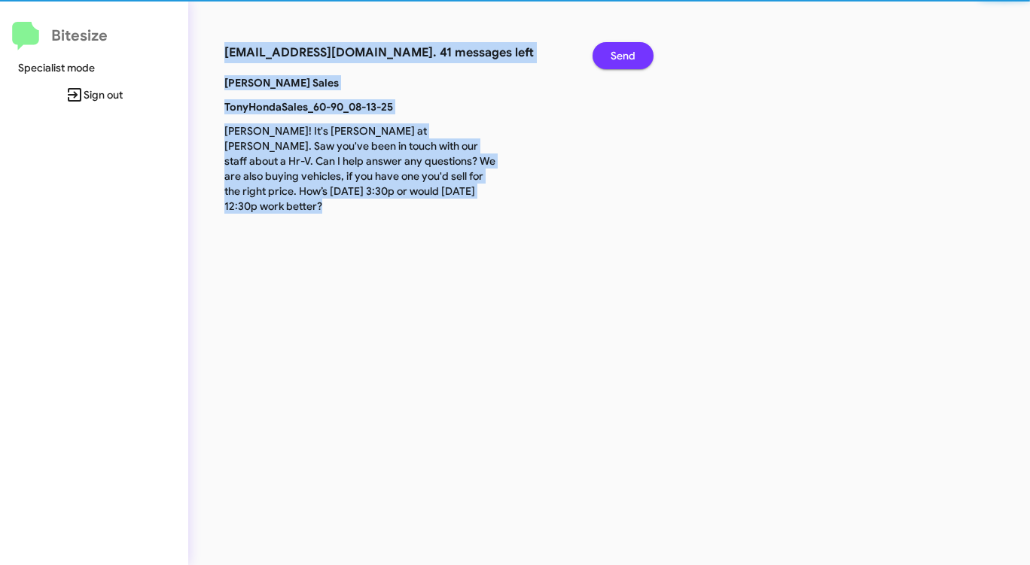
click at [628, 52] on span "Send" at bounding box center [622, 55] width 25 height 27
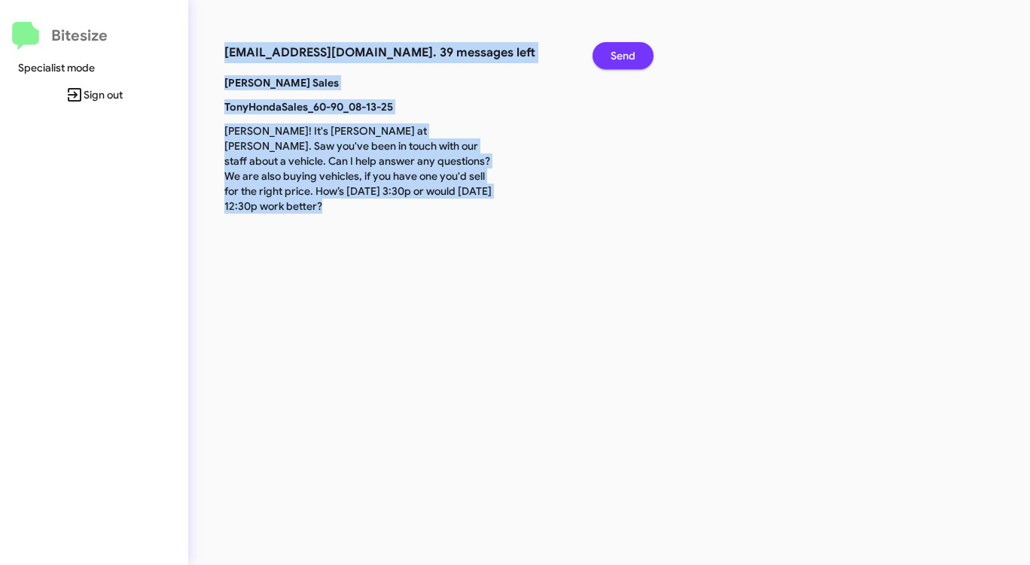
click at [628, 52] on span "Send" at bounding box center [622, 55] width 25 height 27
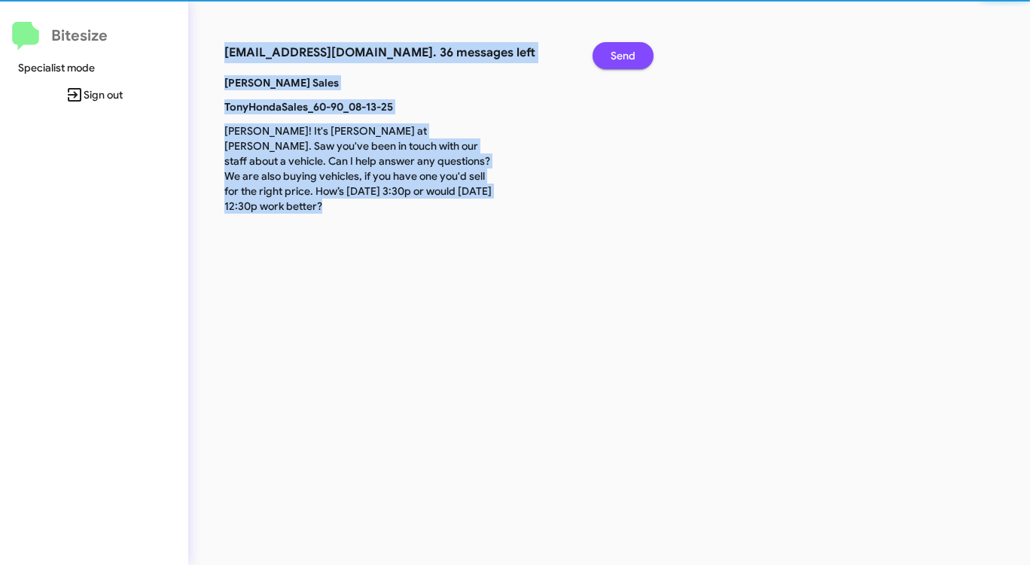
click at [628, 52] on span "Send" at bounding box center [622, 55] width 25 height 27
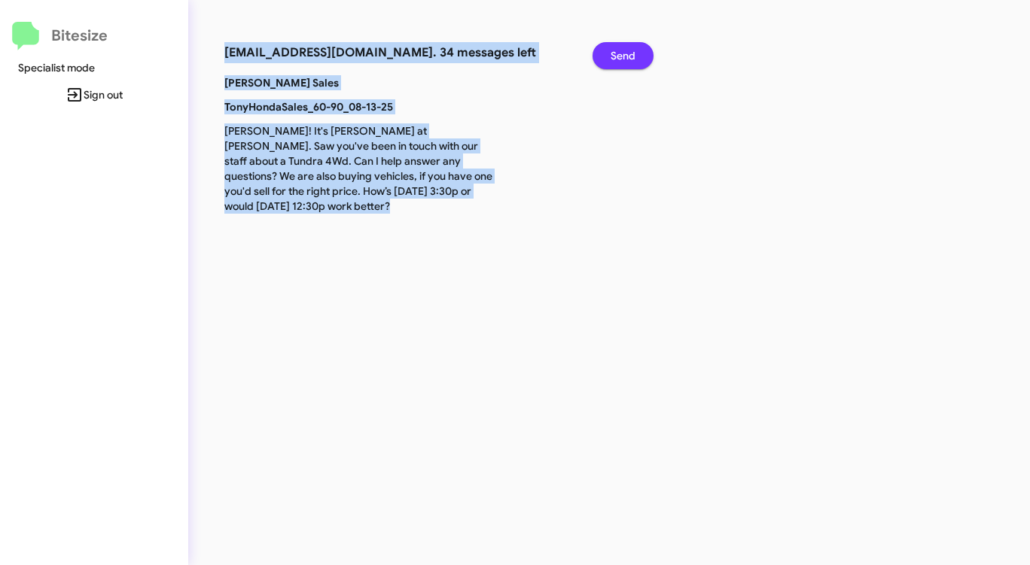
click at [628, 52] on span "Send" at bounding box center [622, 55] width 25 height 27
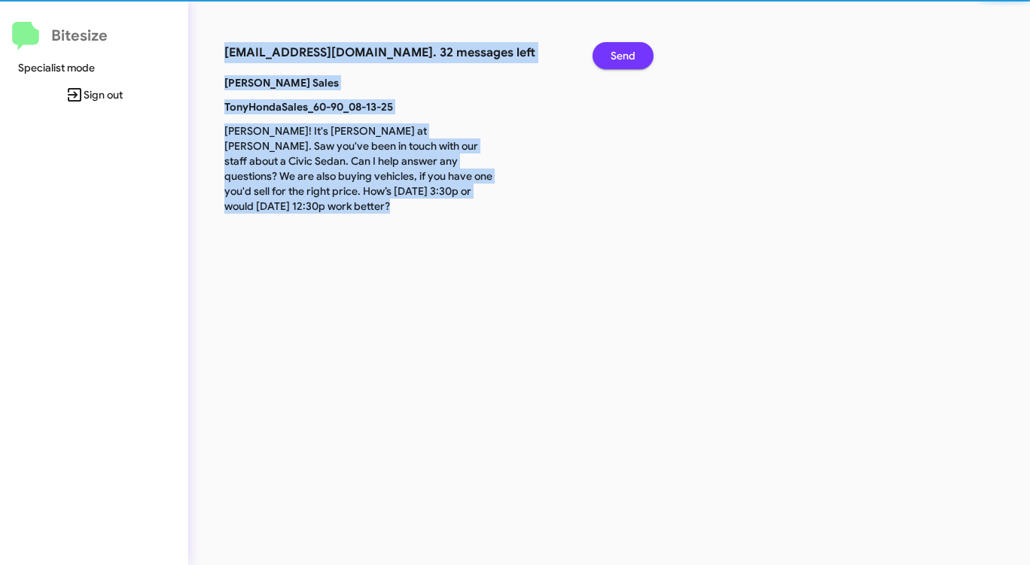
click at [628, 52] on span "Send" at bounding box center [622, 55] width 25 height 27
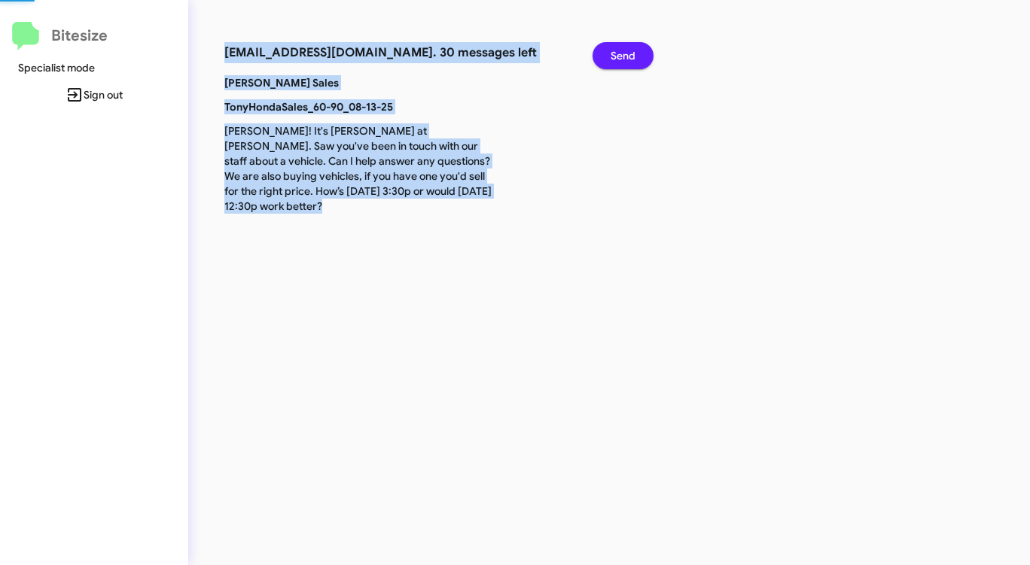
click at [628, 52] on span "Send" at bounding box center [622, 55] width 25 height 27
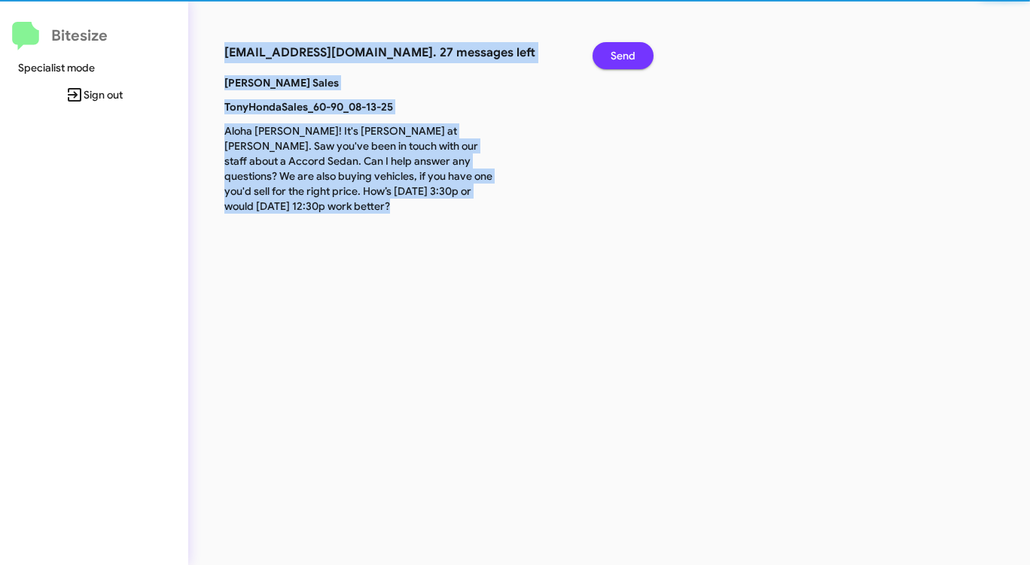
click at [628, 52] on span "Send" at bounding box center [622, 55] width 25 height 27
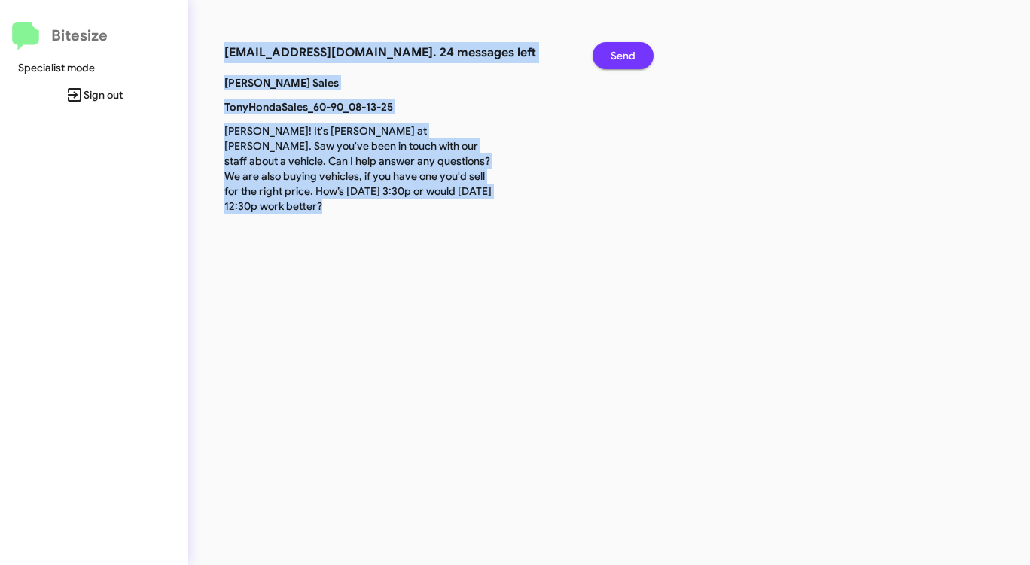
click at [628, 52] on span "Send" at bounding box center [622, 55] width 25 height 27
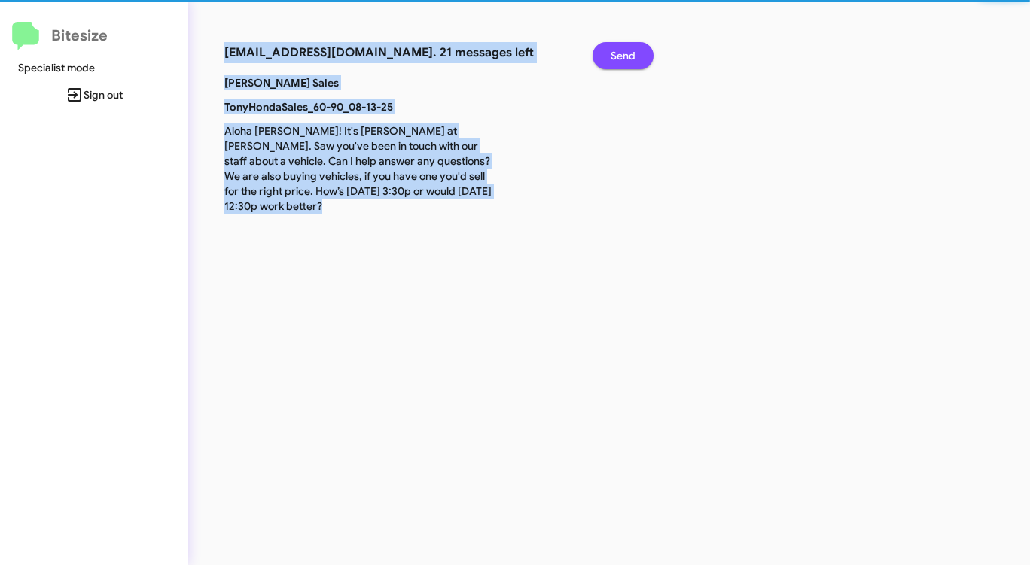
click at [628, 52] on span "Send" at bounding box center [622, 55] width 25 height 27
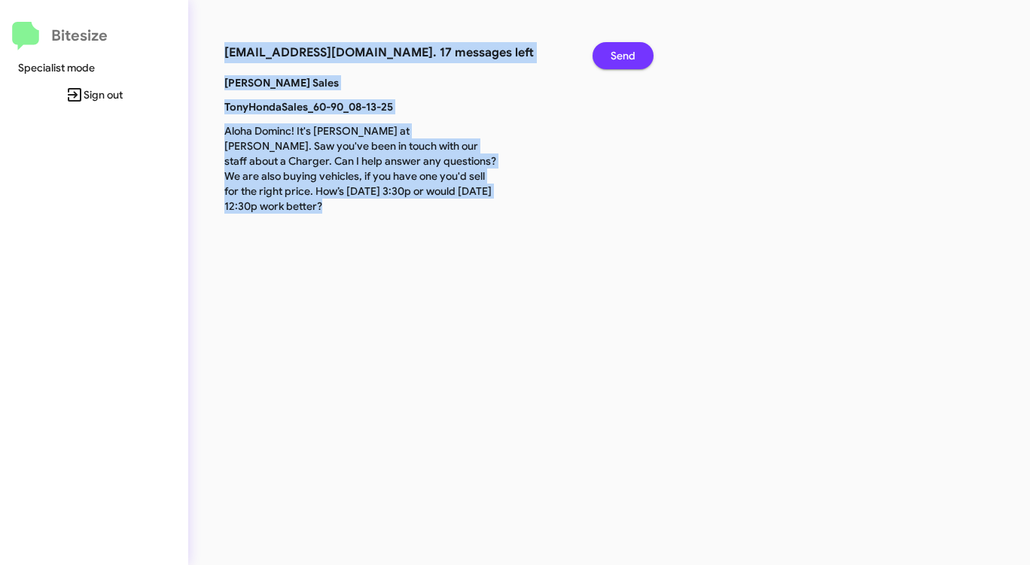
click at [628, 52] on span "Send" at bounding box center [622, 55] width 25 height 27
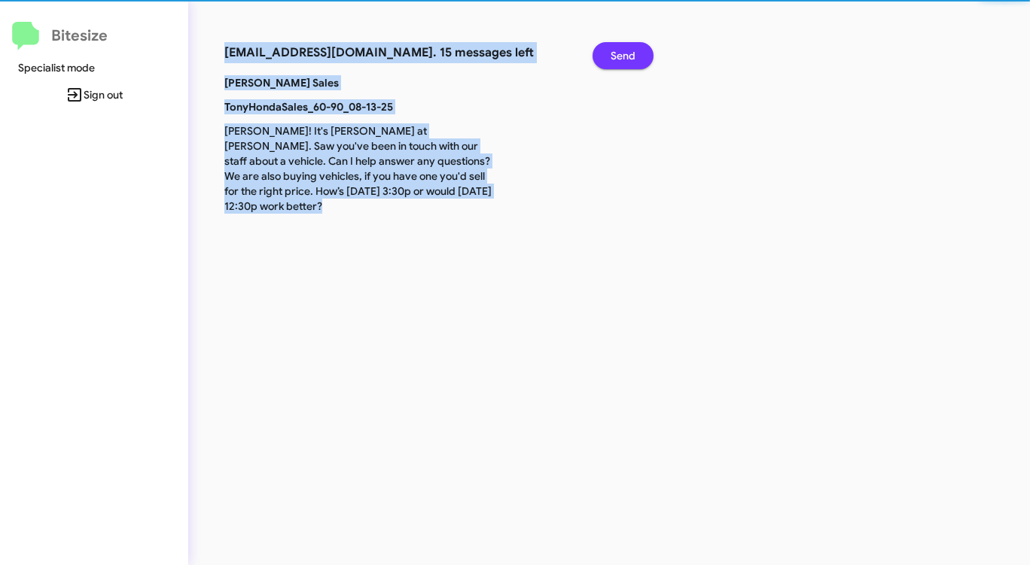
click at [628, 52] on span "Send" at bounding box center [622, 55] width 25 height 27
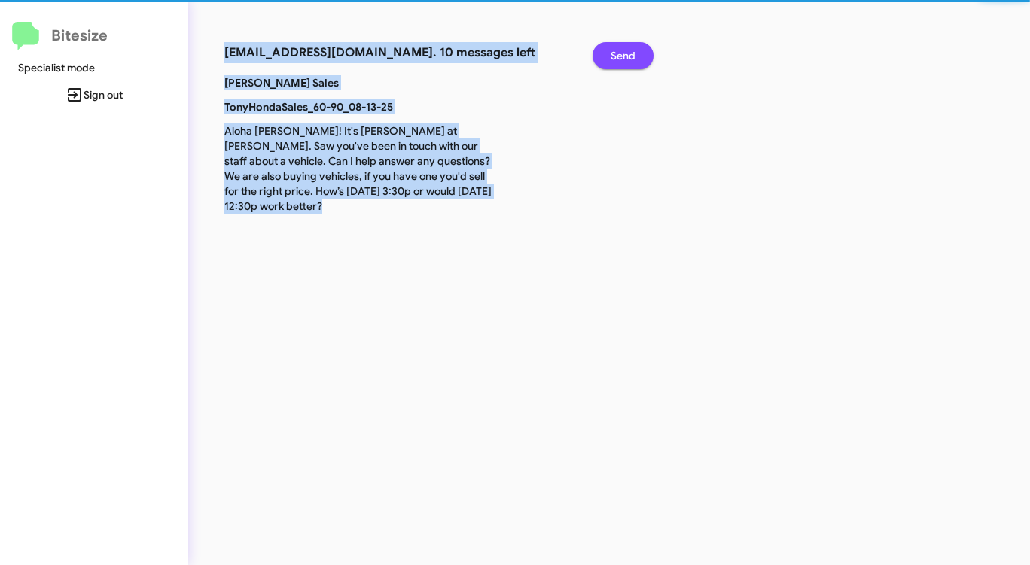
click at [628, 52] on span "Send" at bounding box center [622, 55] width 25 height 27
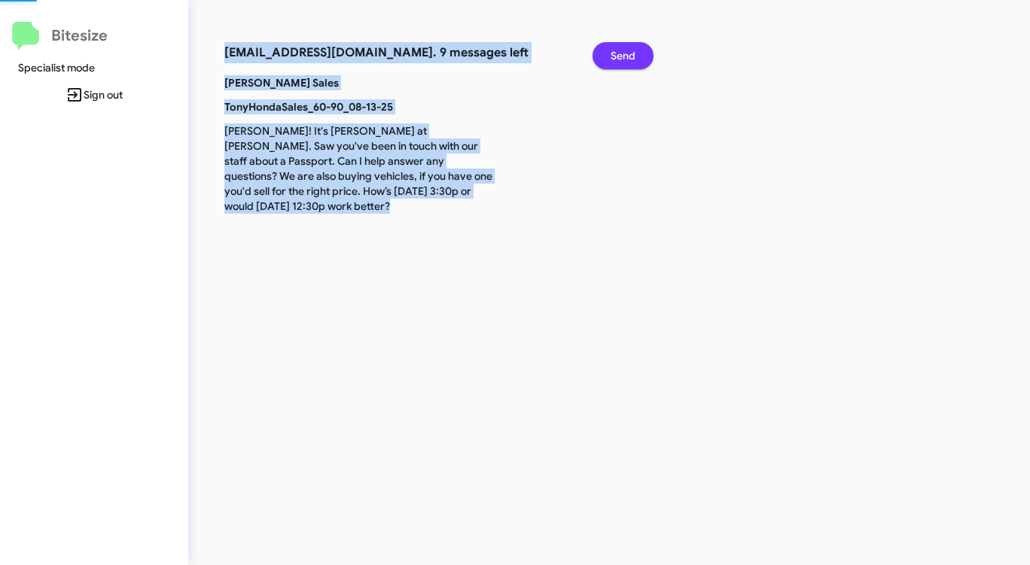
click at [628, 52] on span "Send" at bounding box center [622, 55] width 25 height 27
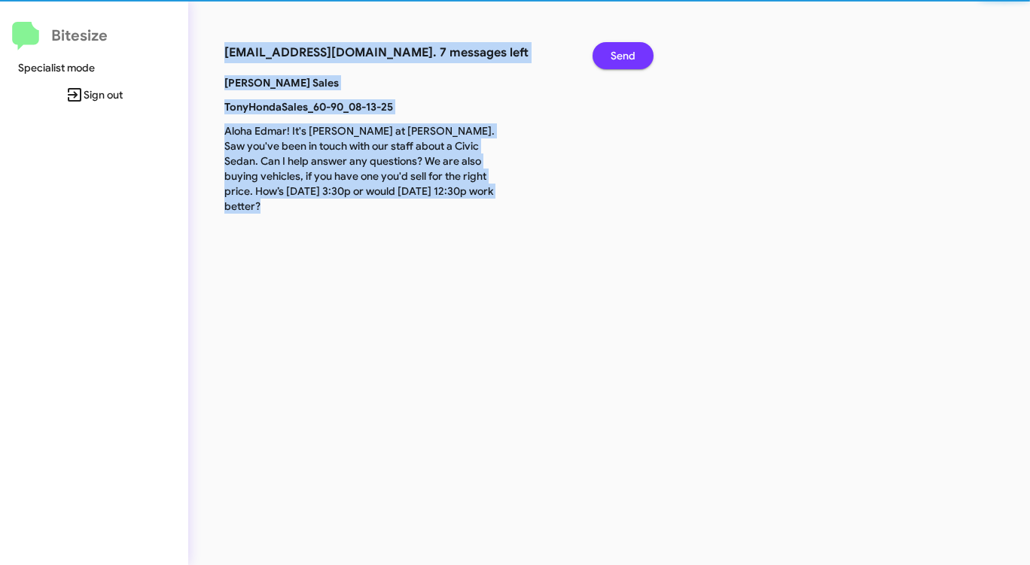
click at [628, 52] on span "Send" at bounding box center [622, 55] width 25 height 27
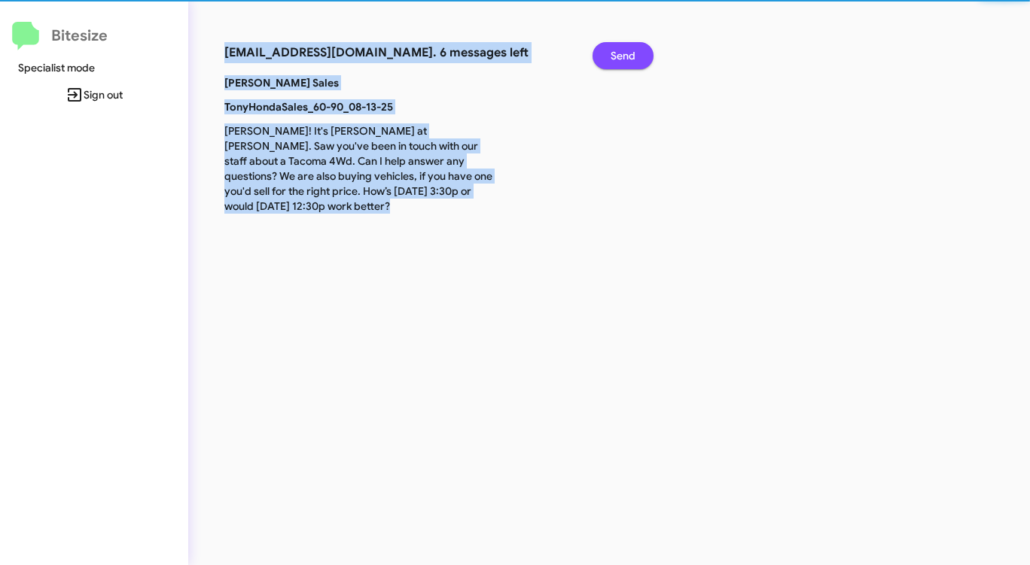
click at [628, 52] on span "Send" at bounding box center [622, 55] width 25 height 27
click at [628, 53] on span "Send" at bounding box center [622, 55] width 25 height 27
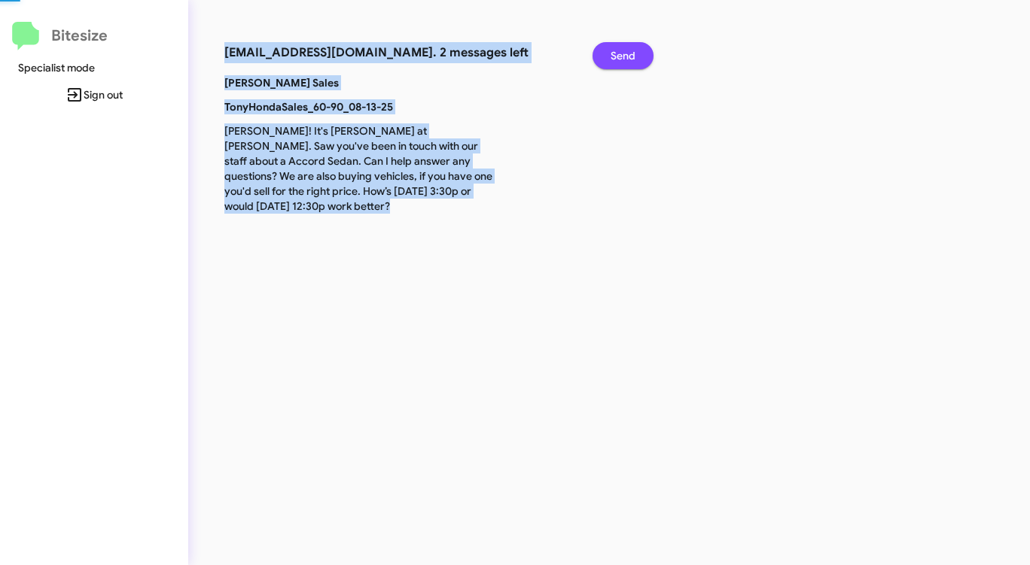
click at [628, 53] on span "Send" at bounding box center [622, 55] width 25 height 27
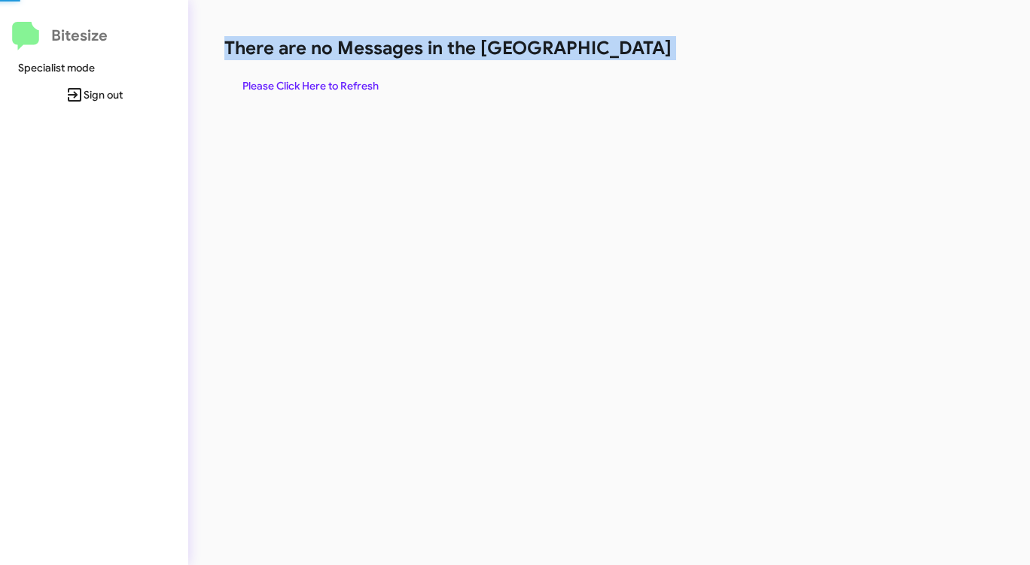
click at [628, 53] on h1 "There are no Messages in the [GEOGRAPHIC_DATA]" at bounding box center [538, 48] width 629 height 24
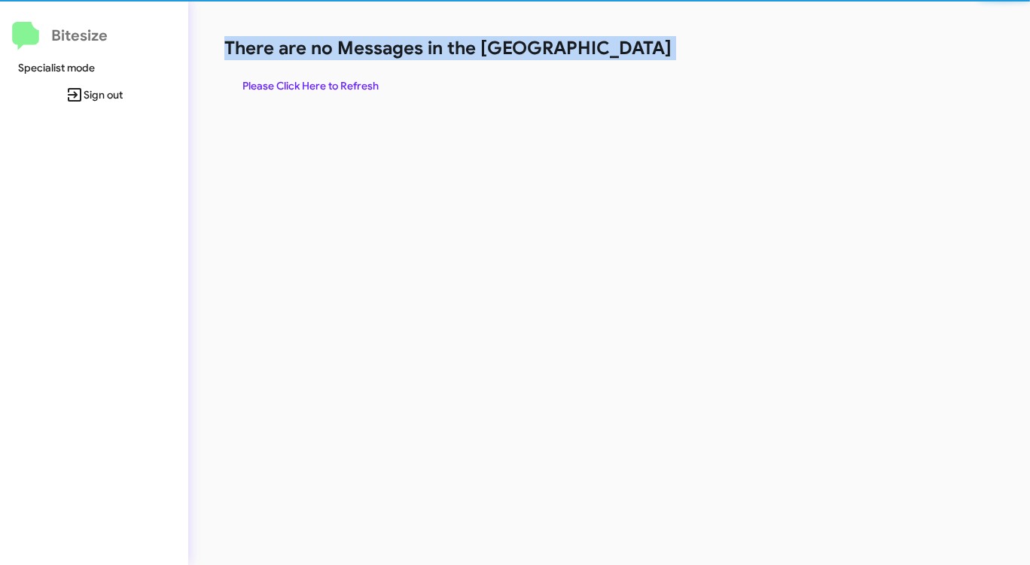
click at [628, 53] on h1 "There are no Messages in the [GEOGRAPHIC_DATA]" at bounding box center [538, 48] width 629 height 24
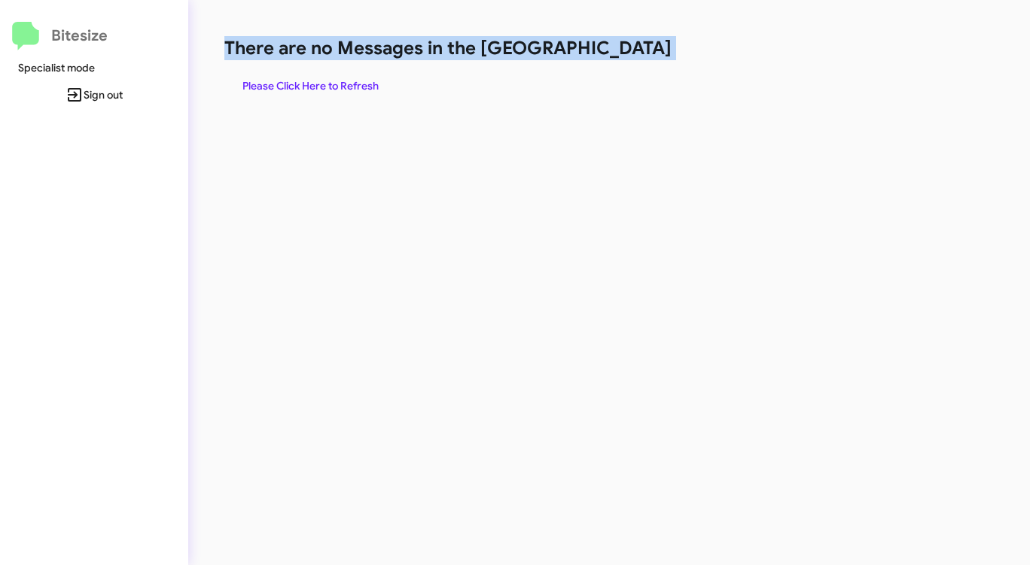
click at [628, 53] on h1 "There are no Messages in the [GEOGRAPHIC_DATA]" at bounding box center [538, 48] width 629 height 24
click at [345, 84] on span "Please Click Here to Refresh" at bounding box center [310, 85] width 136 height 27
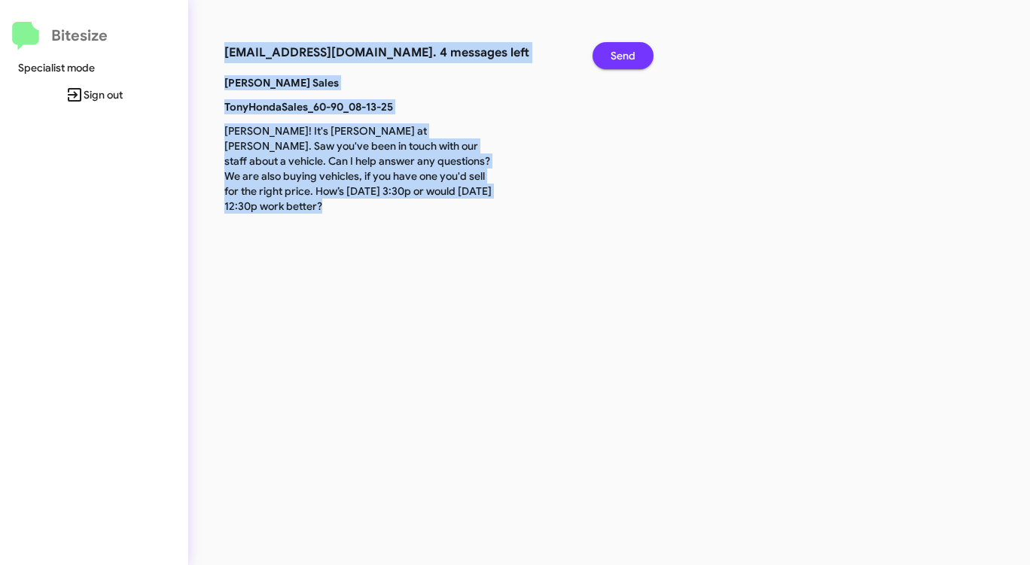
click at [604, 44] on button "Send" at bounding box center [622, 55] width 61 height 27
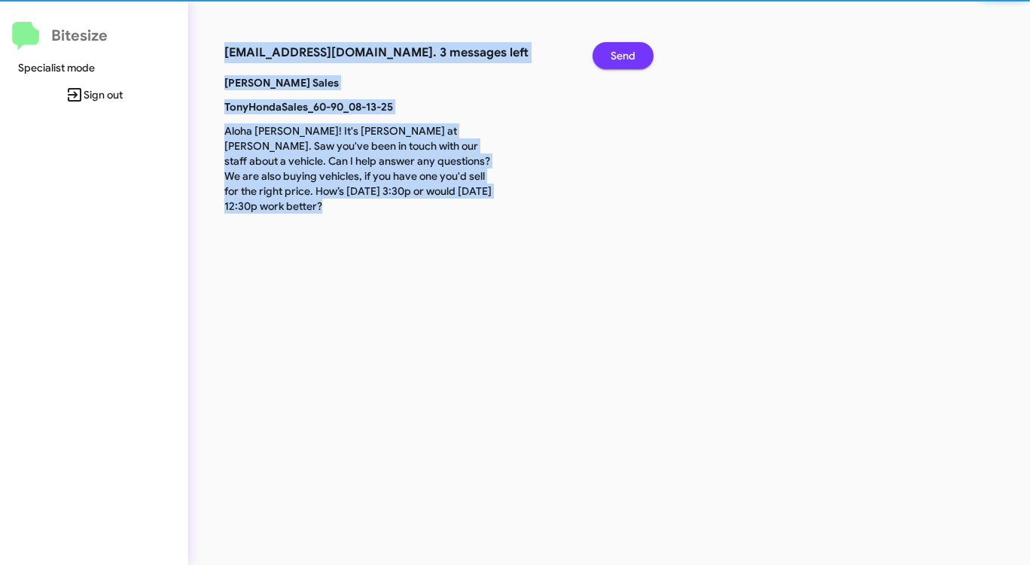
click at [604, 44] on button "Send" at bounding box center [622, 55] width 61 height 27
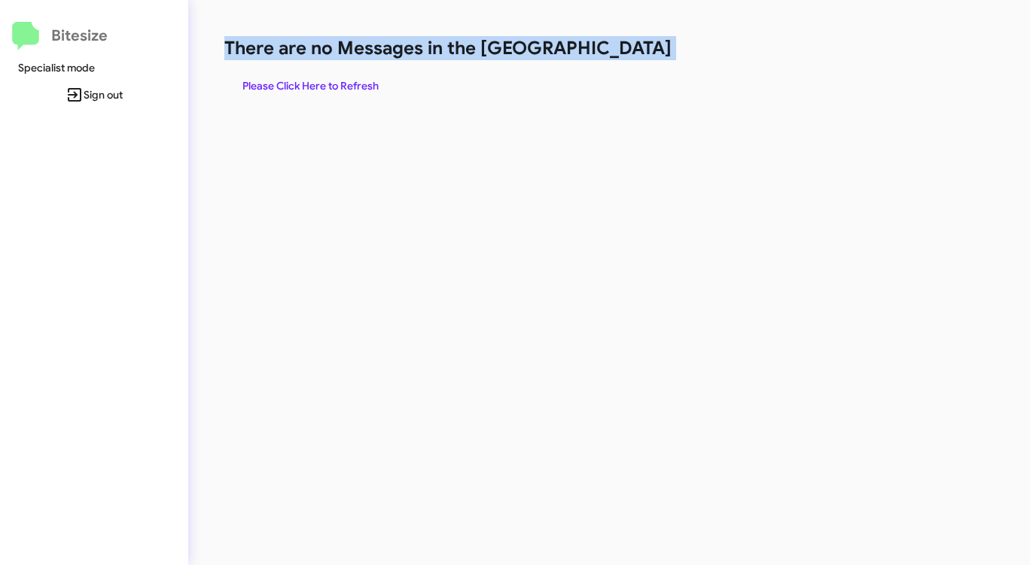
click at [604, 44] on h1 "There are no Messages in the [GEOGRAPHIC_DATA]" at bounding box center [538, 48] width 629 height 24
click at [339, 98] on span "Please Click Here to Refresh" at bounding box center [310, 85] width 136 height 27
click at [330, 98] on span "Please Click Here to Refresh" at bounding box center [310, 85] width 136 height 27
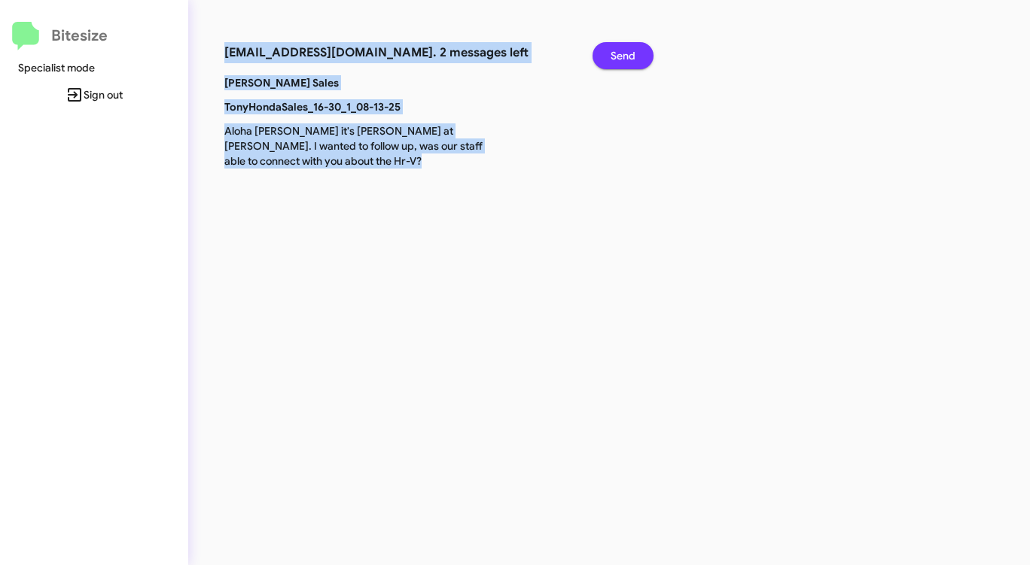
click at [616, 47] on span "Send" at bounding box center [622, 55] width 25 height 27
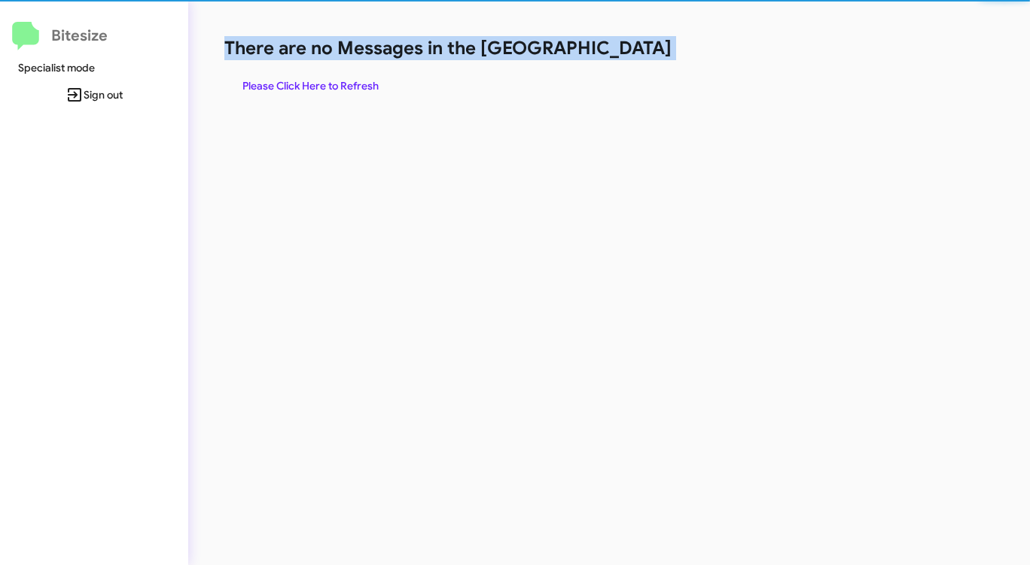
click at [616, 47] on h1 "There are no Messages in the [GEOGRAPHIC_DATA]" at bounding box center [538, 48] width 629 height 24
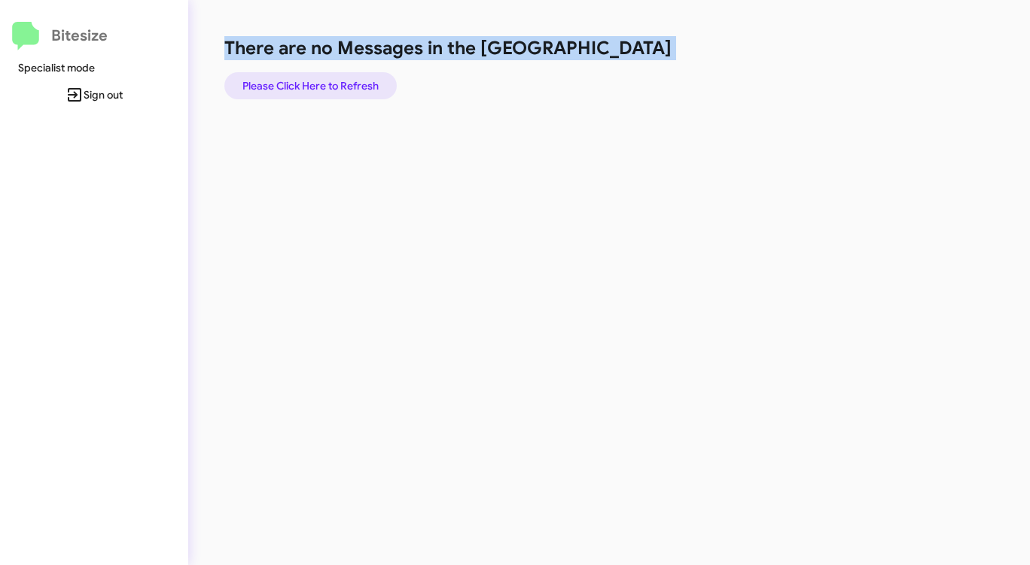
click at [351, 78] on span "Please Click Here to Refresh" at bounding box center [310, 85] width 136 height 27
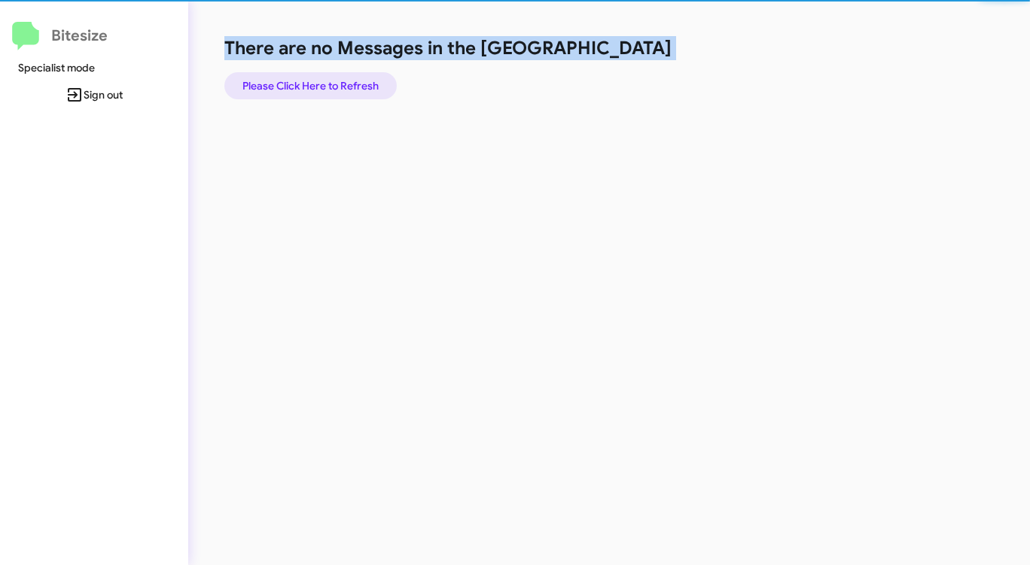
click at [351, 78] on span "Please Click Here to Refresh" at bounding box center [310, 85] width 136 height 27
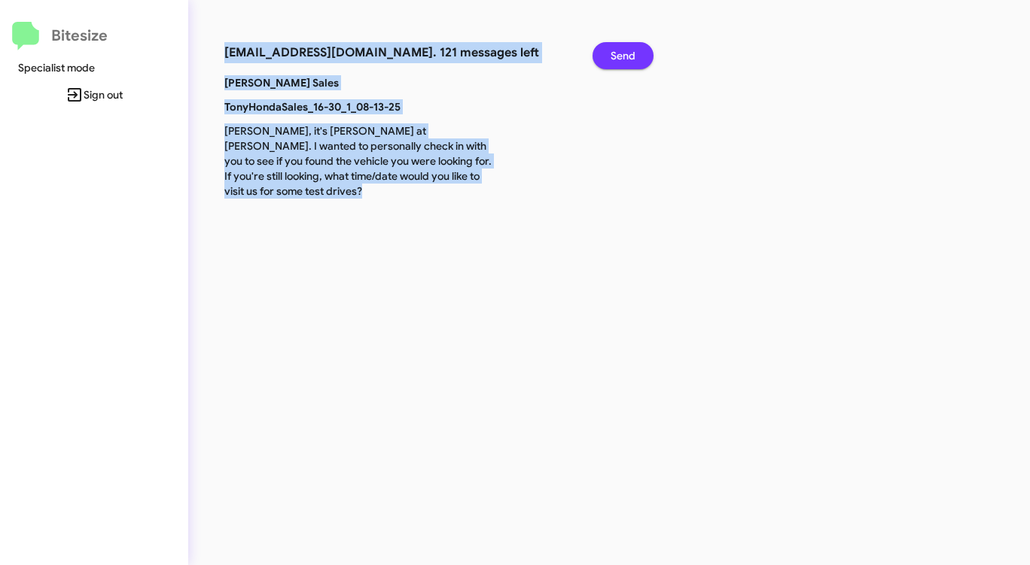
click at [624, 49] on span "Send" at bounding box center [622, 55] width 25 height 27
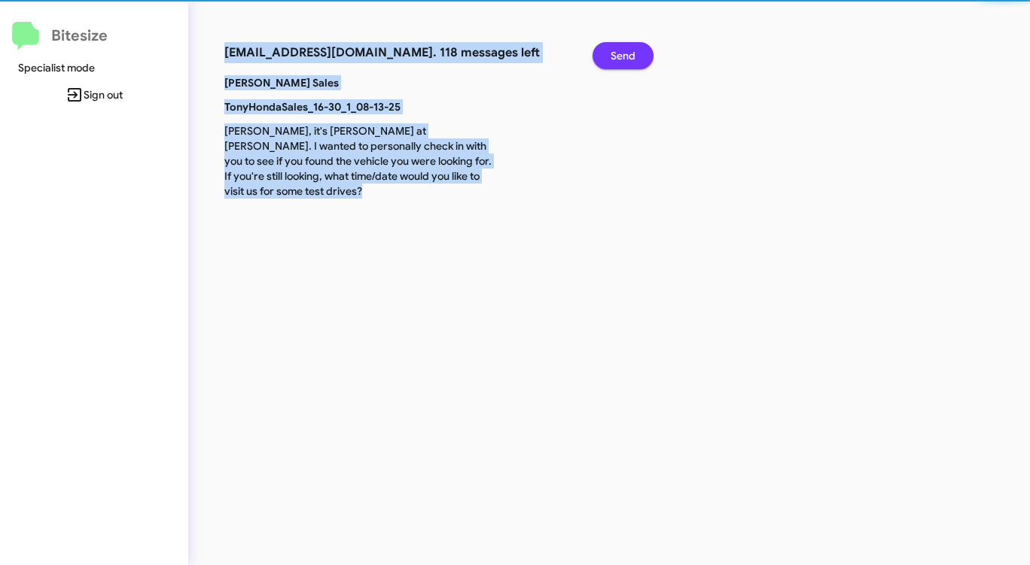
click at [624, 49] on span "Send" at bounding box center [622, 55] width 25 height 27
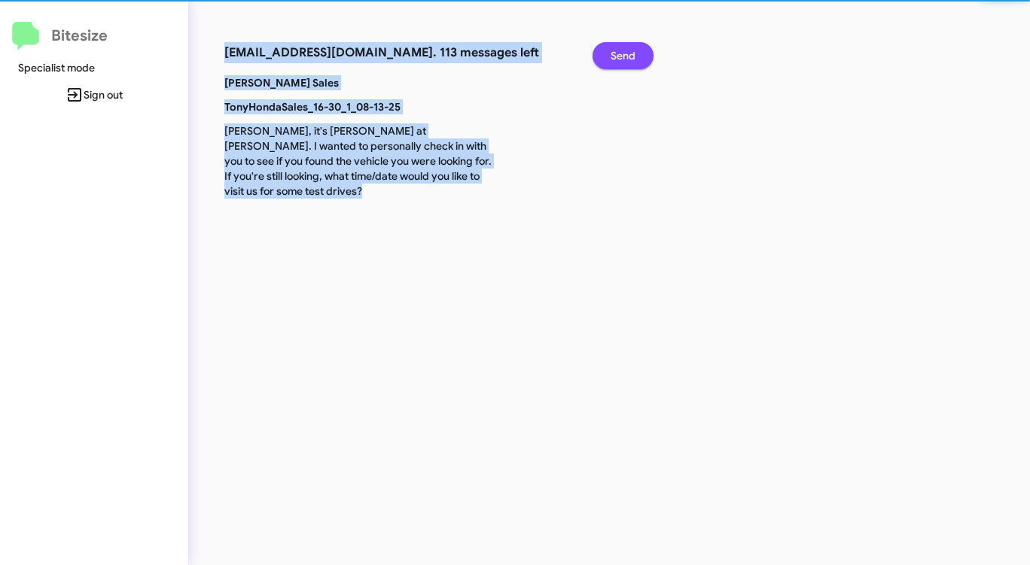
click at [624, 49] on span "Send" at bounding box center [622, 55] width 25 height 27
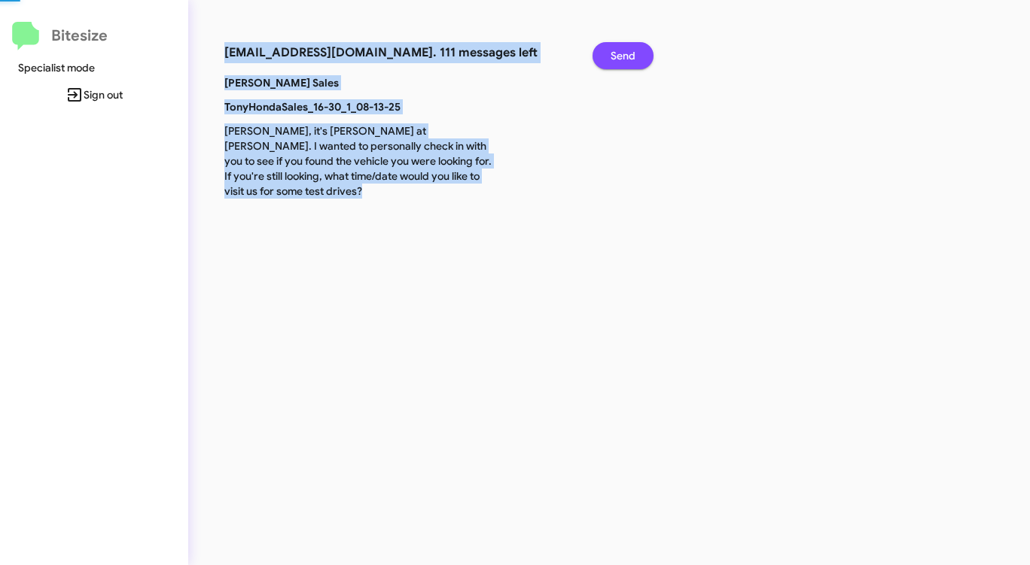
click at [624, 49] on span "Send" at bounding box center [622, 55] width 25 height 27
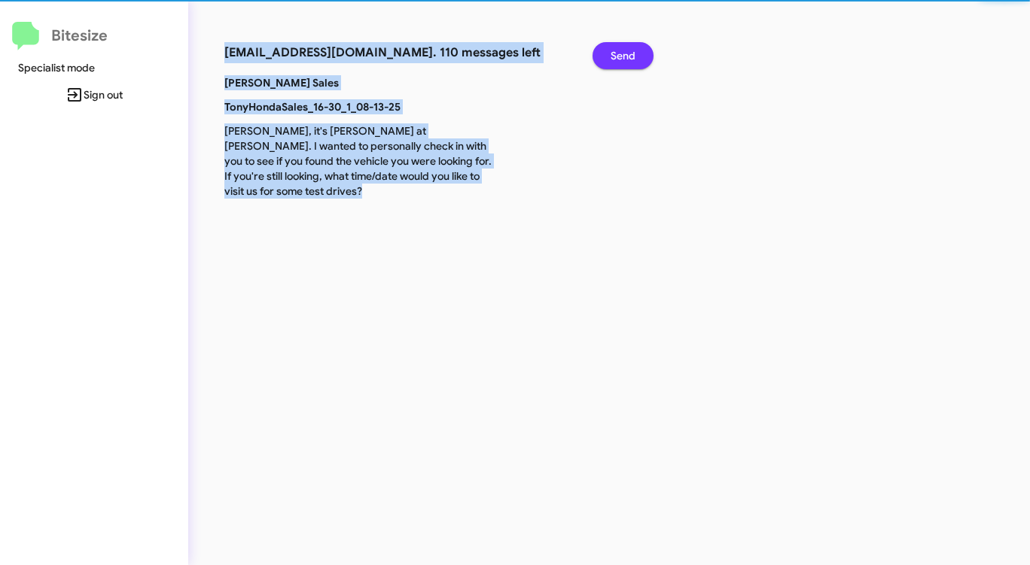
click at [624, 49] on span "Send" at bounding box center [622, 55] width 25 height 27
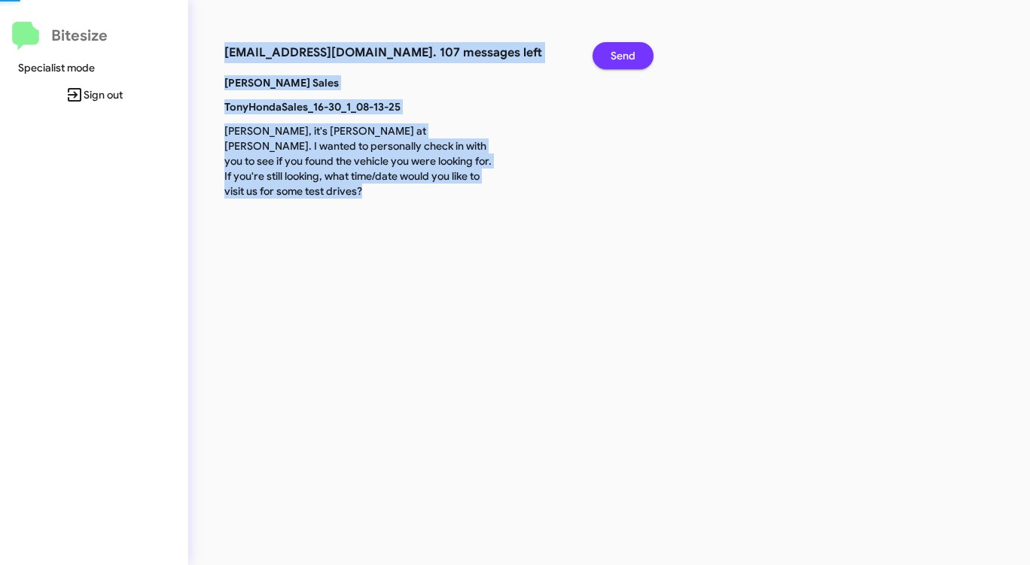
click at [624, 49] on span "Send" at bounding box center [622, 55] width 25 height 27
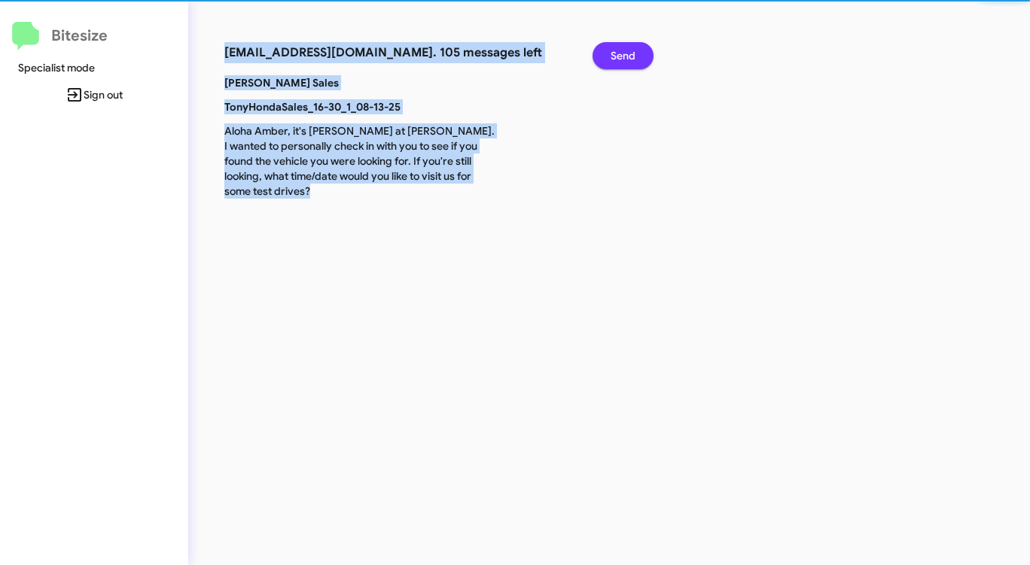
click at [624, 49] on span "Send" at bounding box center [622, 55] width 25 height 27
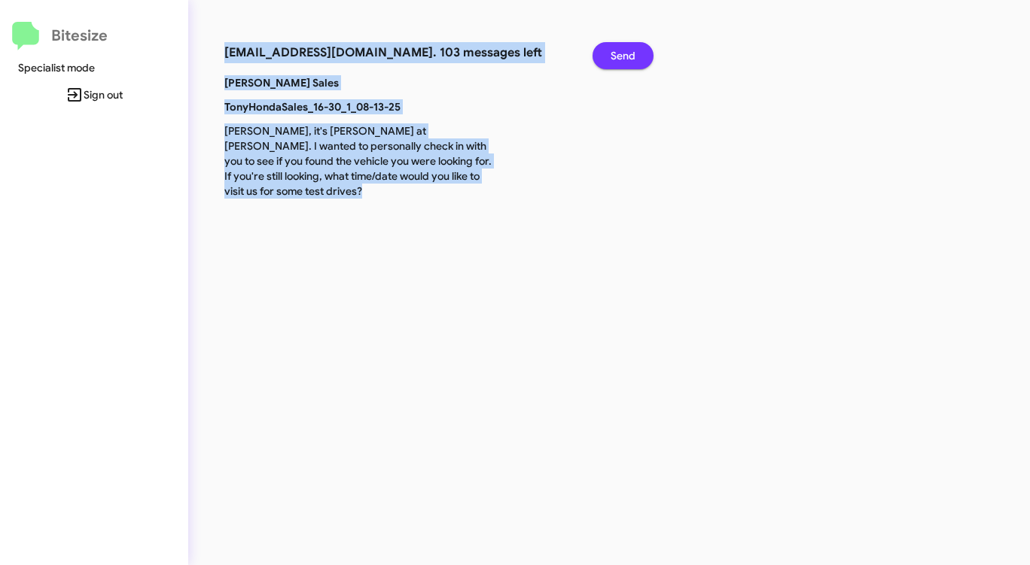
click at [624, 49] on span "Send" at bounding box center [622, 55] width 25 height 27
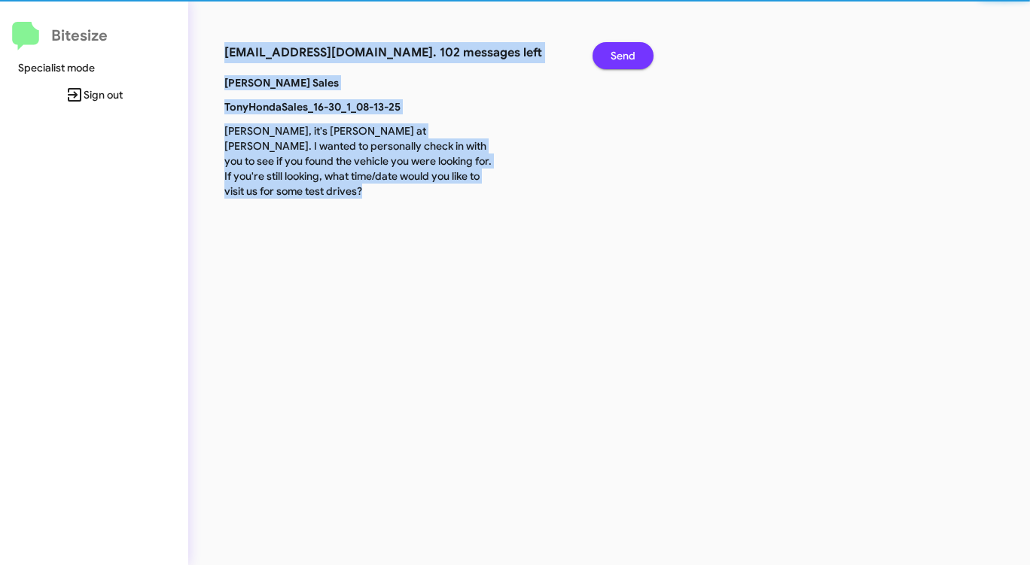
click at [624, 49] on span "Send" at bounding box center [622, 55] width 25 height 27
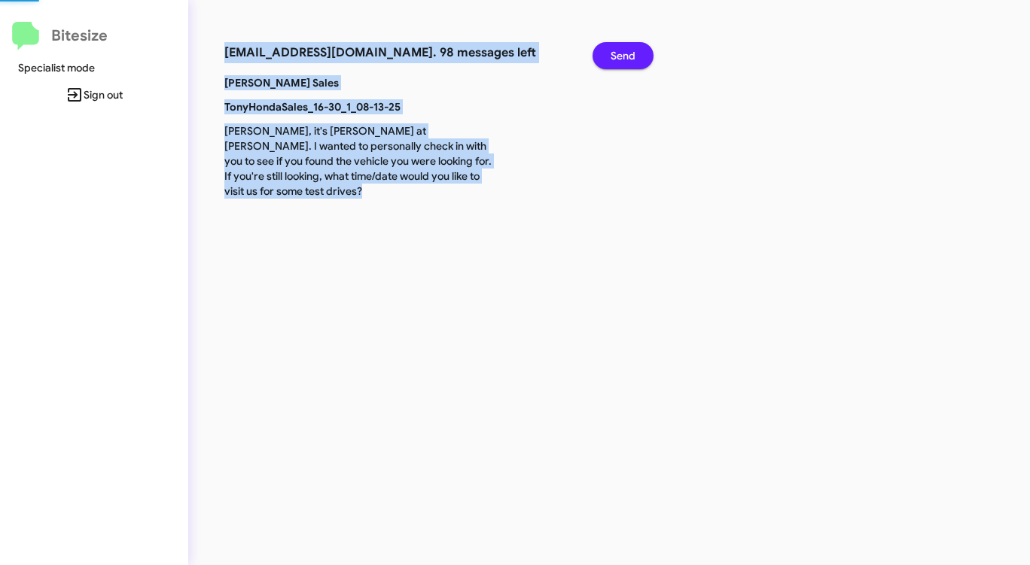
click at [624, 49] on span "Send" at bounding box center [622, 55] width 25 height 27
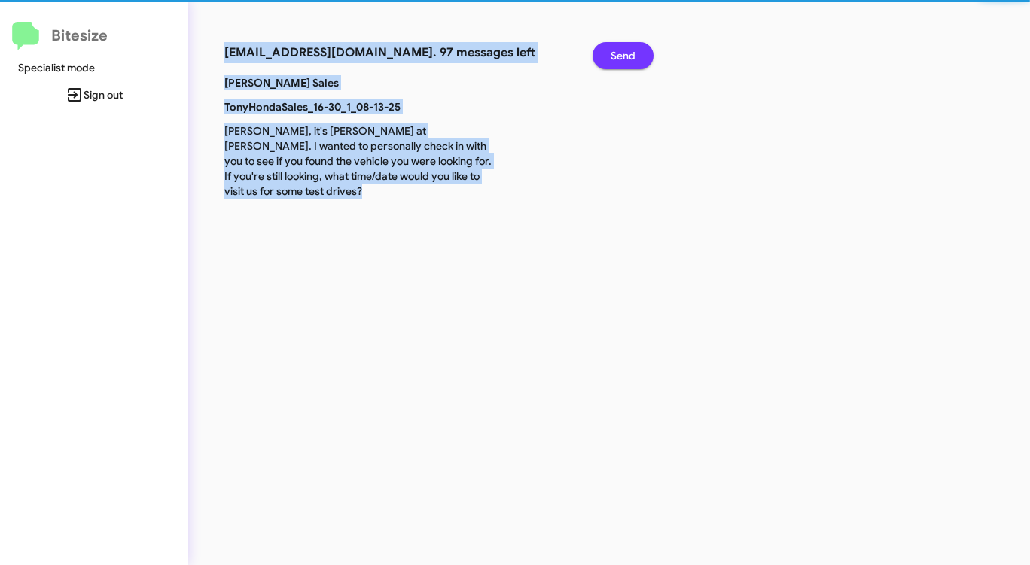
click at [624, 49] on span "Send" at bounding box center [622, 55] width 25 height 27
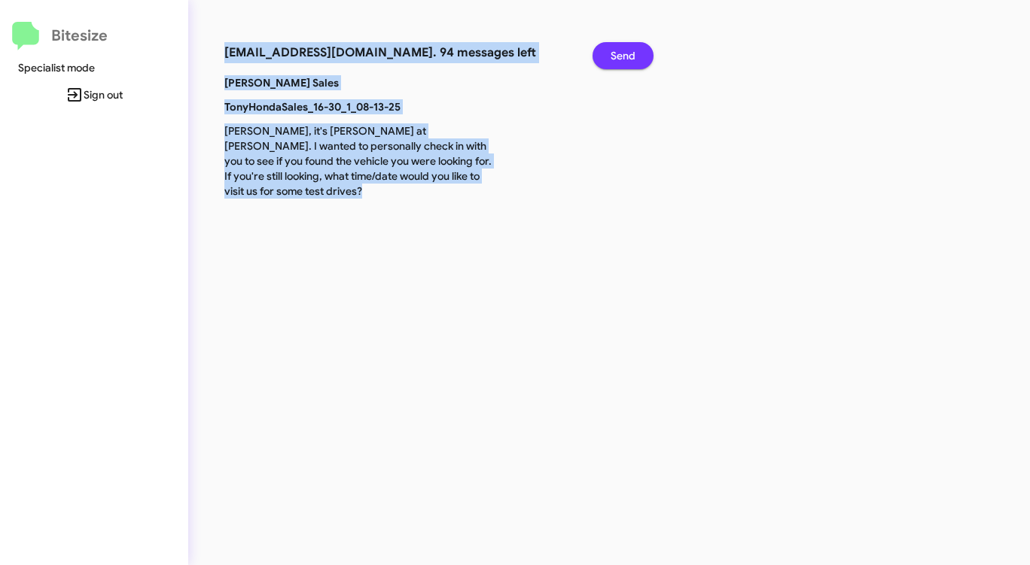
click at [624, 49] on span "Send" at bounding box center [622, 55] width 25 height 27
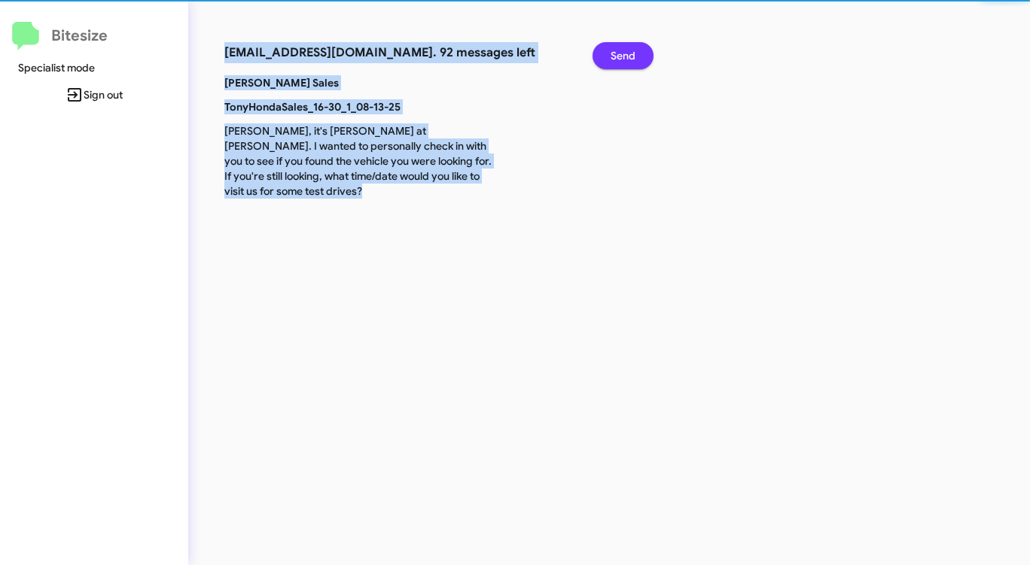
click at [624, 49] on span "Send" at bounding box center [622, 55] width 25 height 27
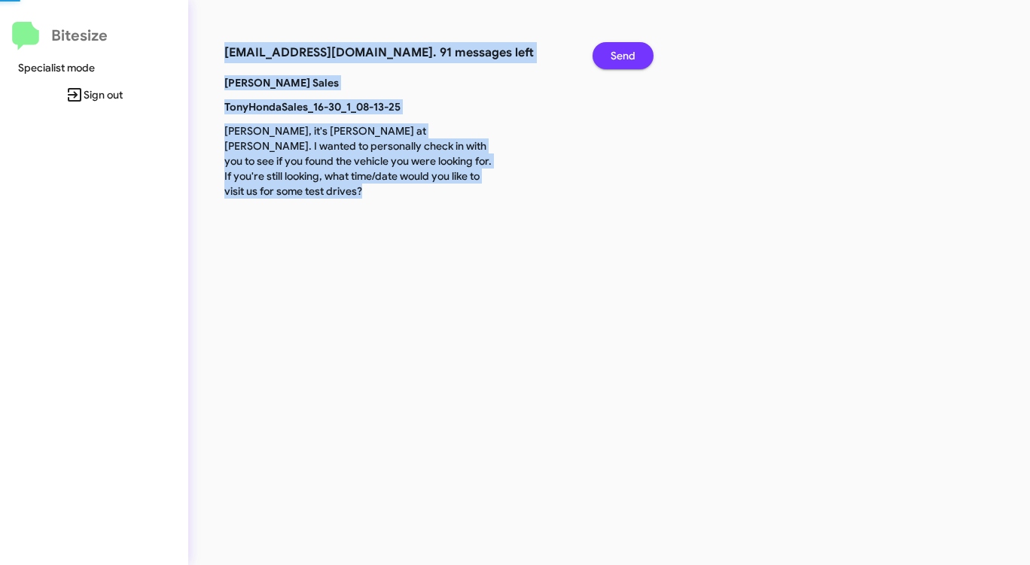
click at [624, 49] on span "Send" at bounding box center [622, 55] width 25 height 27
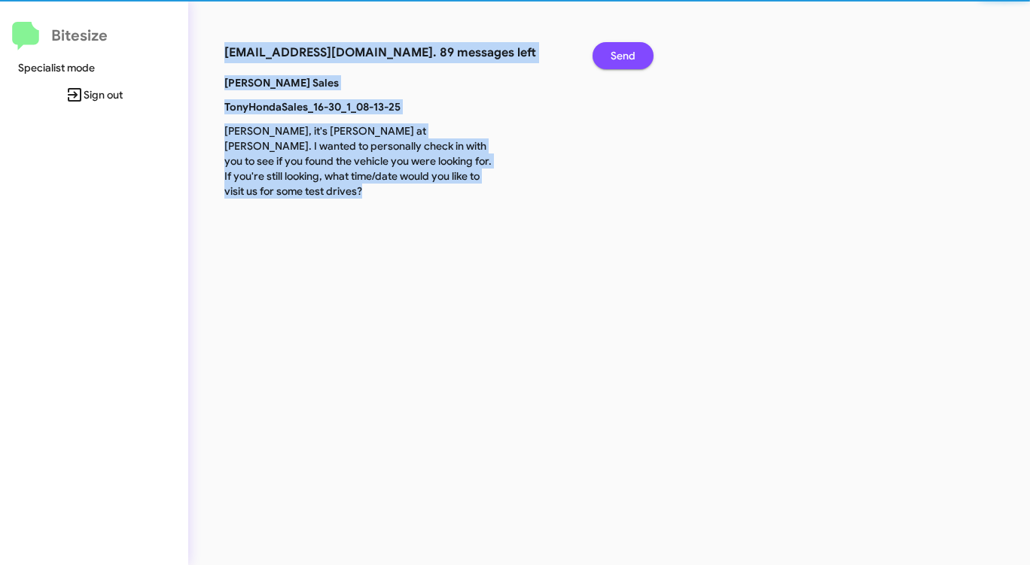
click at [624, 49] on span "Send" at bounding box center [622, 55] width 25 height 27
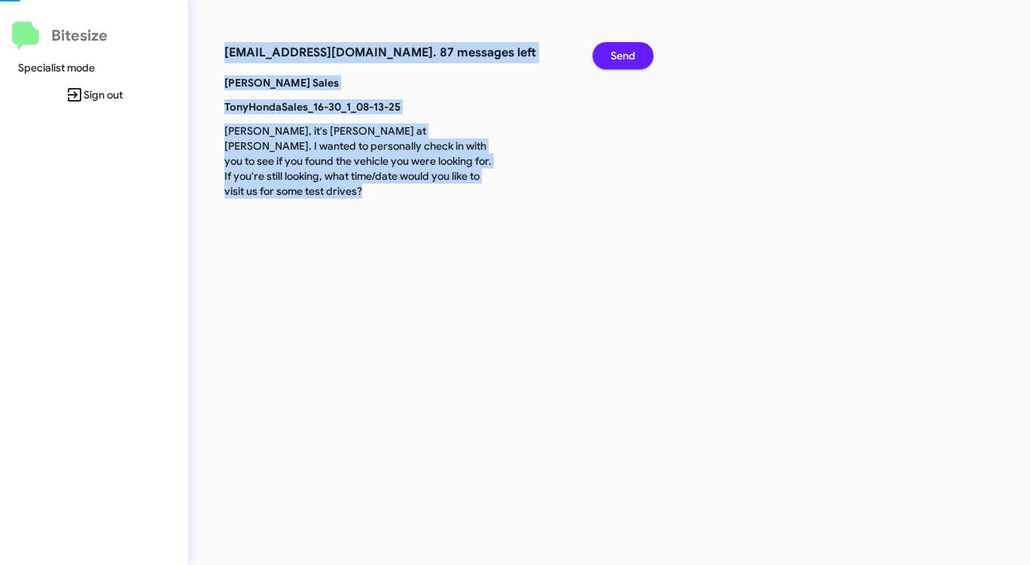
click at [624, 49] on span "Send" at bounding box center [622, 55] width 25 height 27
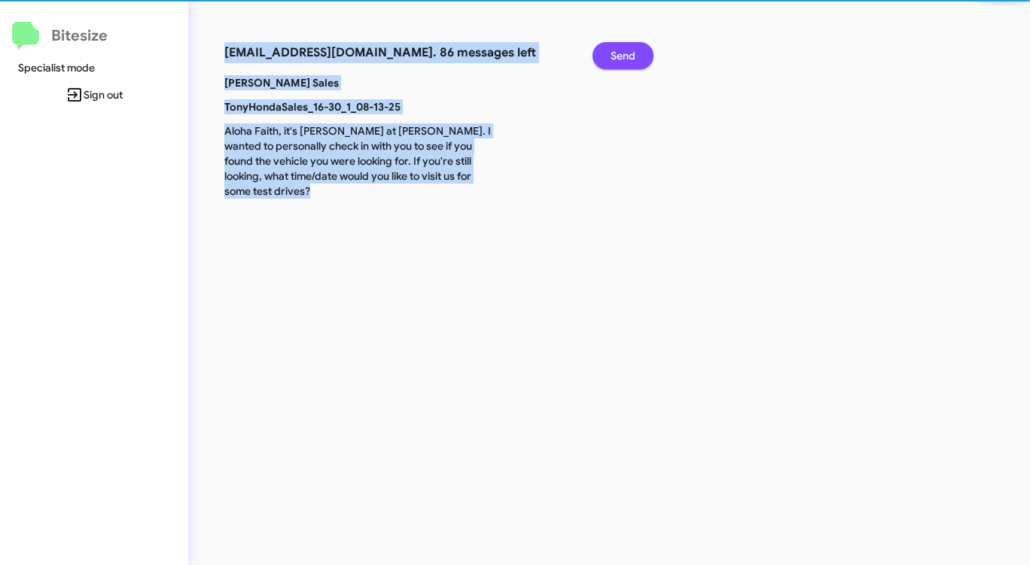
click at [624, 49] on span "Send" at bounding box center [622, 55] width 25 height 27
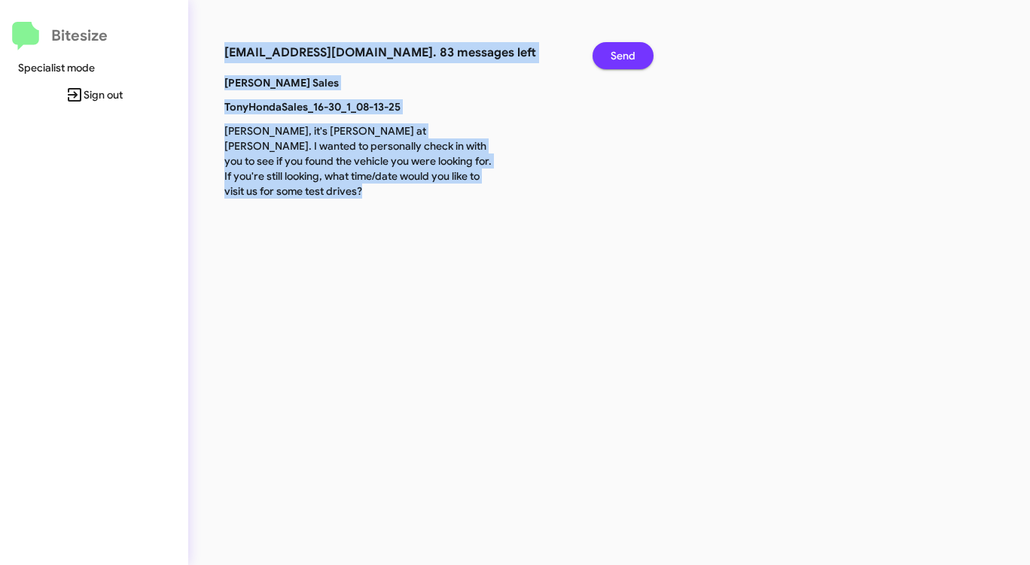
click at [625, 50] on span "Send" at bounding box center [622, 55] width 25 height 27
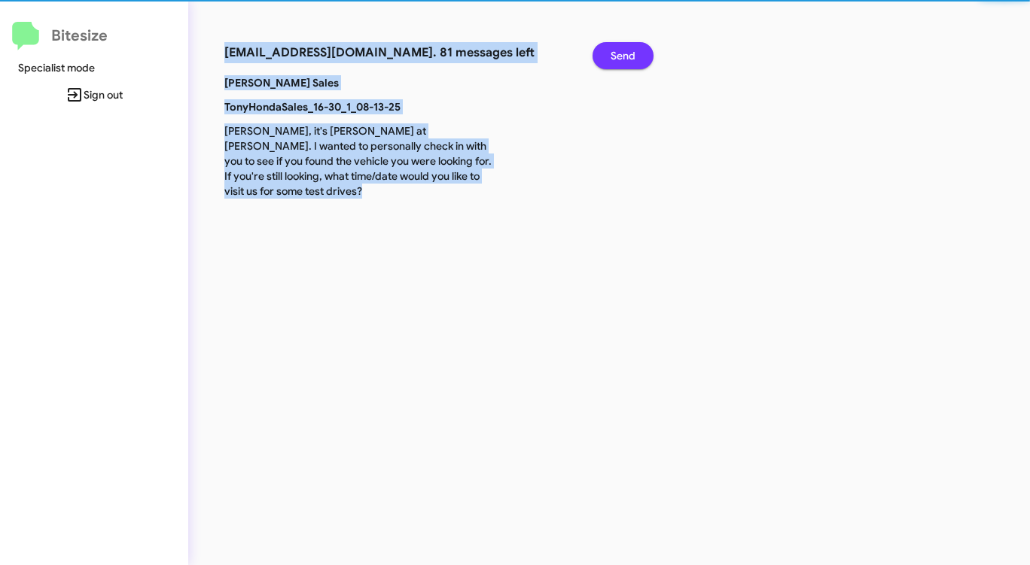
click at [625, 50] on span "Send" at bounding box center [622, 55] width 25 height 27
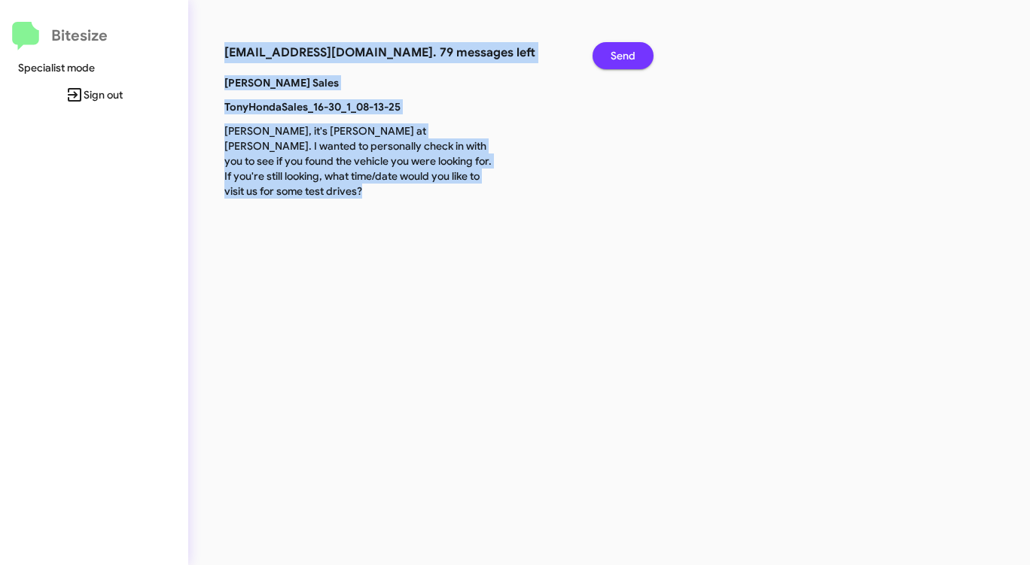
click at [625, 50] on span "Send" at bounding box center [622, 55] width 25 height 27
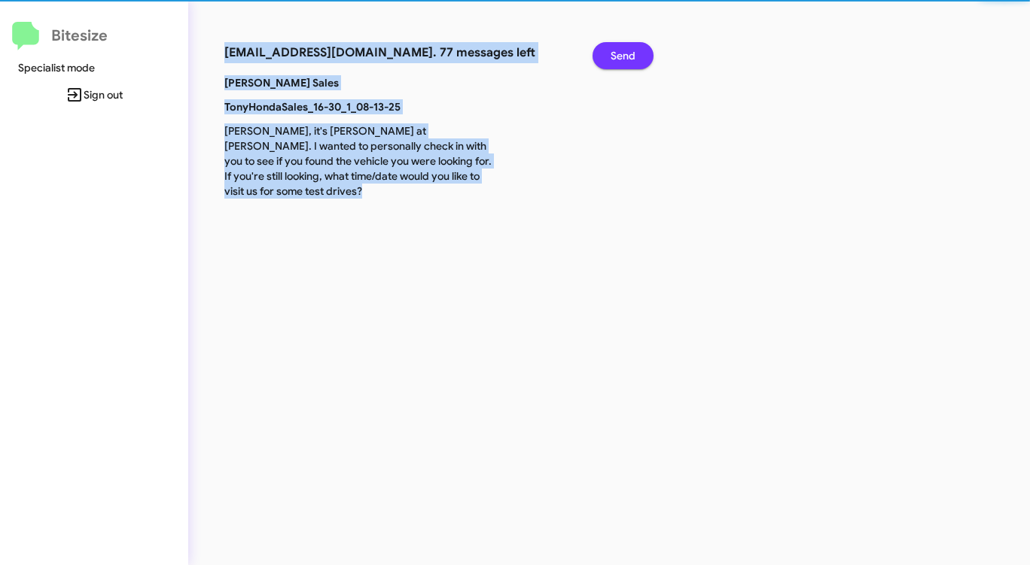
click at [625, 50] on span "Send" at bounding box center [622, 55] width 25 height 27
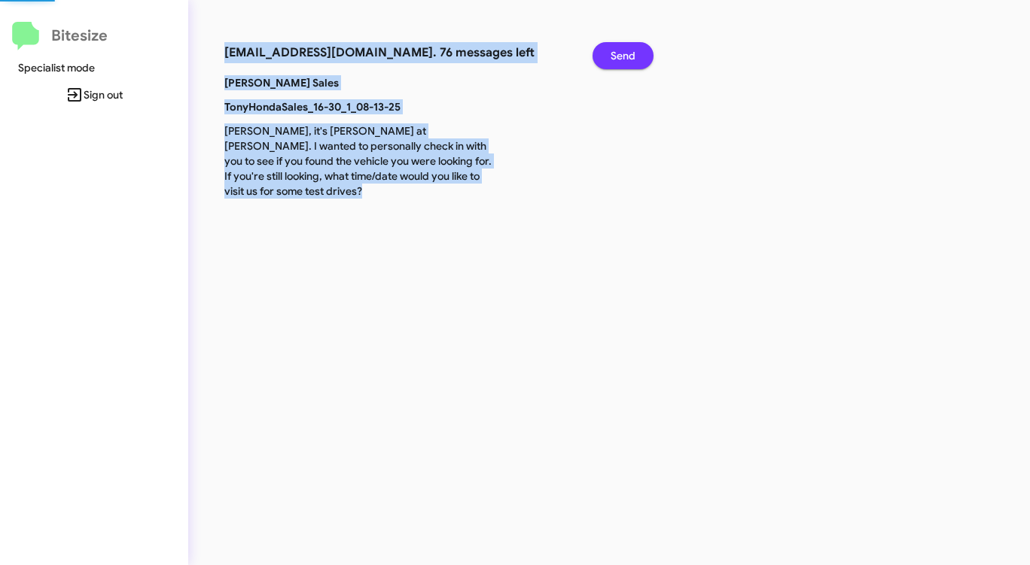
click at [625, 50] on span "Send" at bounding box center [622, 55] width 25 height 27
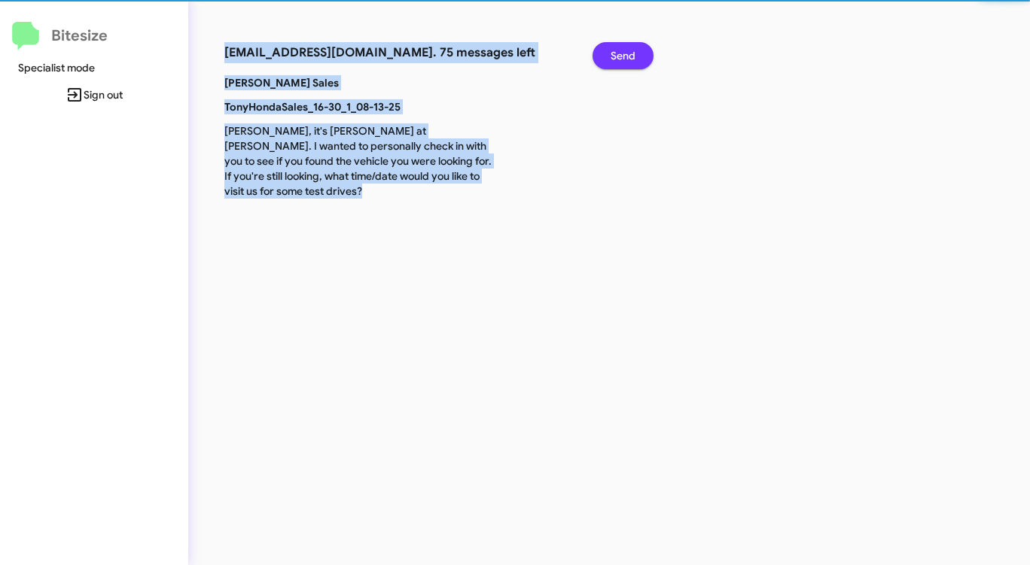
click at [625, 50] on span "Send" at bounding box center [622, 55] width 25 height 27
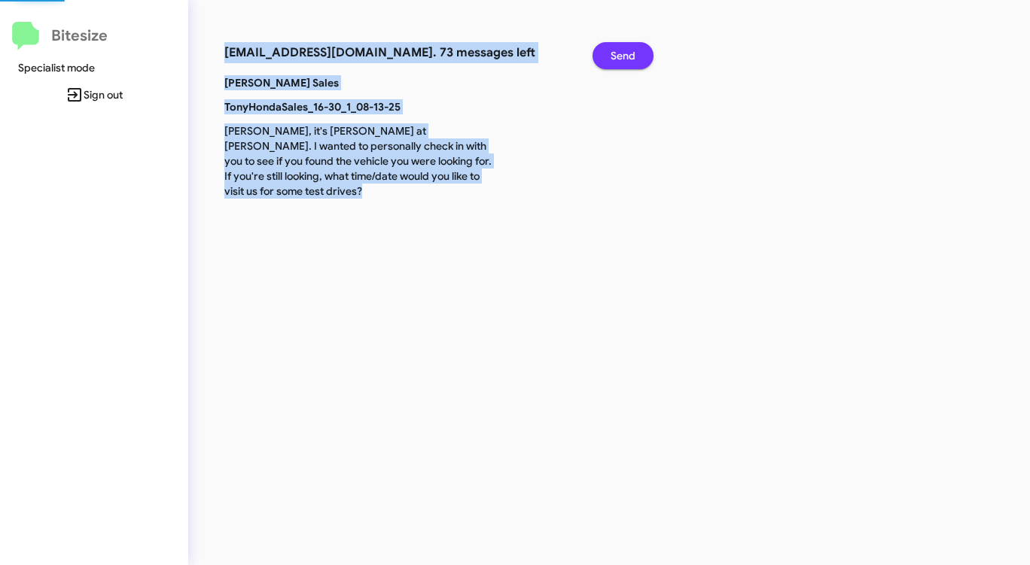
click at [625, 50] on span "Send" at bounding box center [622, 55] width 25 height 27
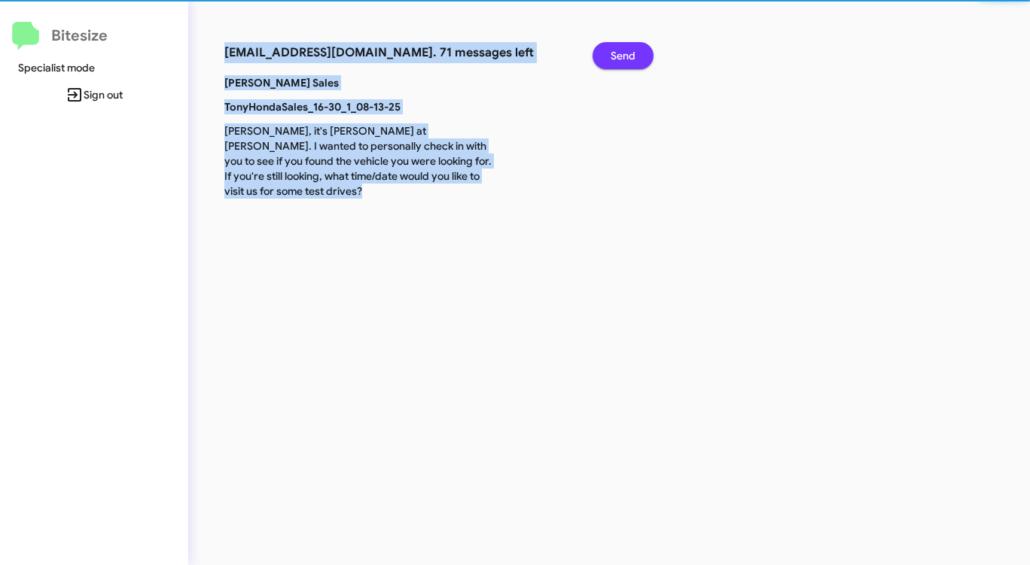
click at [625, 50] on span "Send" at bounding box center [622, 55] width 25 height 27
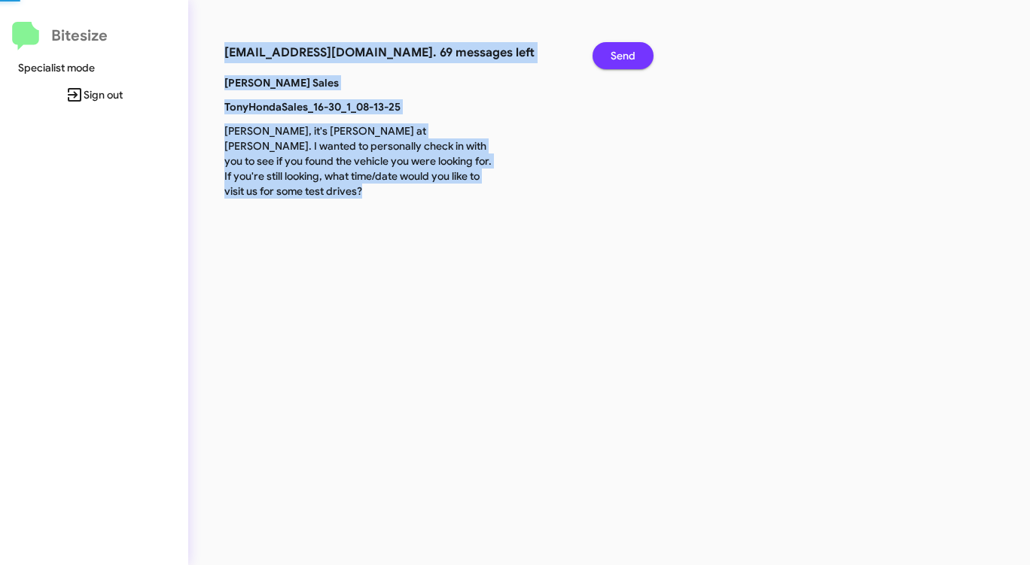
click at [625, 50] on span "Send" at bounding box center [622, 55] width 25 height 27
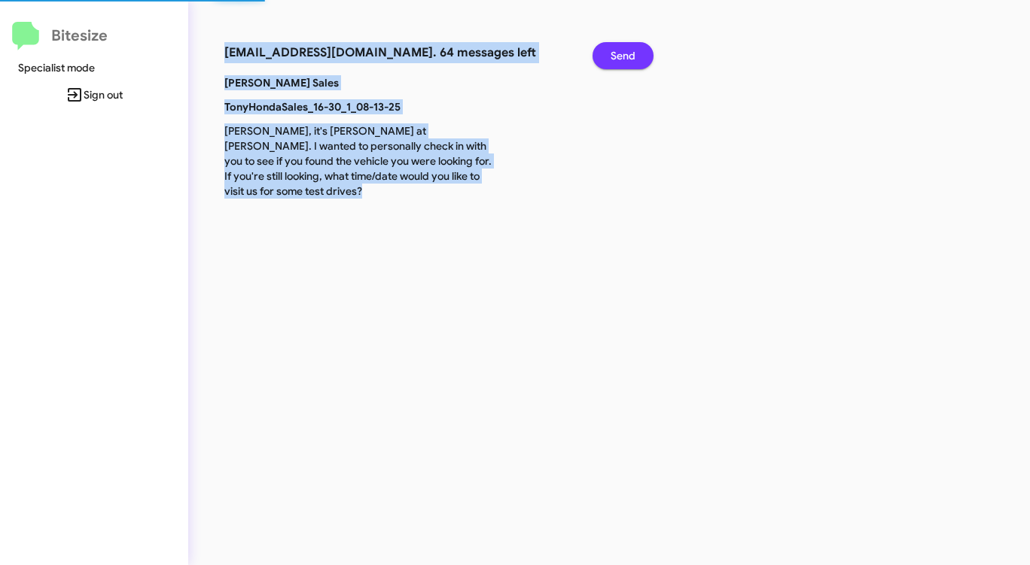
click at [625, 50] on span "Send" at bounding box center [622, 55] width 25 height 27
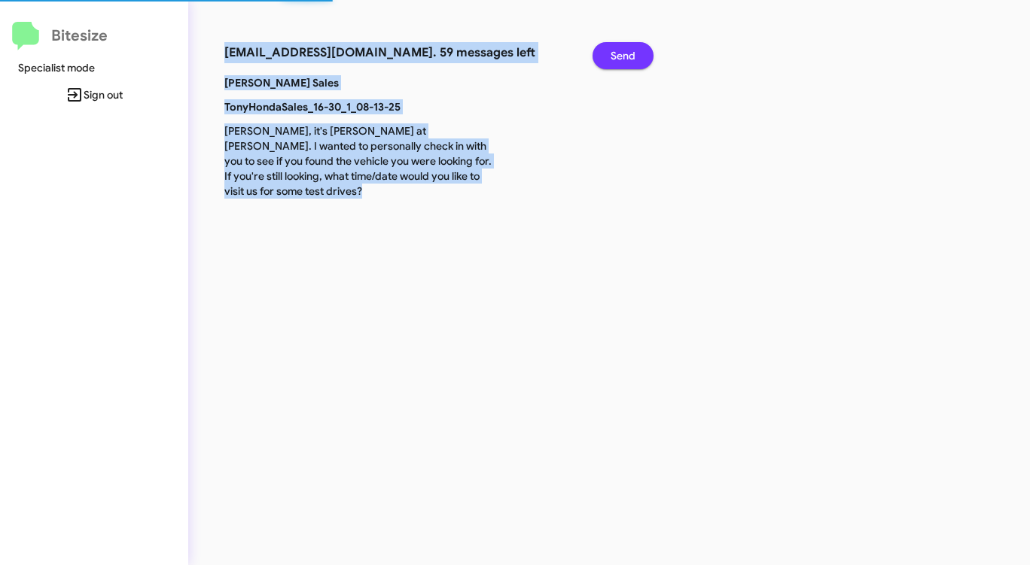
click at [625, 50] on span "Send" at bounding box center [622, 55] width 25 height 27
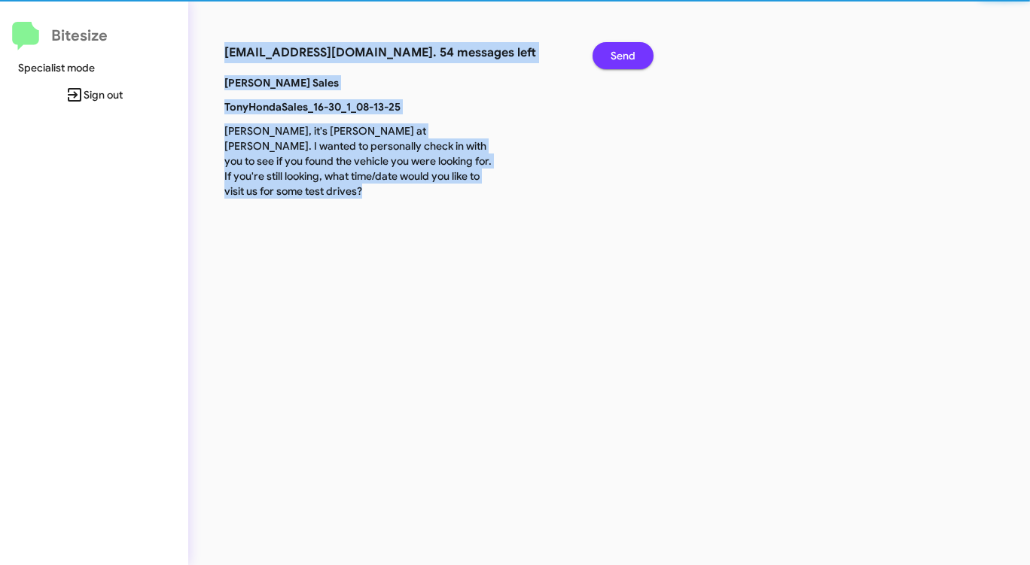
click at [625, 50] on span "Send" at bounding box center [622, 55] width 25 height 27
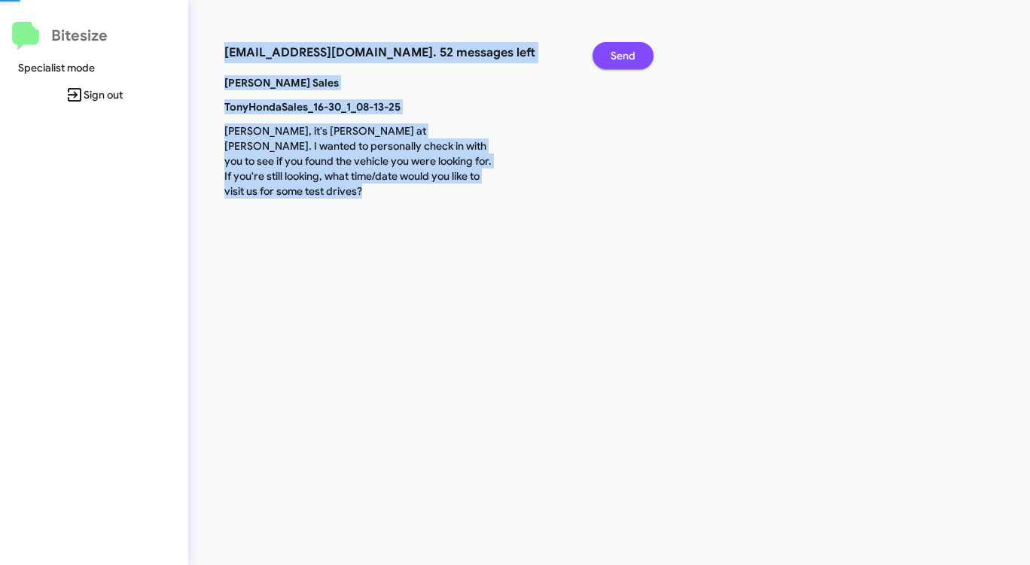
click at [625, 50] on span "Send" at bounding box center [622, 55] width 25 height 27
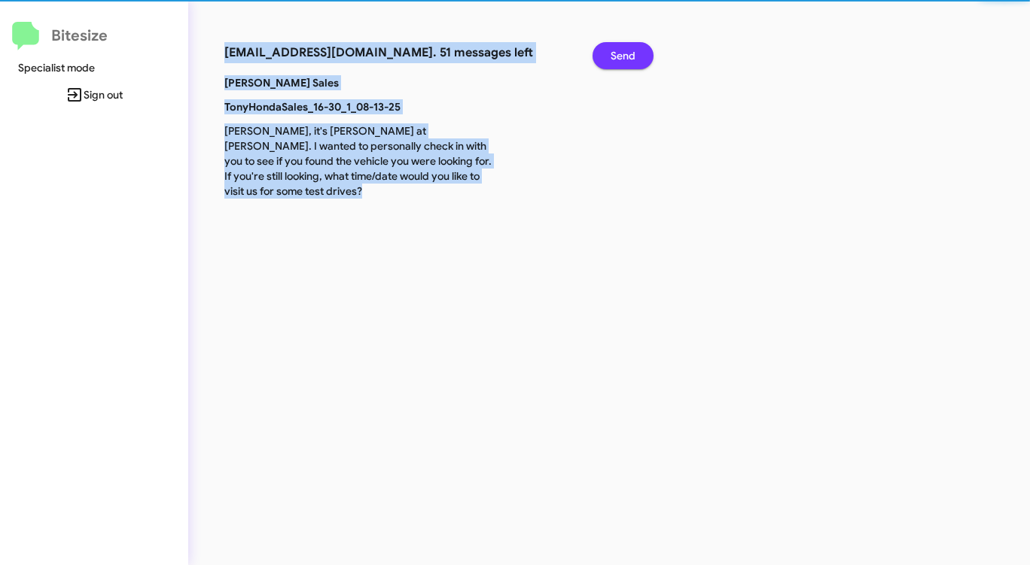
click at [625, 50] on span "Send" at bounding box center [622, 55] width 25 height 27
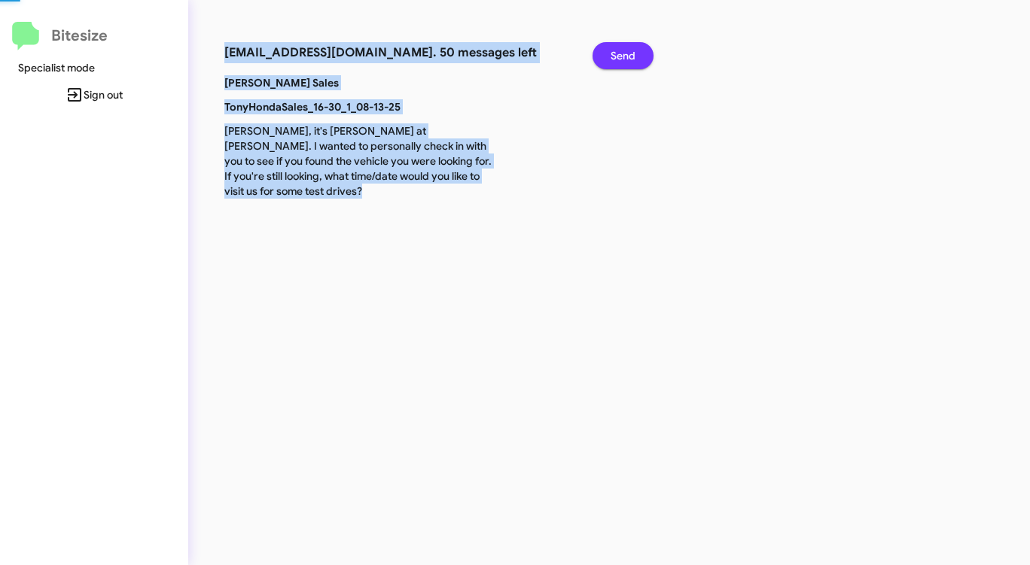
click at [625, 50] on span "Send" at bounding box center [622, 55] width 25 height 27
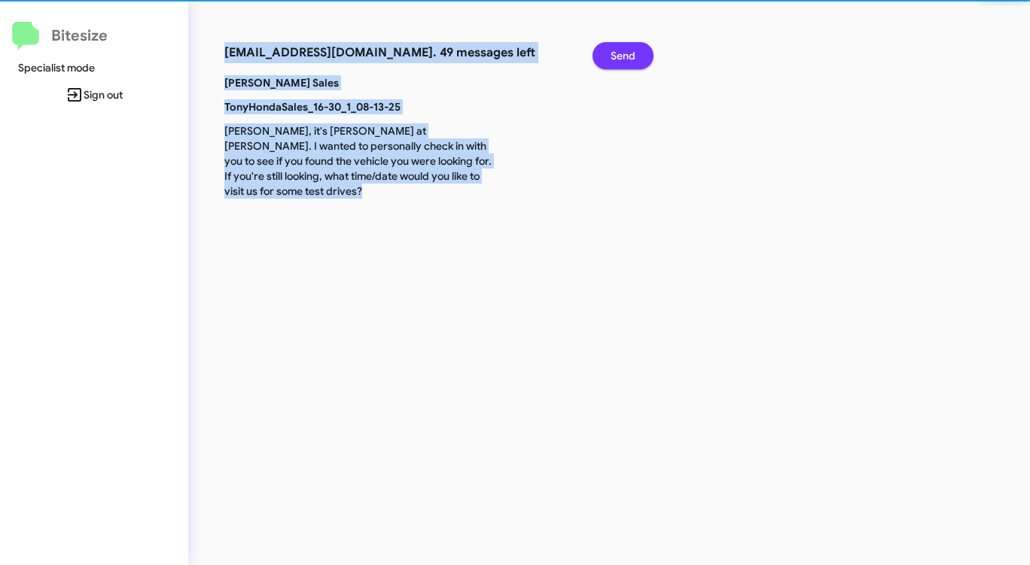
click at [625, 50] on span "Send" at bounding box center [622, 55] width 25 height 27
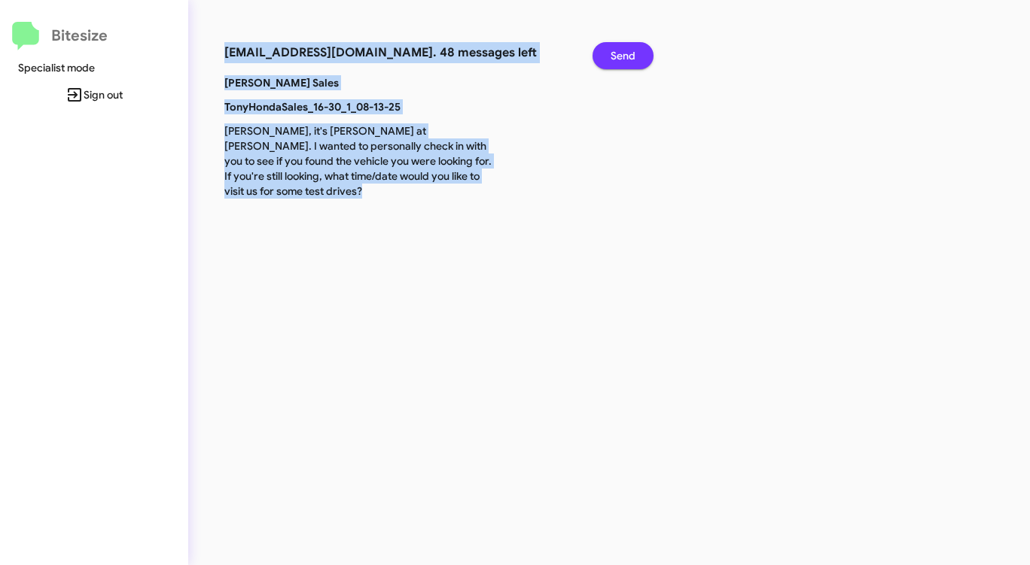
click at [625, 50] on span "Send" at bounding box center [622, 55] width 25 height 27
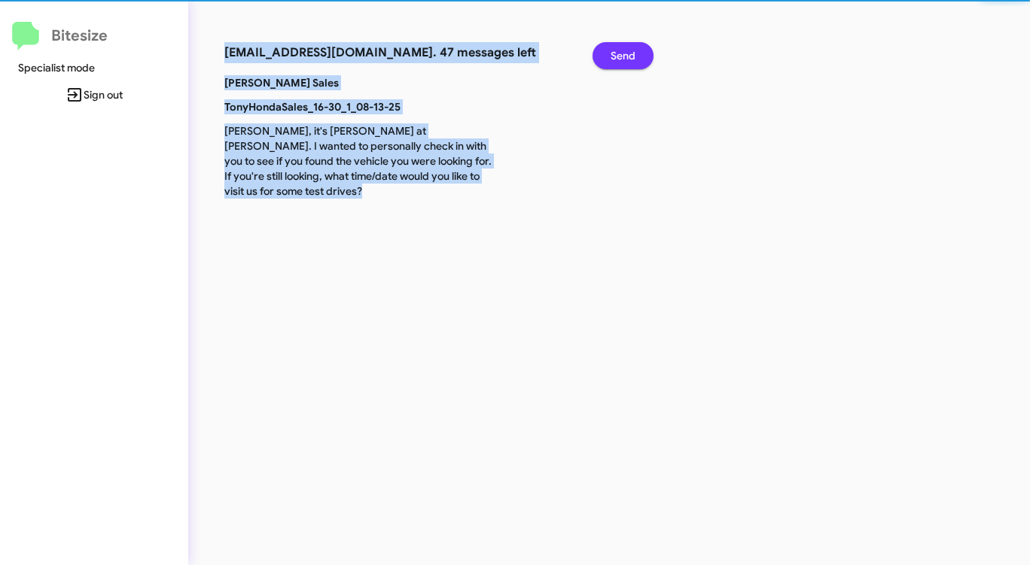
click at [625, 50] on span "Send" at bounding box center [622, 55] width 25 height 27
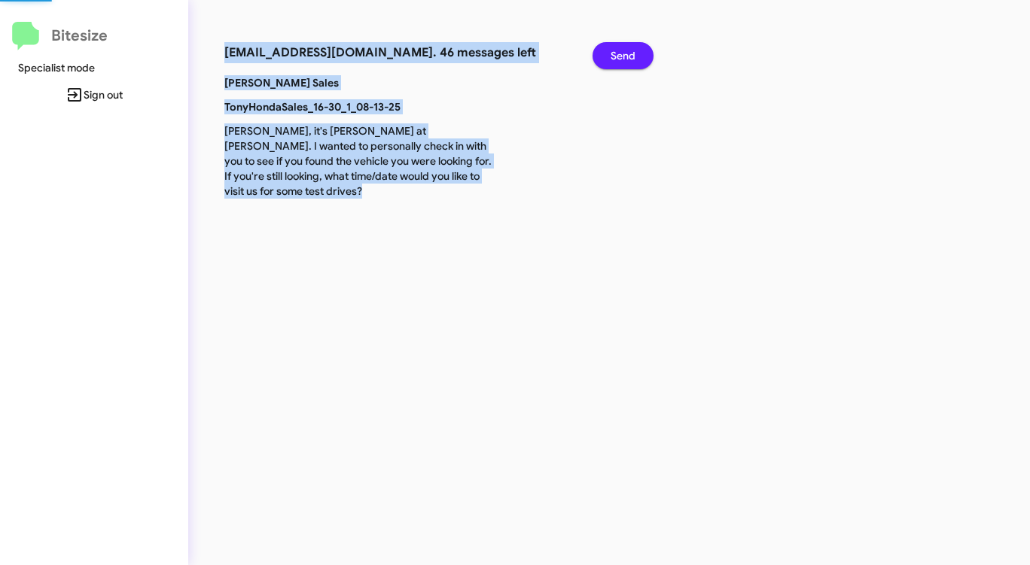
click at [625, 50] on span "Send" at bounding box center [622, 55] width 25 height 27
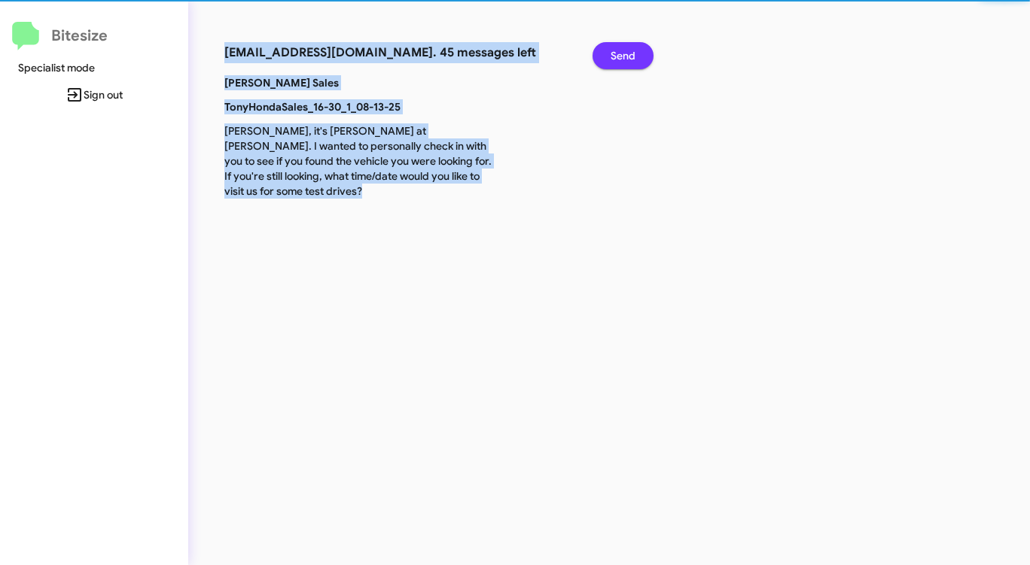
click at [625, 50] on span "Send" at bounding box center [622, 55] width 25 height 27
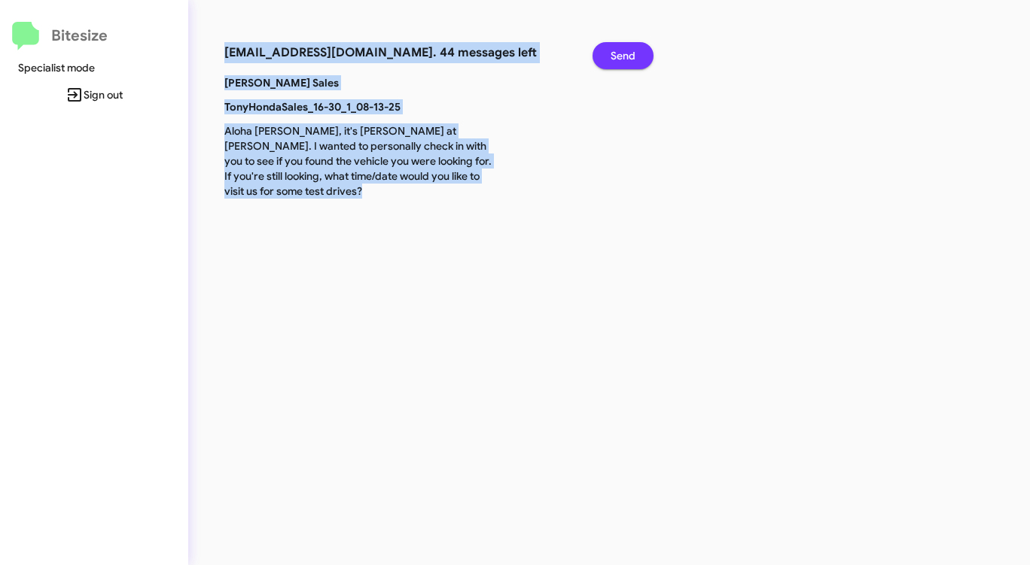
click at [625, 50] on span "Send" at bounding box center [622, 55] width 25 height 27
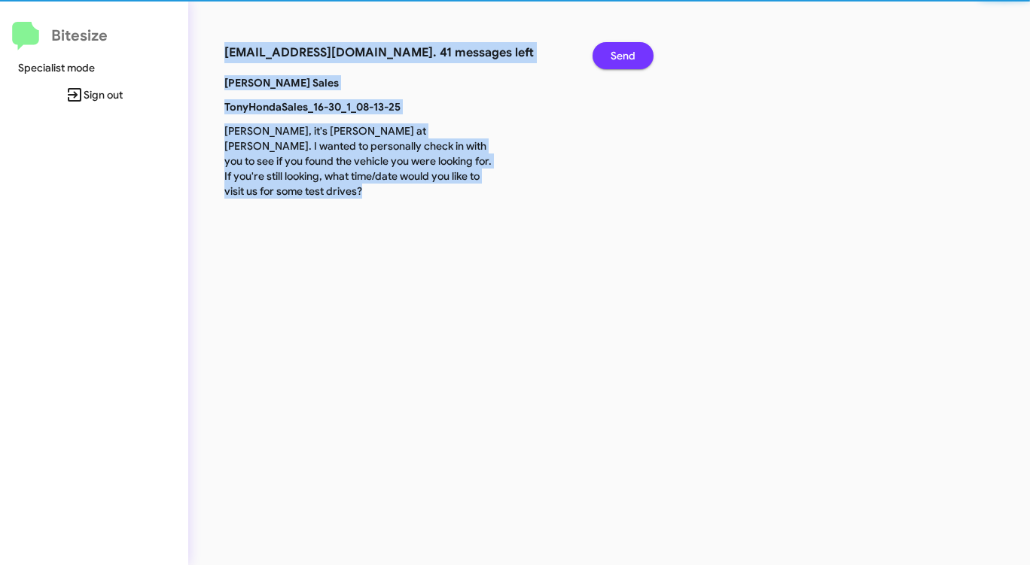
click at [625, 50] on span "Send" at bounding box center [622, 55] width 25 height 27
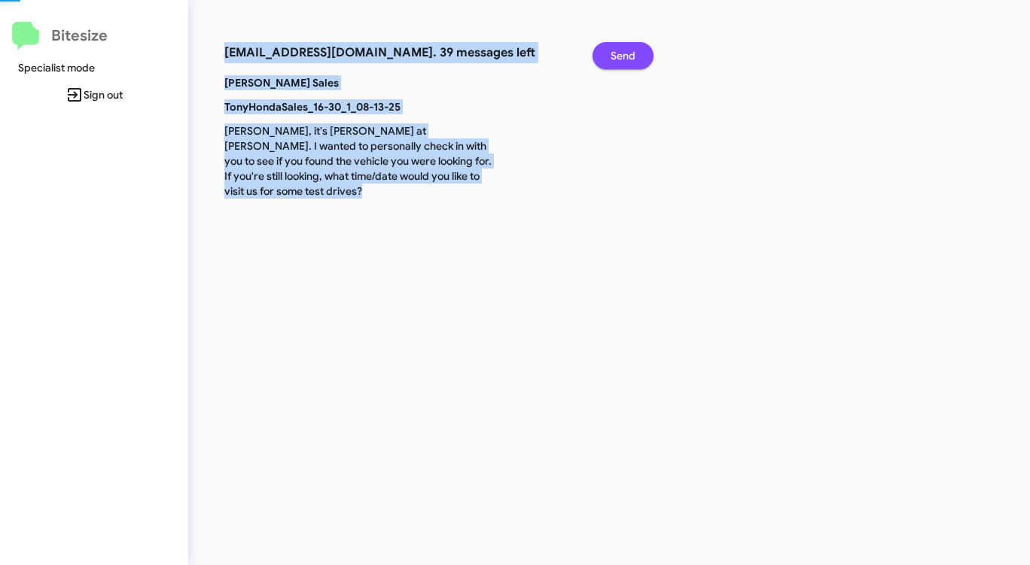
click at [625, 50] on span "Send" at bounding box center [622, 55] width 25 height 27
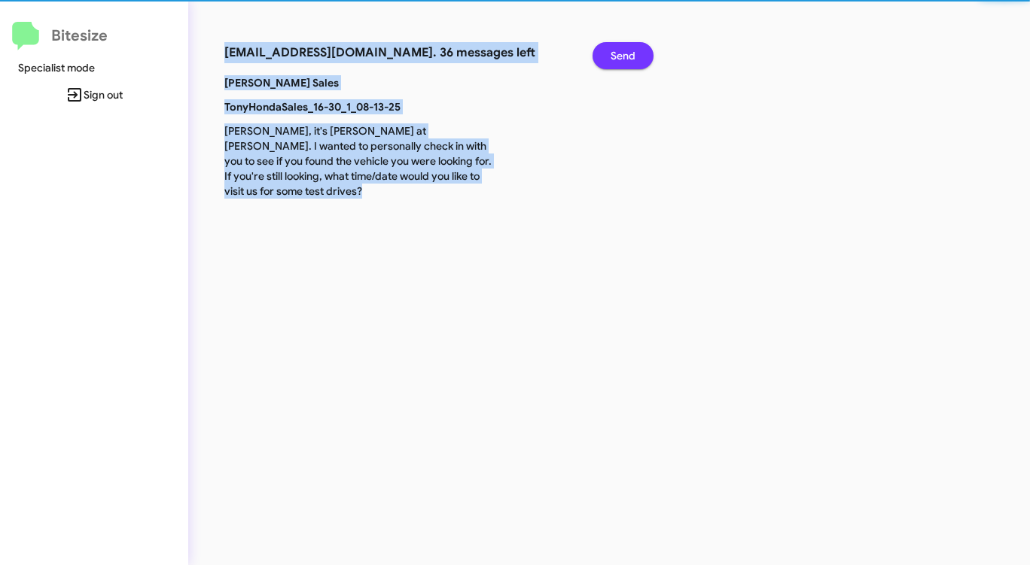
click at [625, 50] on span "Send" at bounding box center [622, 55] width 25 height 27
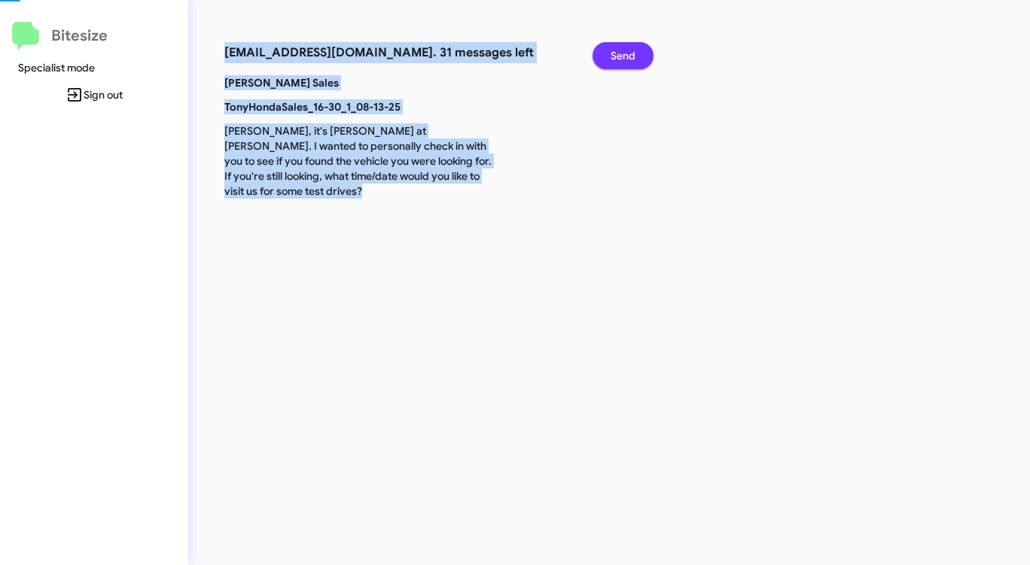
click at [625, 50] on span "Send" at bounding box center [622, 55] width 25 height 27
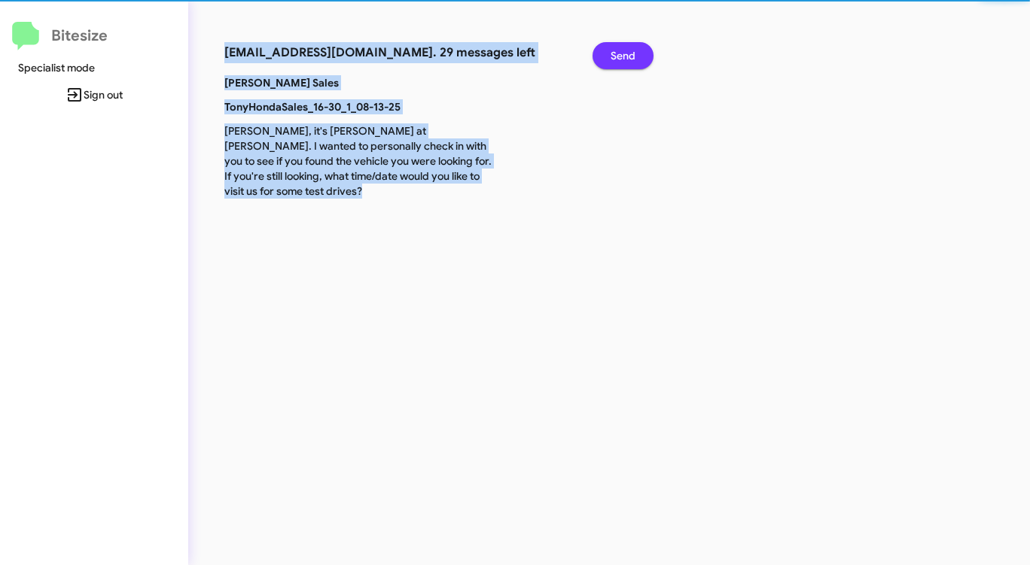
click at [625, 50] on span "Send" at bounding box center [622, 55] width 25 height 27
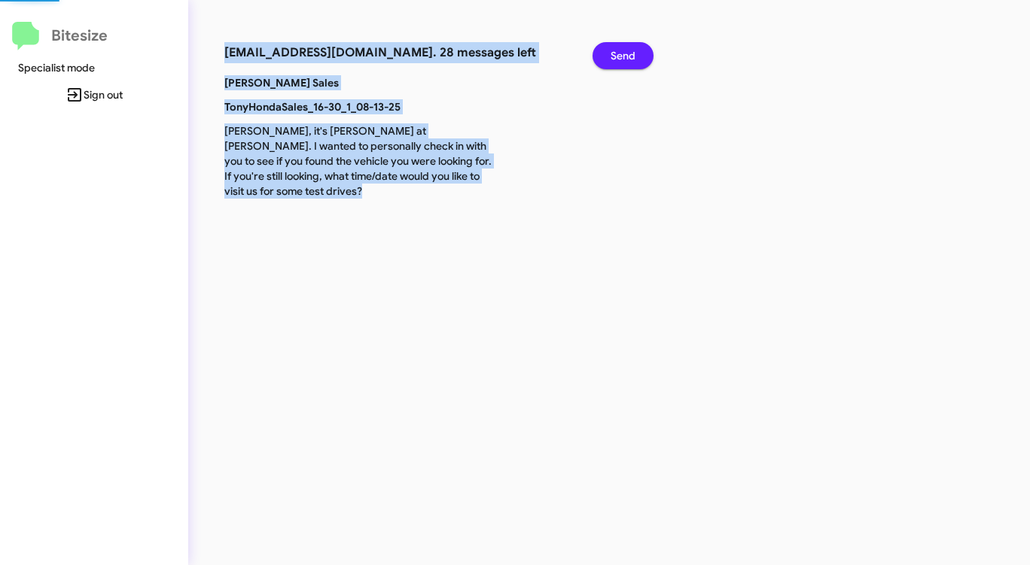
click at [625, 50] on span "Send" at bounding box center [622, 55] width 25 height 27
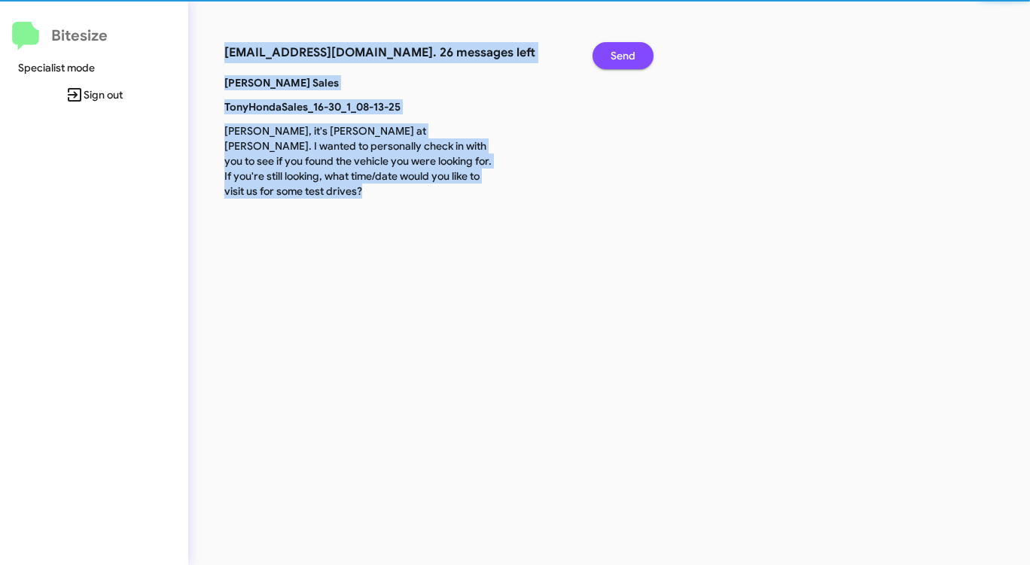
click at [625, 50] on span "Send" at bounding box center [622, 55] width 25 height 27
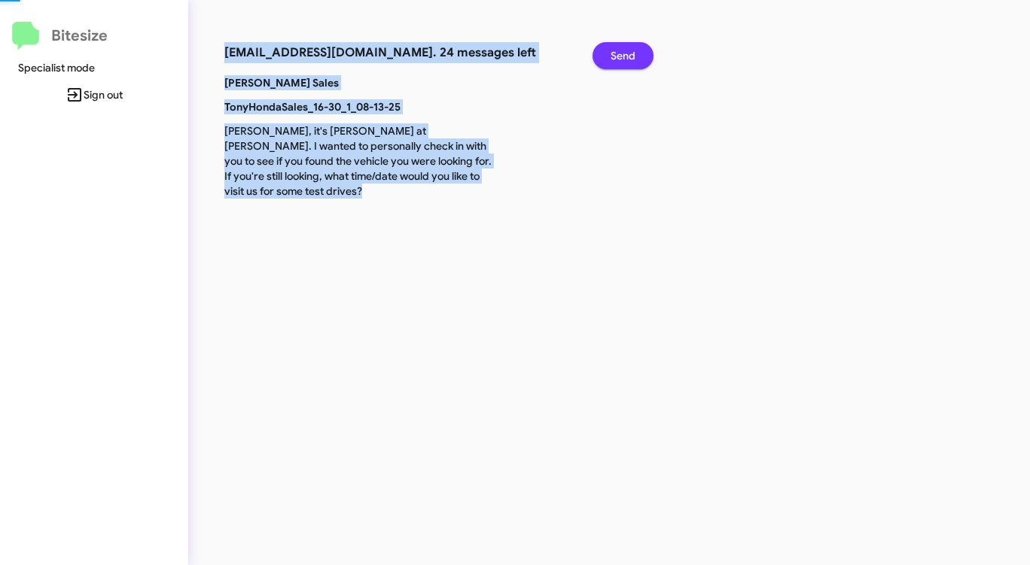
click at [625, 50] on span "Send" at bounding box center [622, 55] width 25 height 27
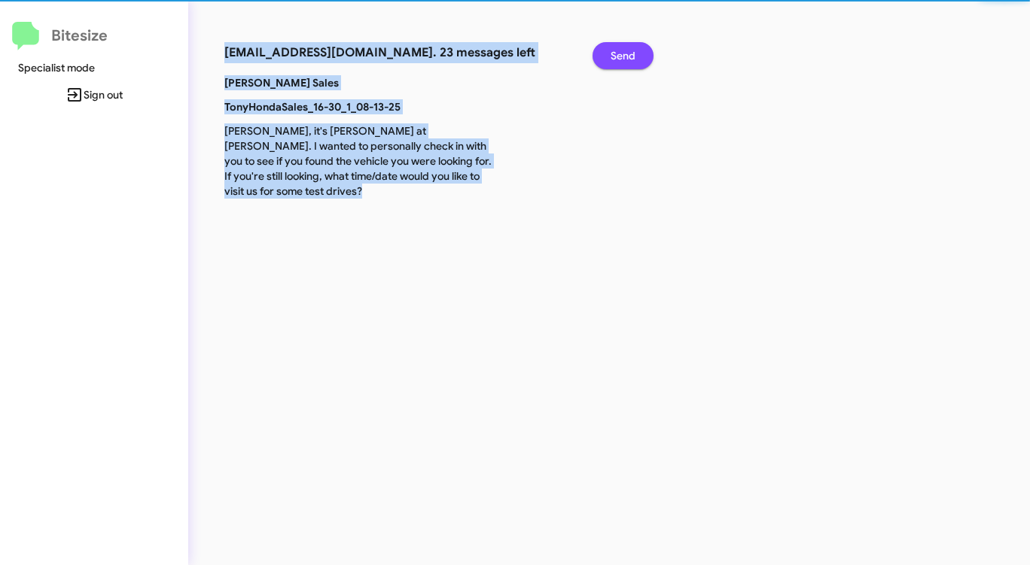
click at [625, 50] on span "Send" at bounding box center [622, 55] width 25 height 27
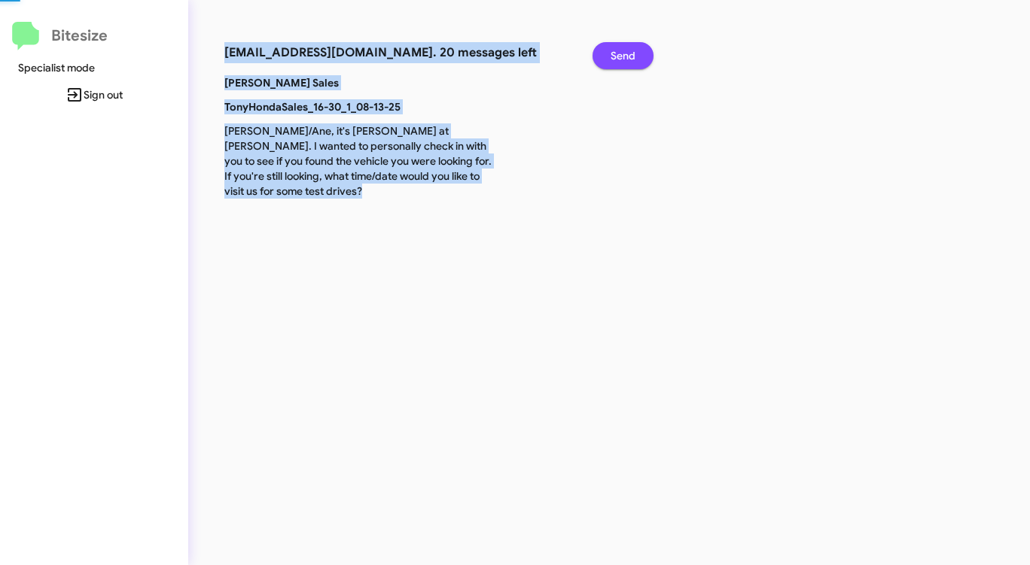
click at [625, 50] on span "Send" at bounding box center [622, 55] width 25 height 27
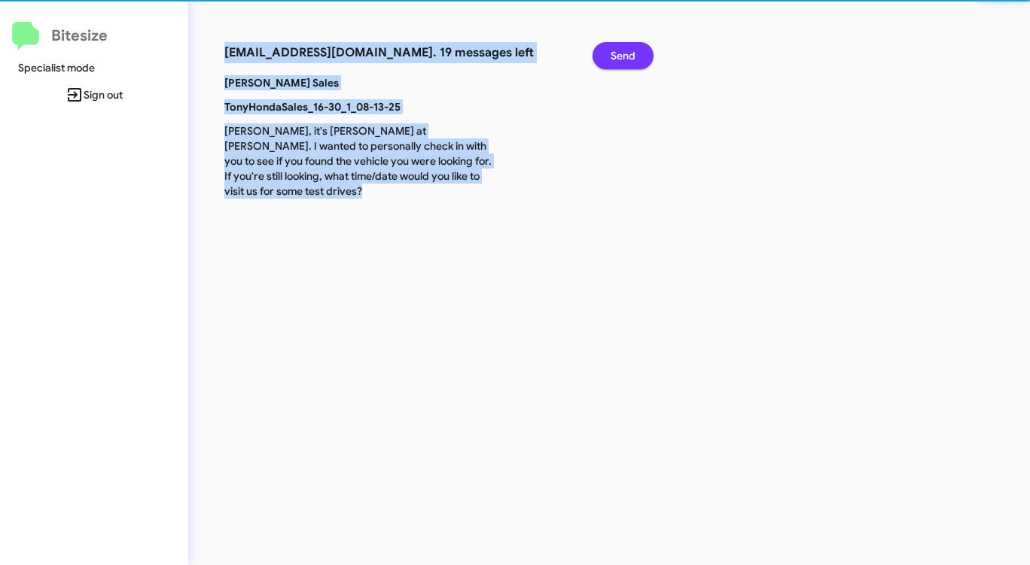
click at [625, 50] on span "Send" at bounding box center [622, 55] width 25 height 27
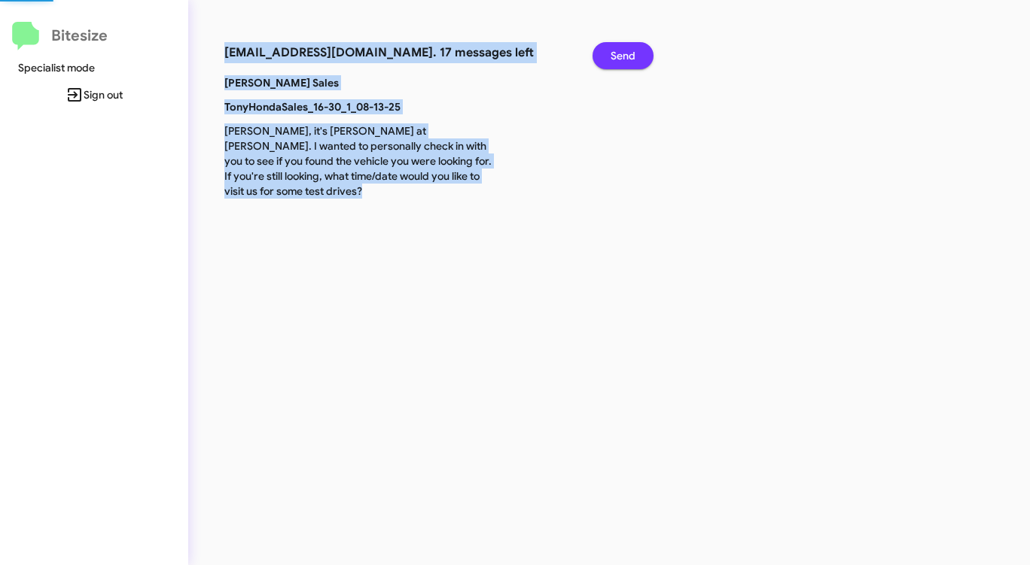
click at [625, 50] on span "Send" at bounding box center [622, 55] width 25 height 27
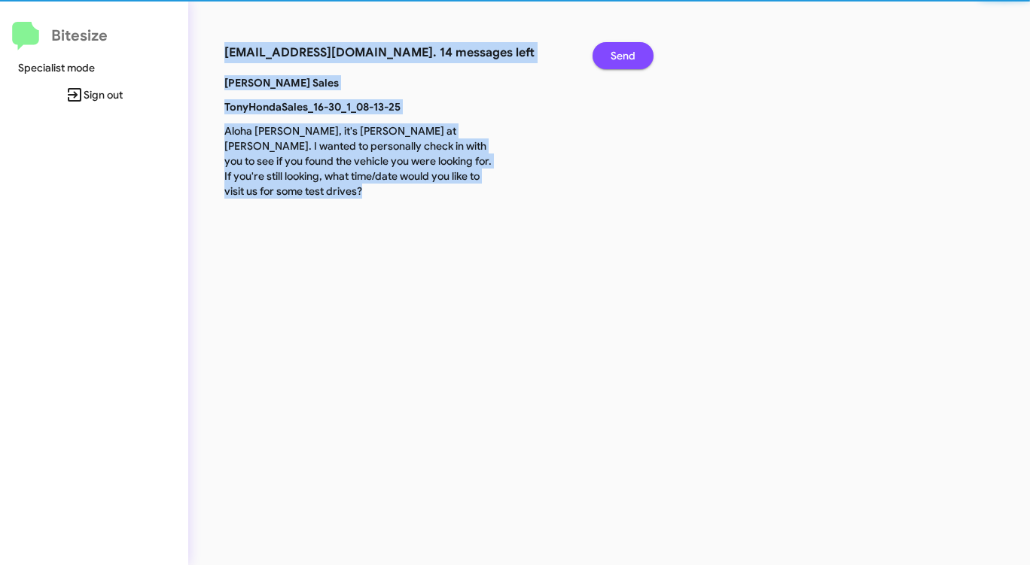
click at [625, 50] on span "Send" at bounding box center [622, 55] width 25 height 27
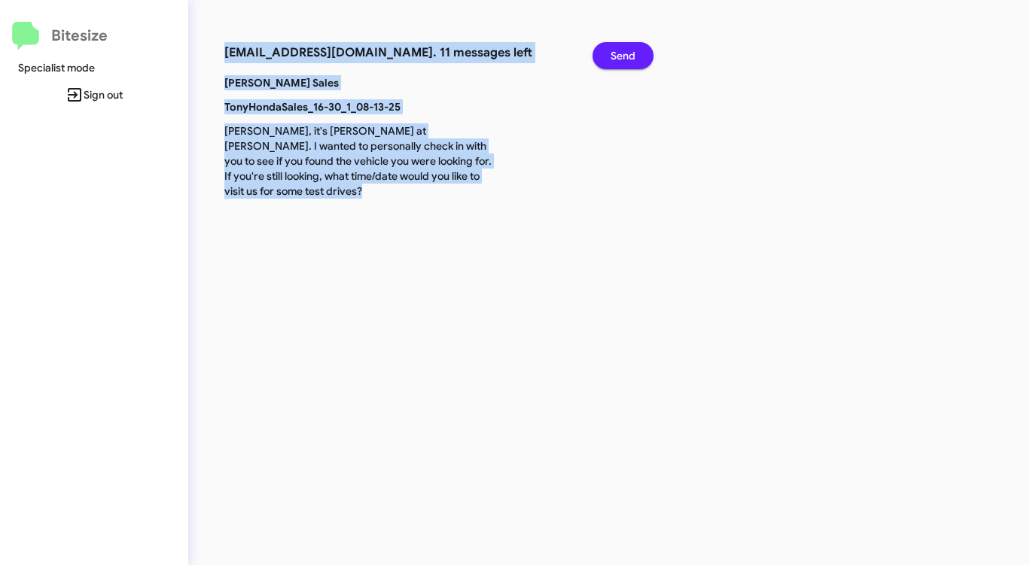
click at [625, 50] on span "Send" at bounding box center [622, 55] width 25 height 27
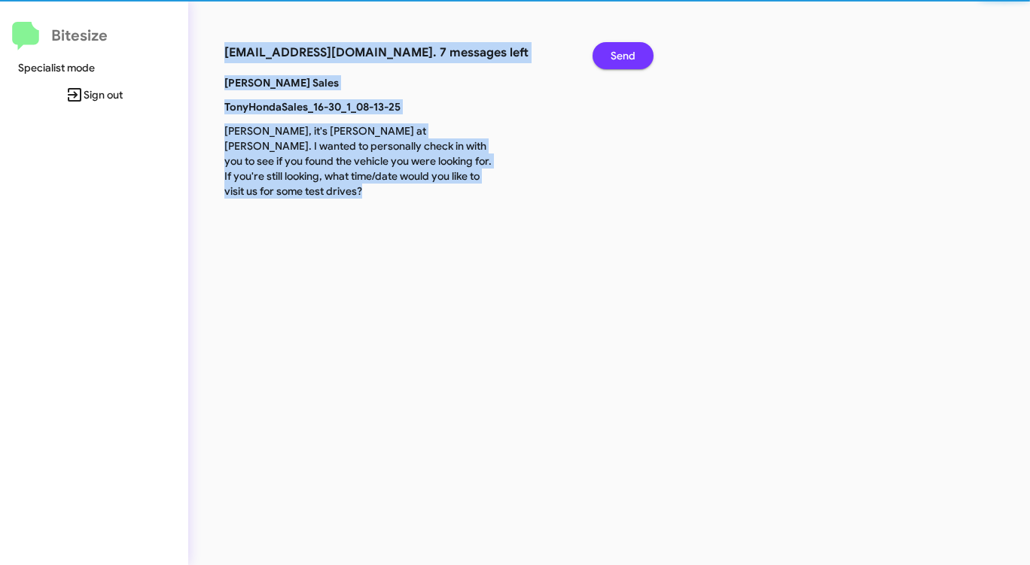
click at [625, 50] on span "Send" at bounding box center [622, 55] width 25 height 27
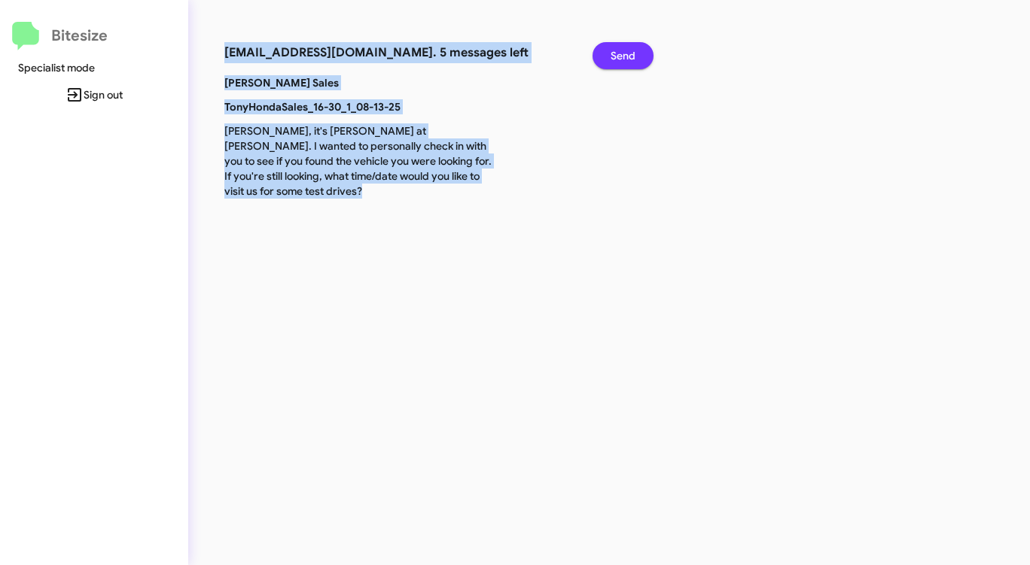
click at [625, 50] on span "Send" at bounding box center [622, 55] width 25 height 27
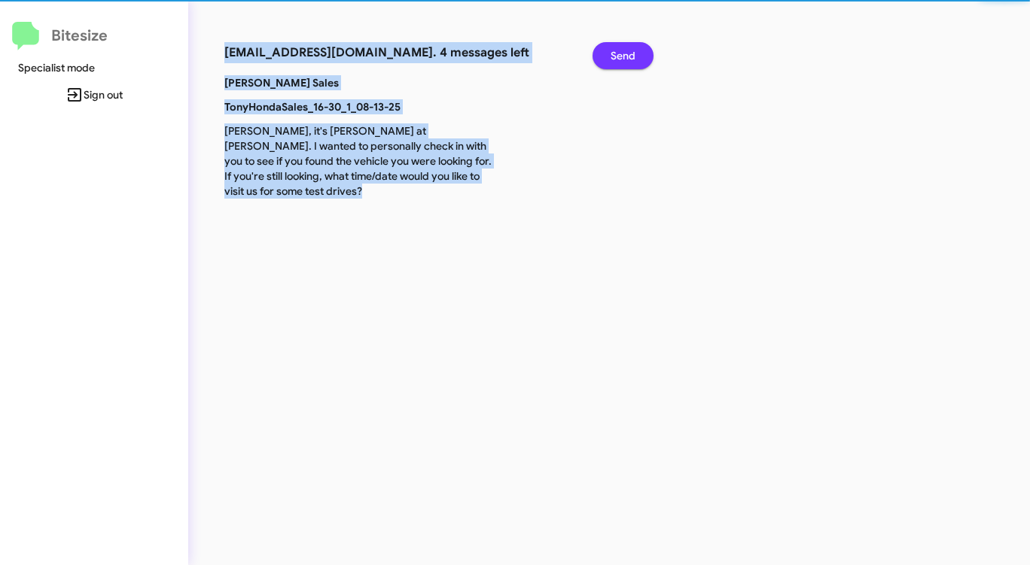
click at [625, 50] on span "Send" at bounding box center [622, 55] width 25 height 27
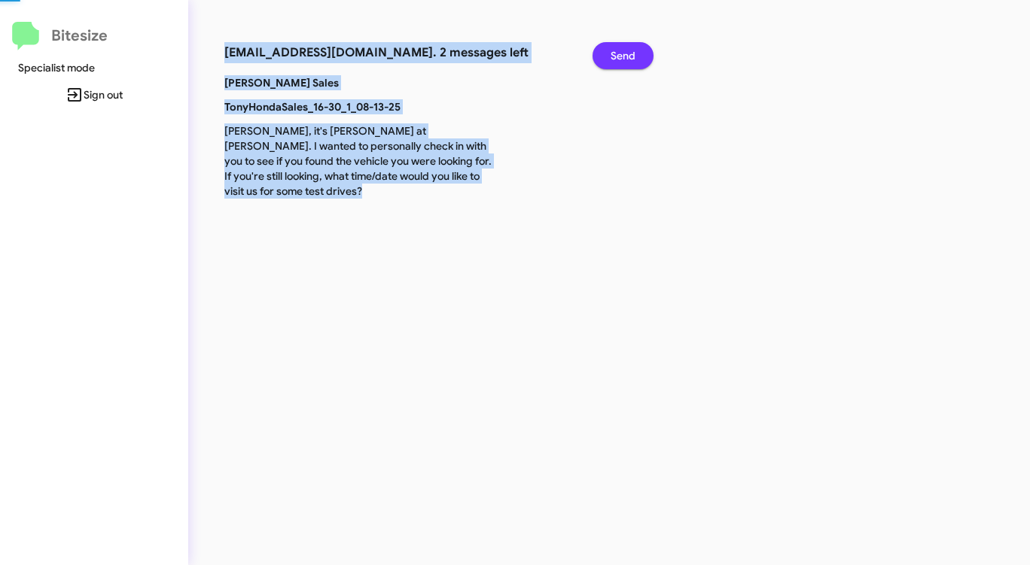
click at [625, 50] on span "Send" at bounding box center [622, 55] width 25 height 27
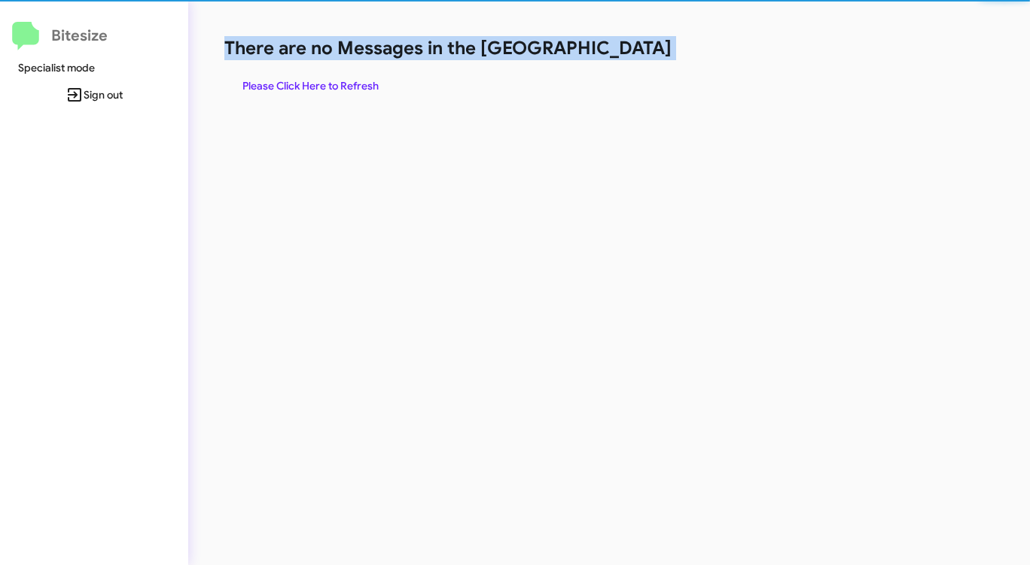
click at [625, 50] on h1 "There are no Messages in the [GEOGRAPHIC_DATA]" at bounding box center [538, 48] width 629 height 24
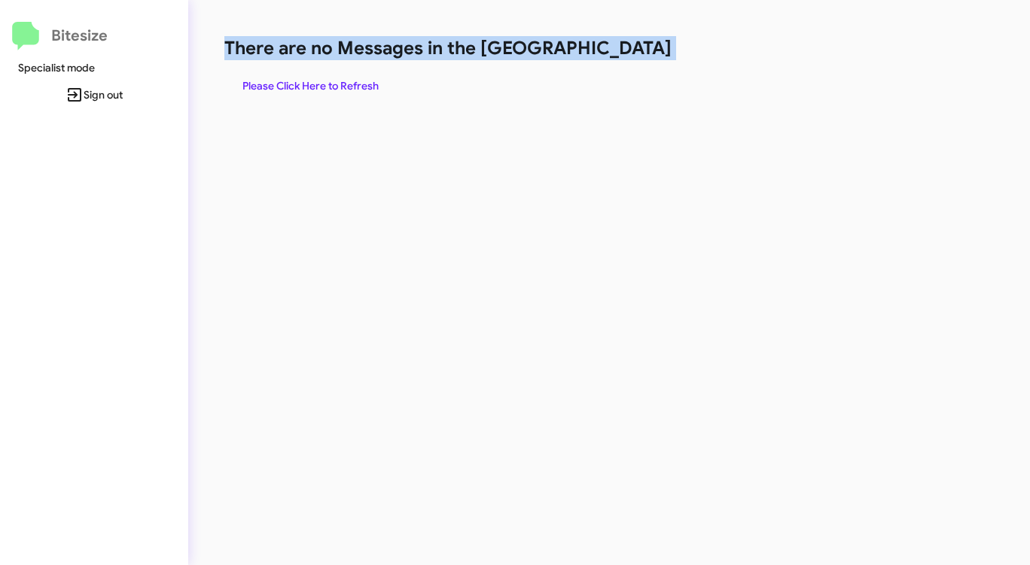
click at [625, 50] on h1 "There are no Messages in the [GEOGRAPHIC_DATA]" at bounding box center [538, 48] width 629 height 24
click at [351, 82] on span "Please Click Here to Refresh" at bounding box center [310, 85] width 136 height 27
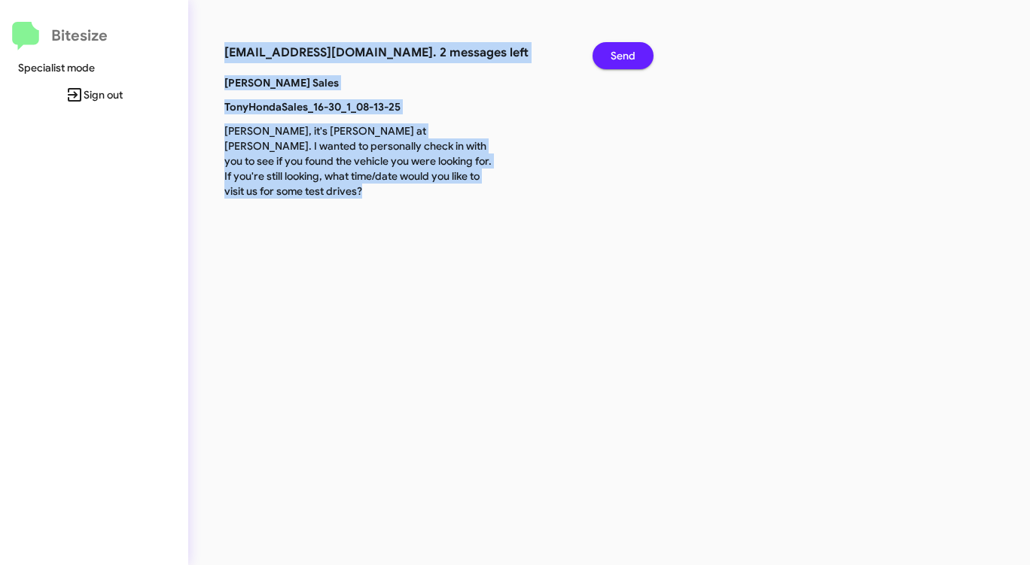
click at [608, 50] on button "Send" at bounding box center [622, 55] width 61 height 27
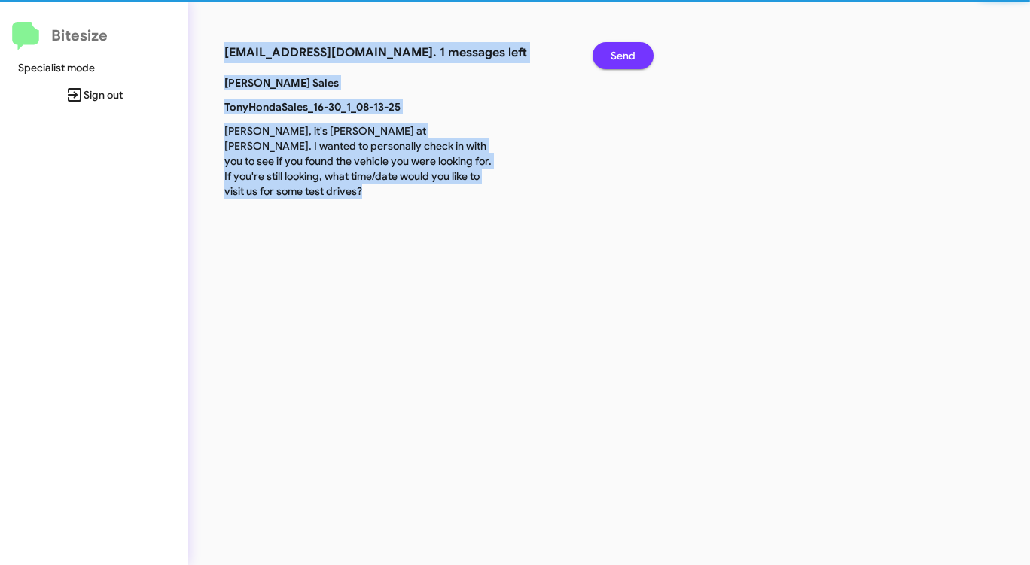
click at [608, 50] on button "Send" at bounding box center [622, 55] width 61 height 27
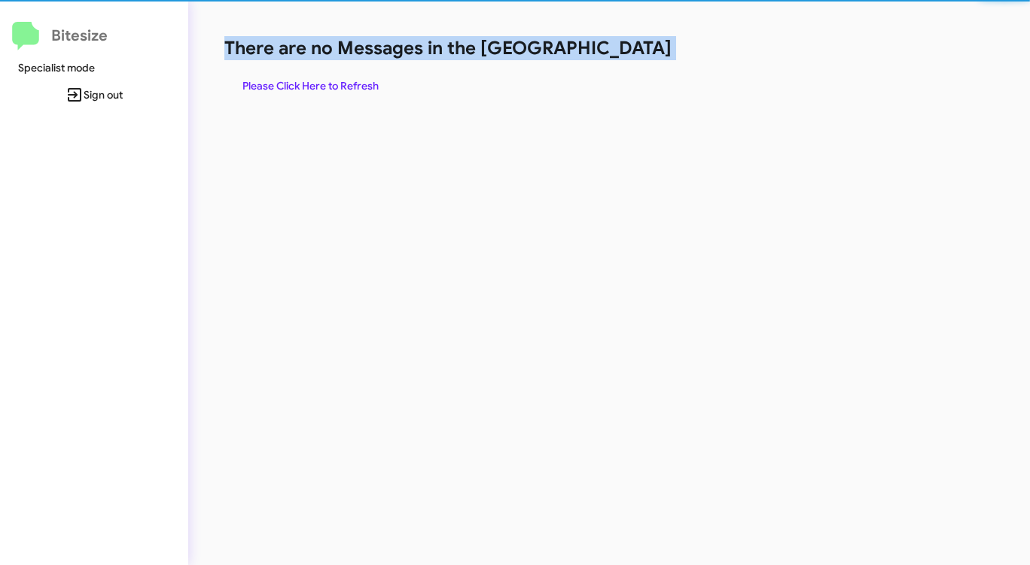
click at [608, 50] on h1 "There are no Messages in the [GEOGRAPHIC_DATA]" at bounding box center [538, 48] width 629 height 24
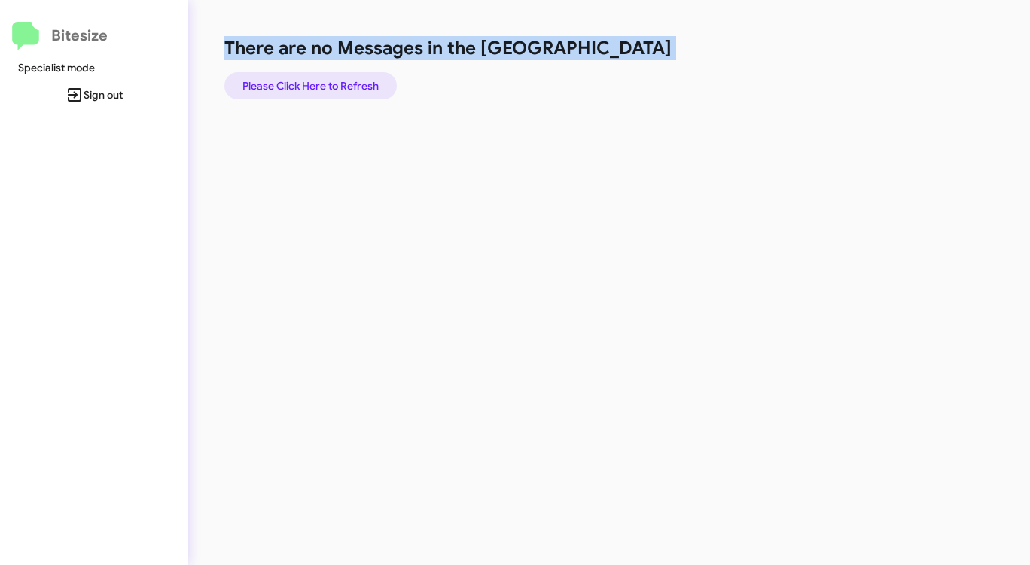
click at [341, 84] on span "Please Click Here to Refresh" at bounding box center [310, 85] width 136 height 27
click at [342, 86] on span "Please Click Here to Refresh" at bounding box center [310, 85] width 136 height 27
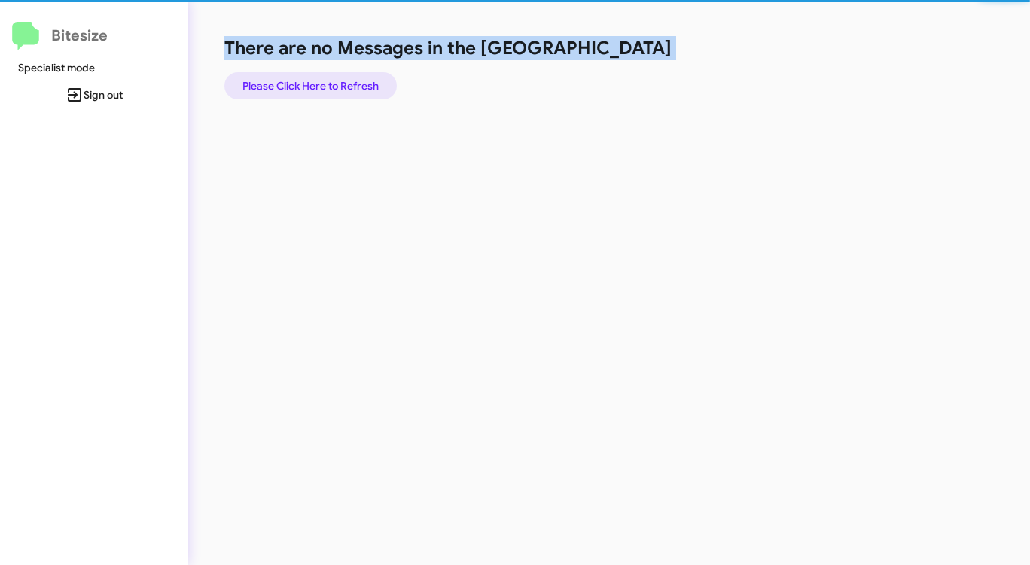
click at [342, 86] on span "Please Click Here to Refresh" at bounding box center [310, 85] width 136 height 27
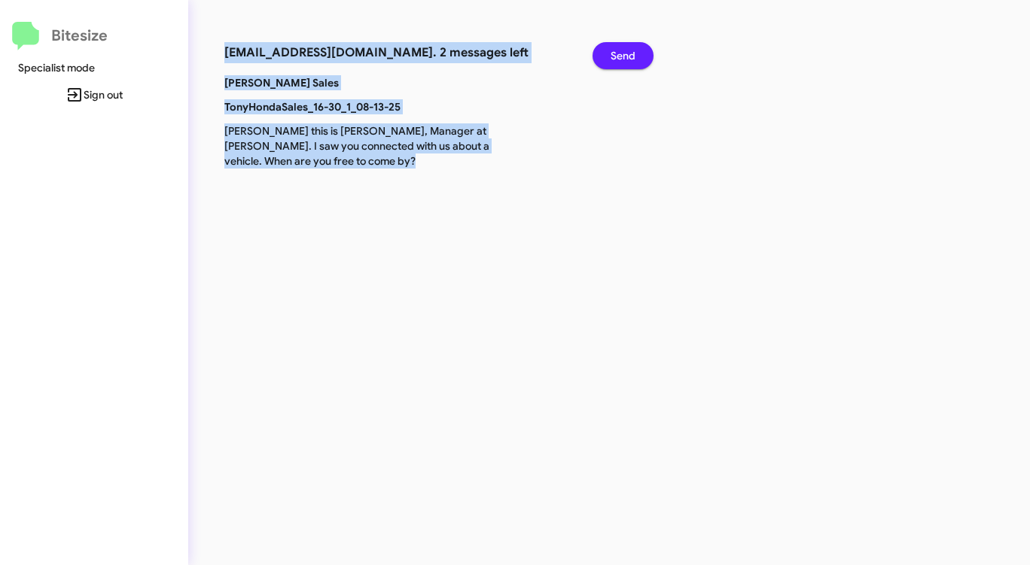
click at [622, 62] on span "Send" at bounding box center [622, 55] width 25 height 27
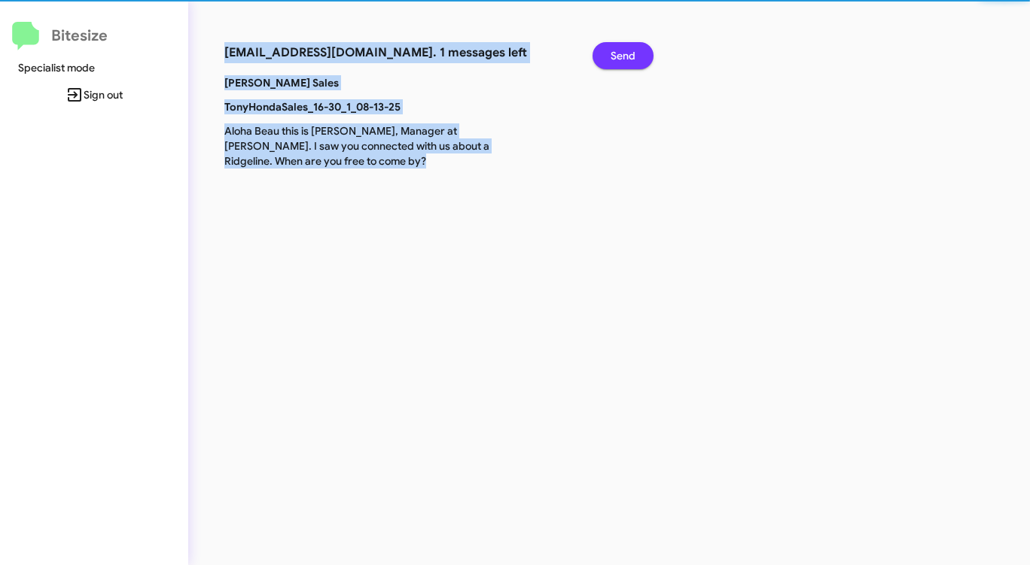
click at [622, 62] on span "Send" at bounding box center [622, 55] width 25 height 27
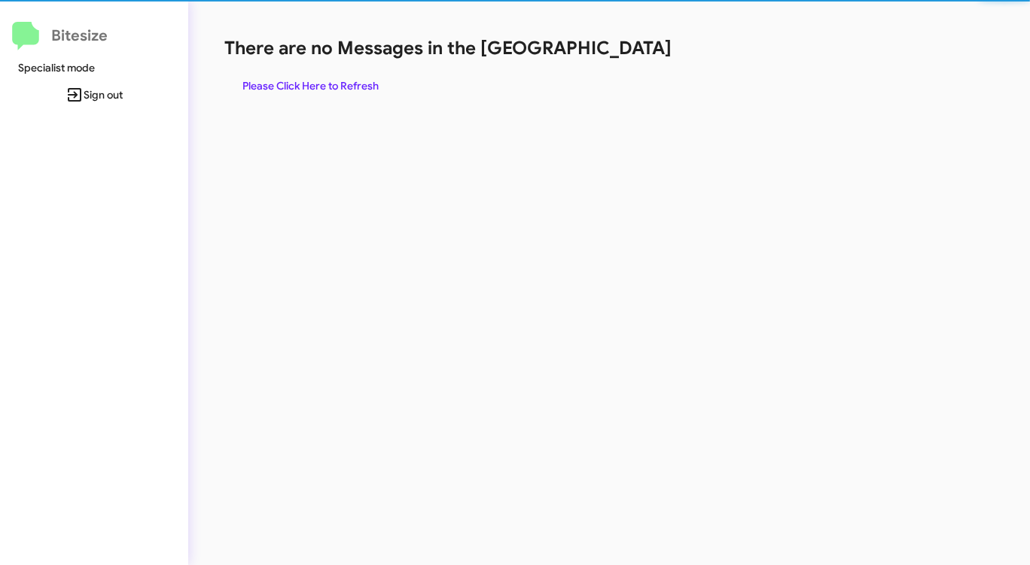
click at [622, 62] on div "There are no Messages in the Queue Please Click Here to Refresh" at bounding box center [538, 67] width 629 height 63
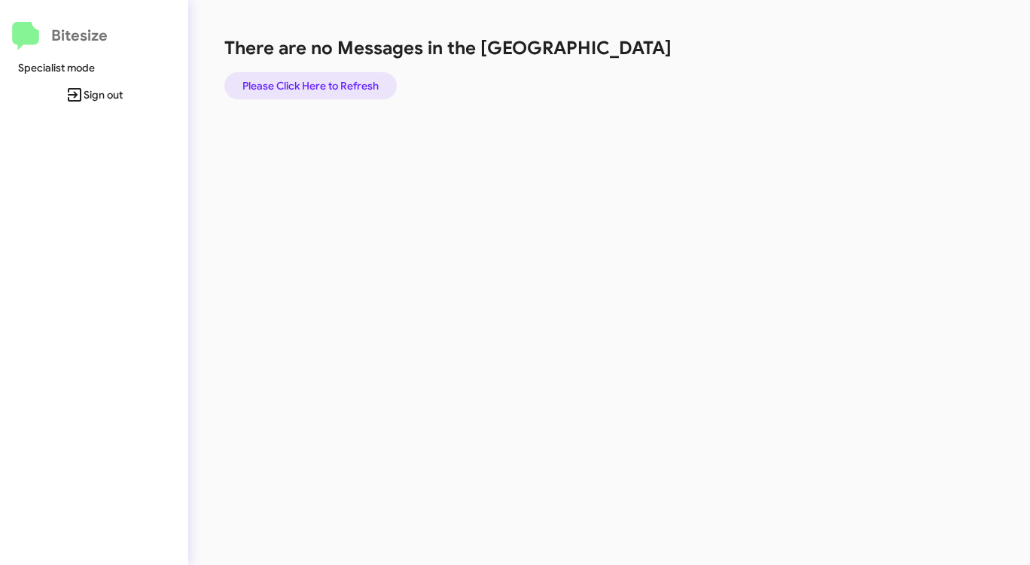
click at [327, 87] on span "Please Click Here to Refresh" at bounding box center [310, 85] width 136 height 27
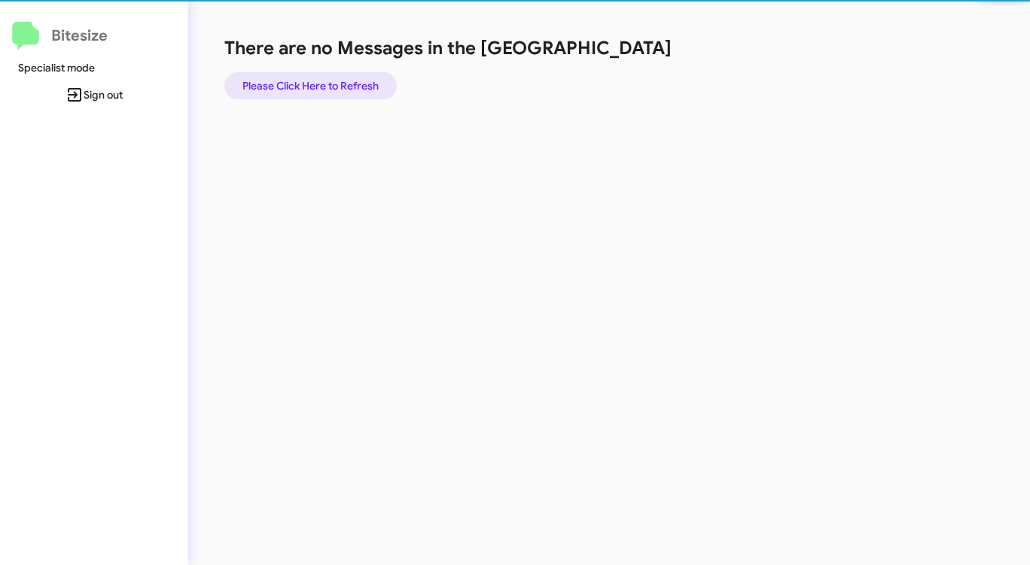
click at [327, 87] on span "Please Click Here to Refresh" at bounding box center [310, 85] width 136 height 27
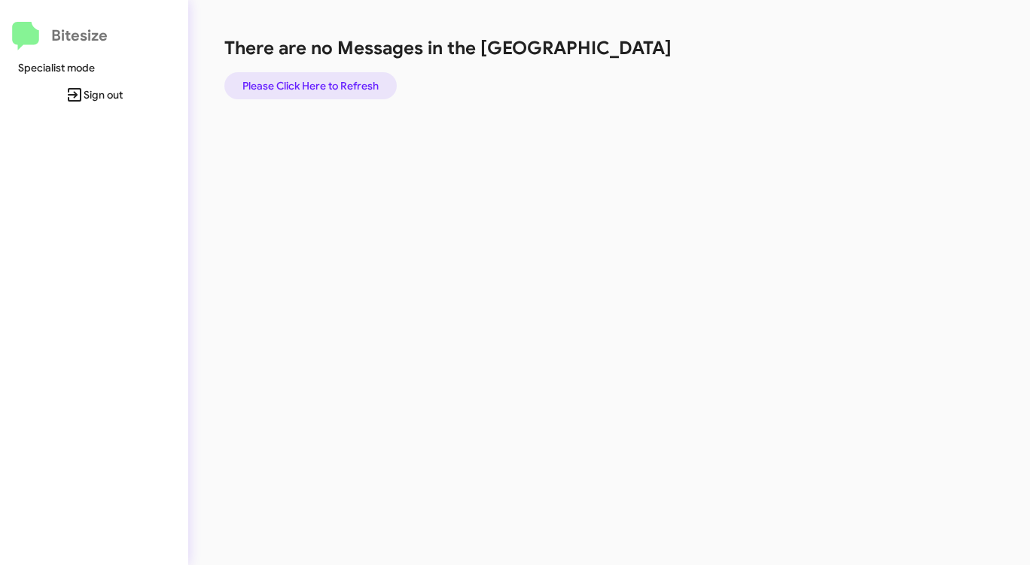
click at [333, 84] on span "Please Click Here to Refresh" at bounding box center [310, 85] width 136 height 27
click at [332, 84] on span "Please Click Here to Refresh" at bounding box center [310, 85] width 136 height 27
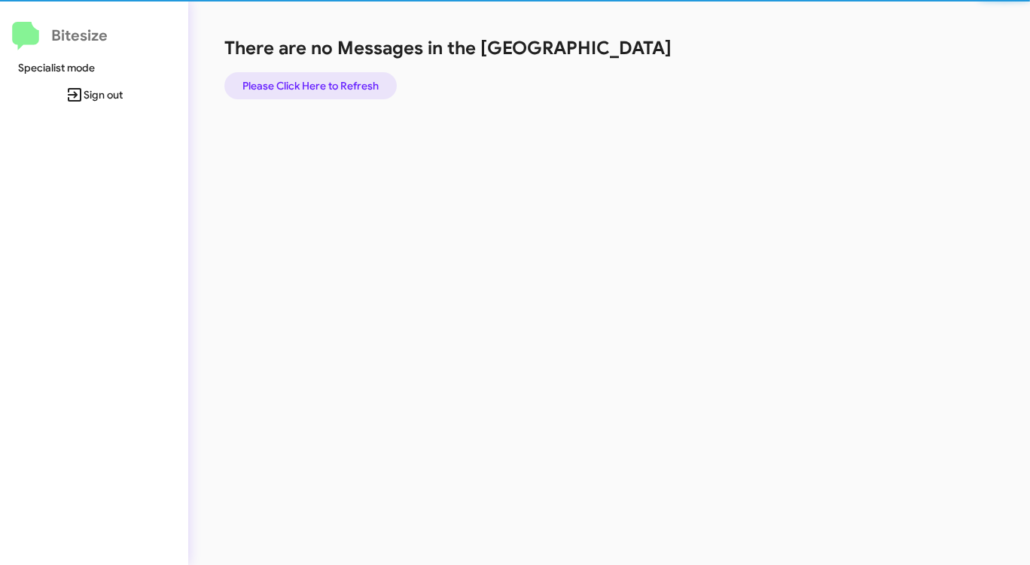
click at [332, 84] on span "Please Click Here to Refresh" at bounding box center [310, 85] width 136 height 27
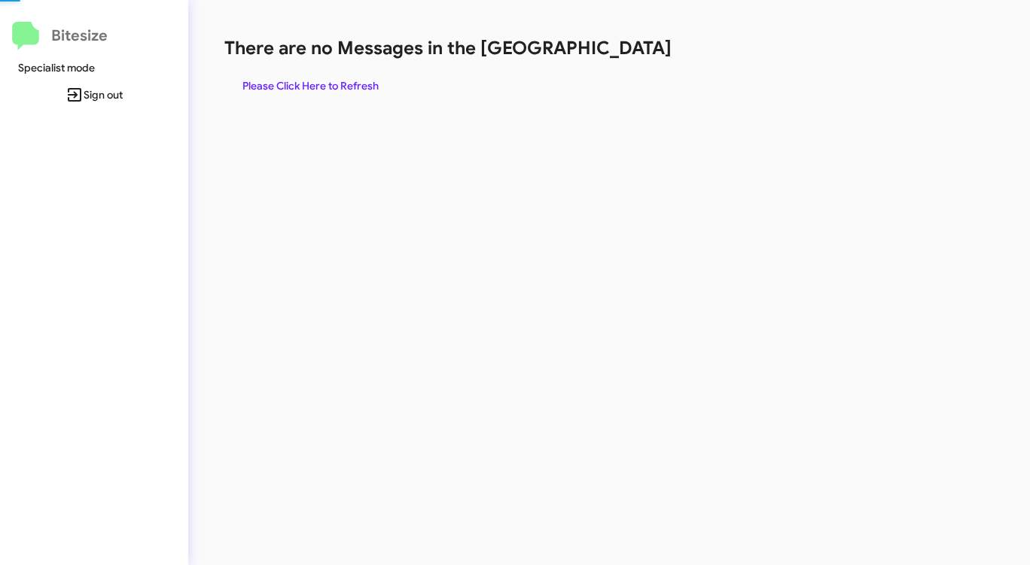
click at [332, 84] on span "Please Click Here to Refresh" at bounding box center [310, 85] width 136 height 27
